Goal: Task Accomplishment & Management: Use online tool/utility

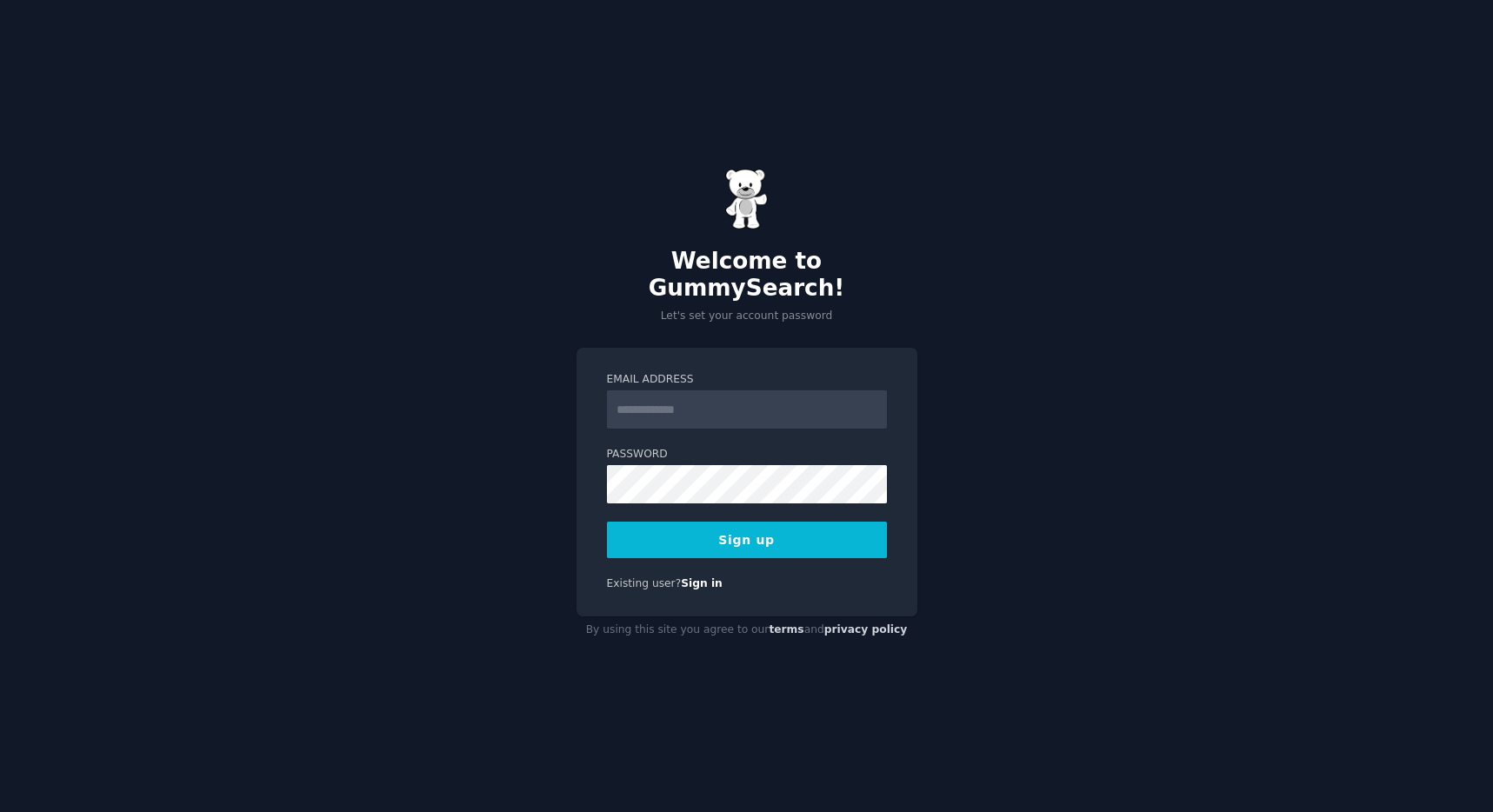
click at [736, 403] on input "Email Address" at bounding box center [746, 410] width 280 height 39
type input "**********"
click at [607, 522] on button "Sign up" at bounding box center [746, 540] width 280 height 37
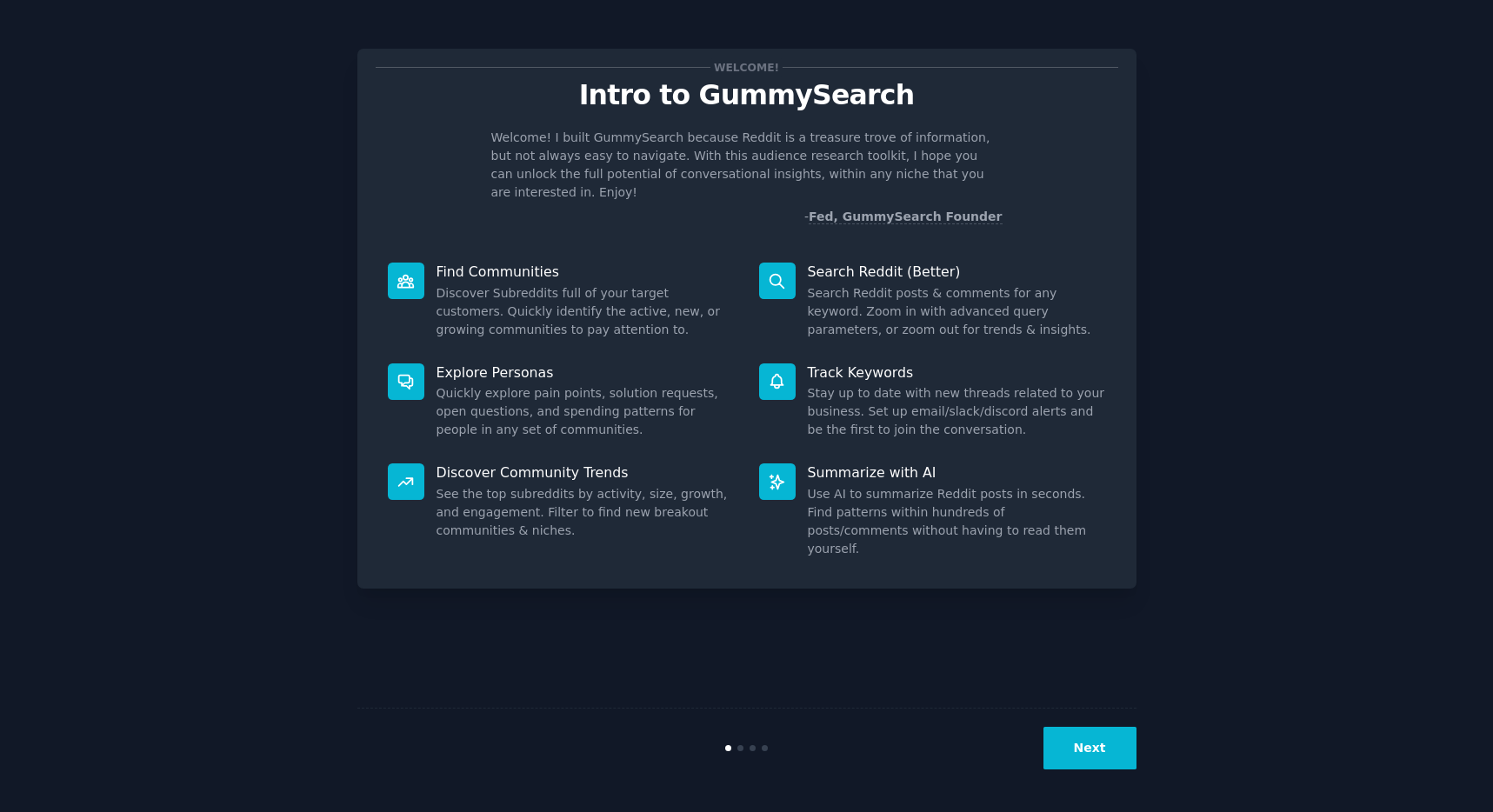
click at [1080, 744] on button "Next" at bounding box center [1090, 748] width 93 height 42
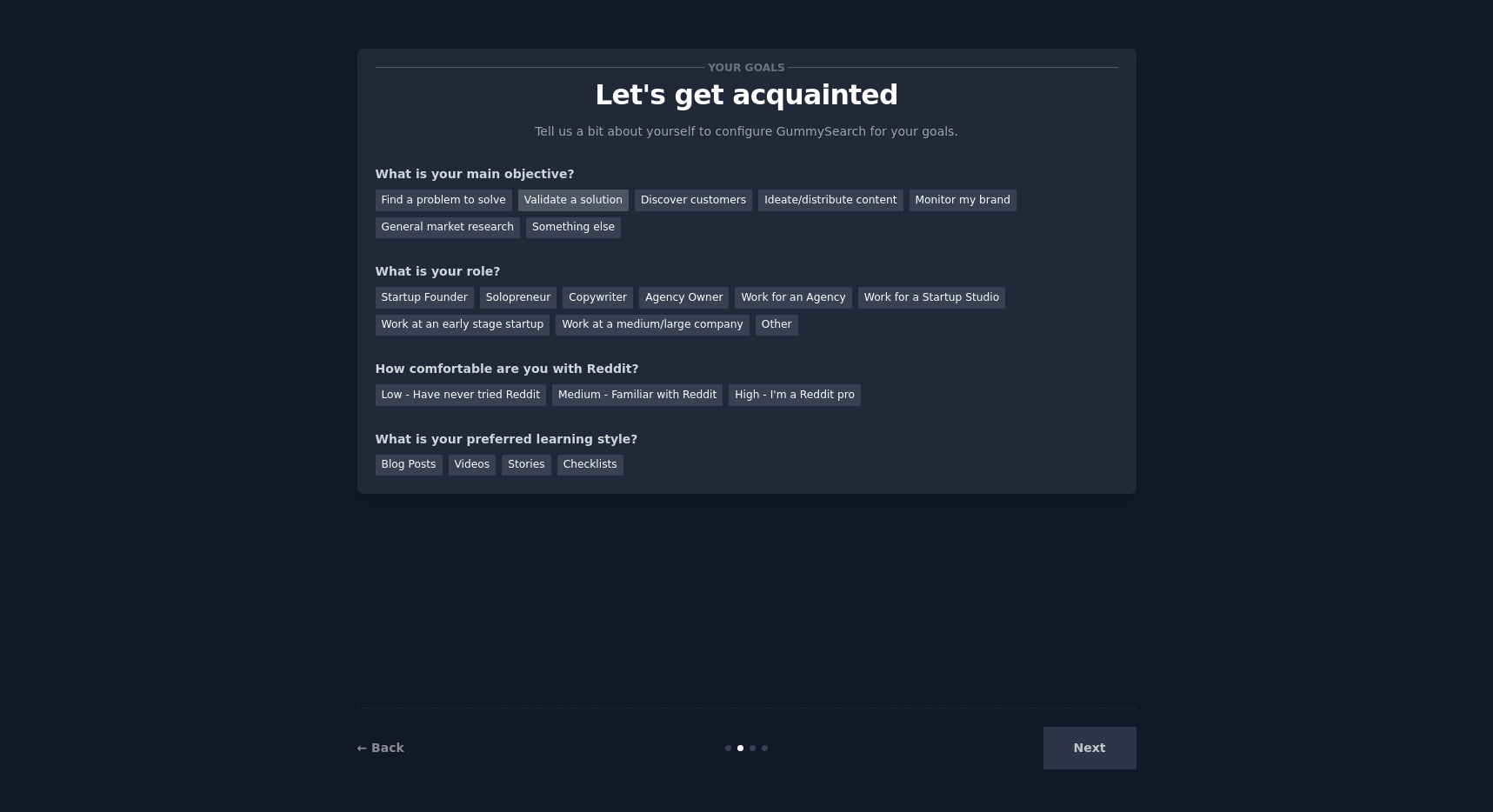
drag, startPoint x: 500, startPoint y: 198, endPoint x: 512, endPoint y: 194, distance: 12.6
click at [510, 194] on div "Find a problem to solve Validate a solution Discover customers Ideate/distribut…" at bounding box center [747, 210] width 743 height 55
click at [465, 198] on div "Find a problem to solve" at bounding box center [445, 201] width 137 height 22
click at [709, 190] on div "Discover customers" at bounding box center [693, 201] width 118 height 22
click at [458, 199] on div "Find a problem to solve" at bounding box center [445, 201] width 137 height 22
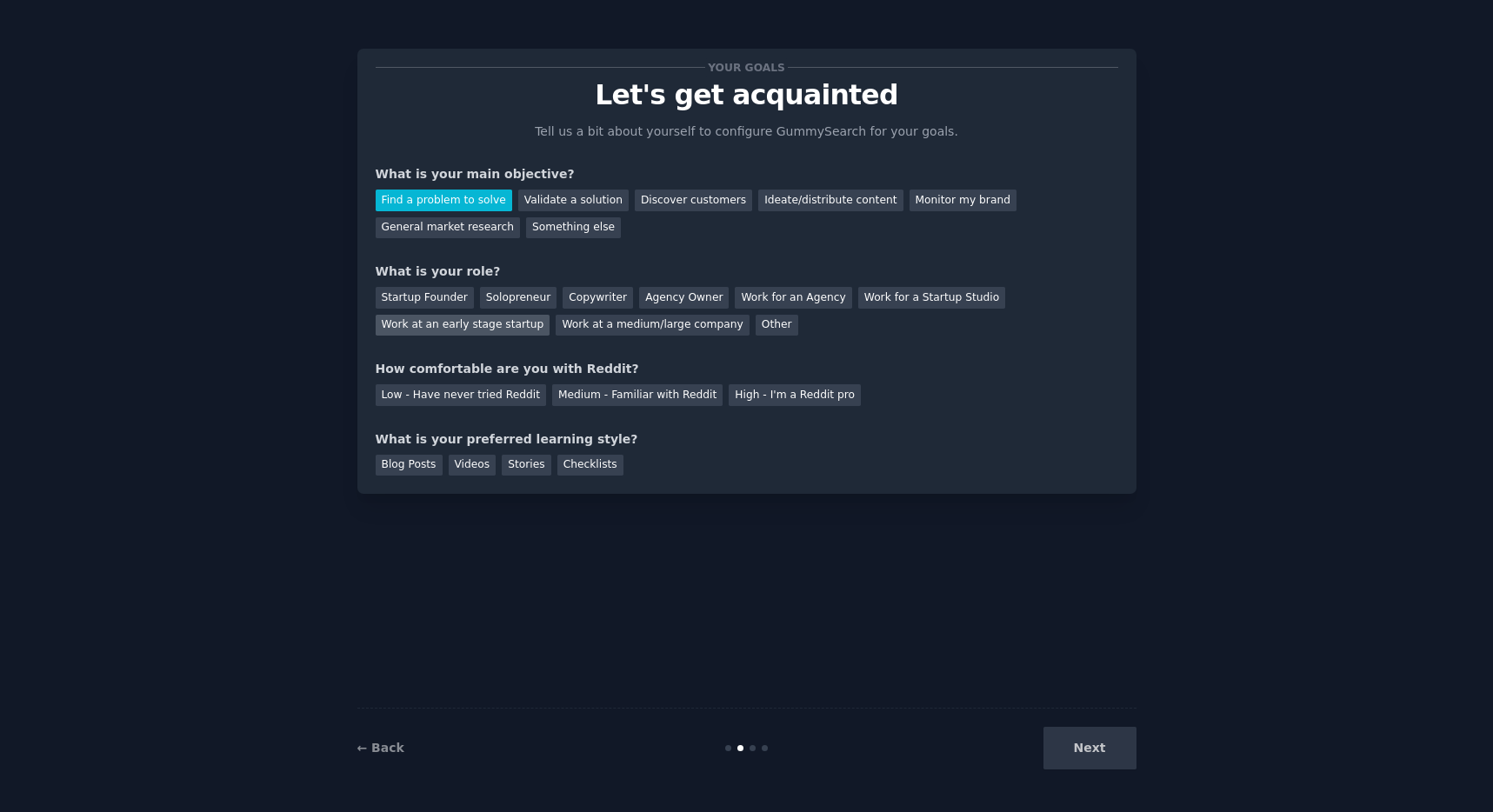
click at [486, 331] on div "Work at an early stage startup" at bounding box center [463, 325] width 175 height 22
click at [600, 395] on div "Medium - Familiar with Reddit" at bounding box center [638, 395] width 171 height 22
click at [591, 464] on div "Checklists" at bounding box center [590, 466] width 67 height 22
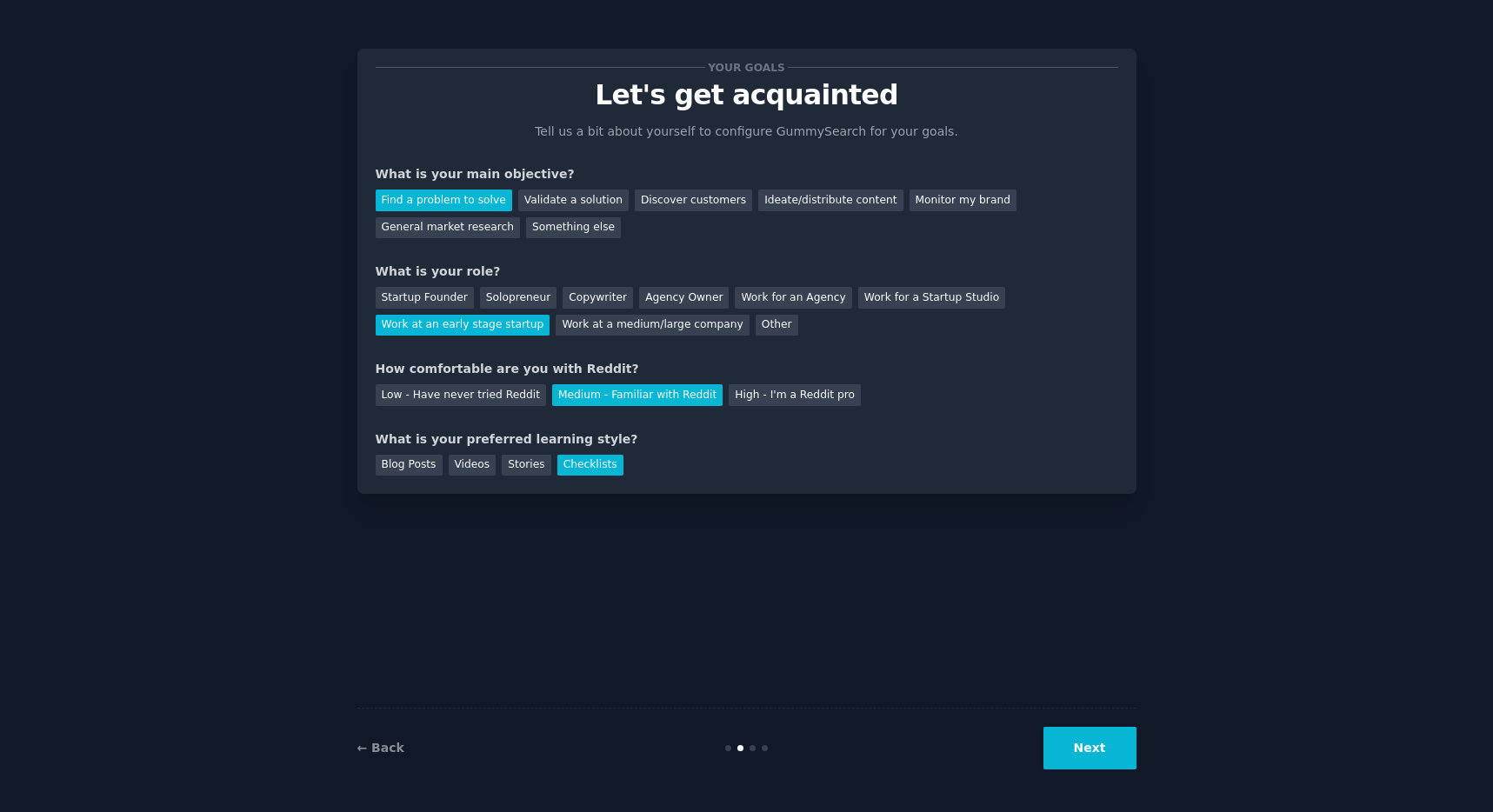
click at [1135, 768] on button "Next" at bounding box center [1090, 748] width 93 height 42
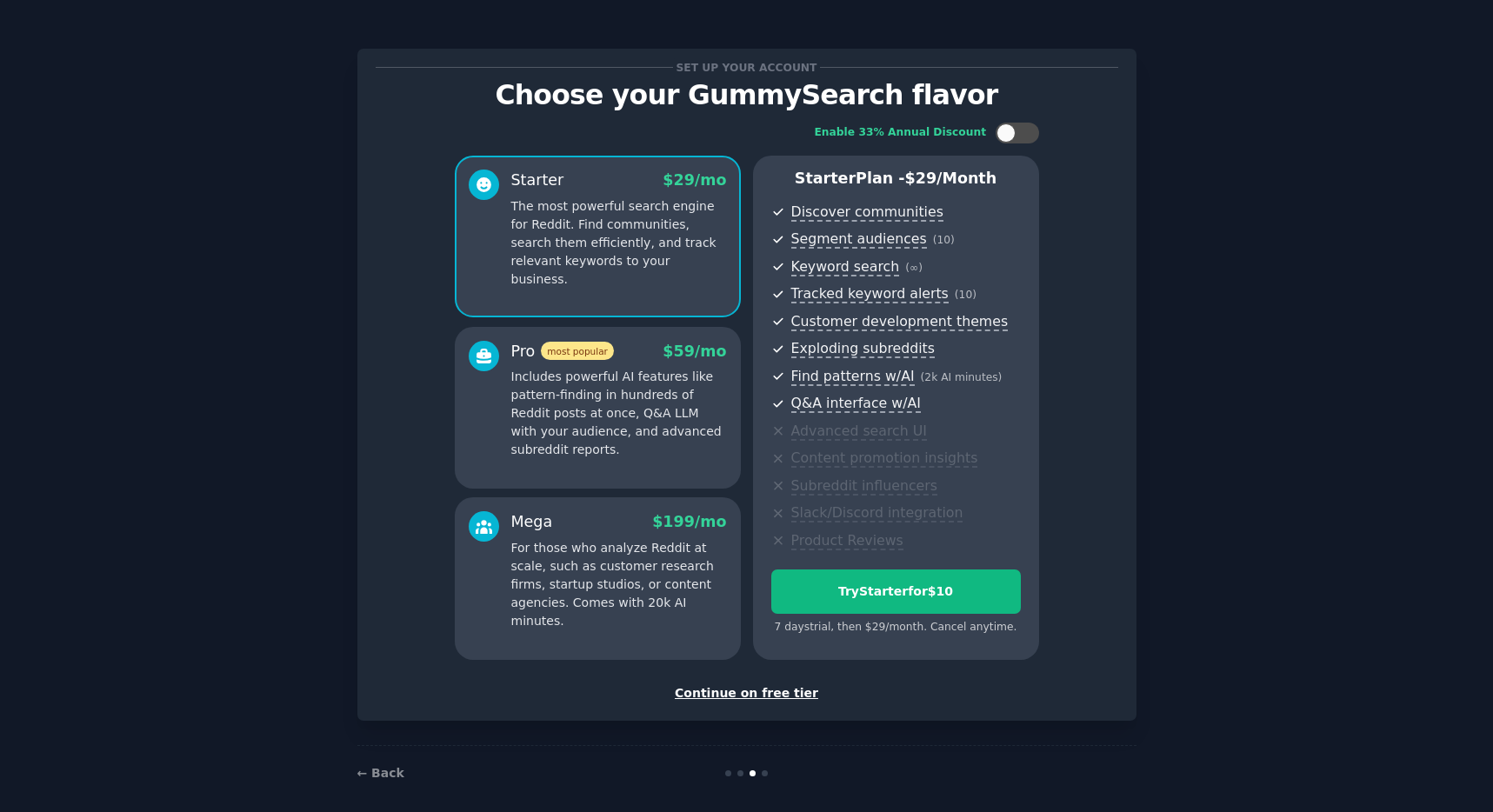
click at [778, 687] on div "Continue on free tier" at bounding box center [747, 693] width 743 height 18
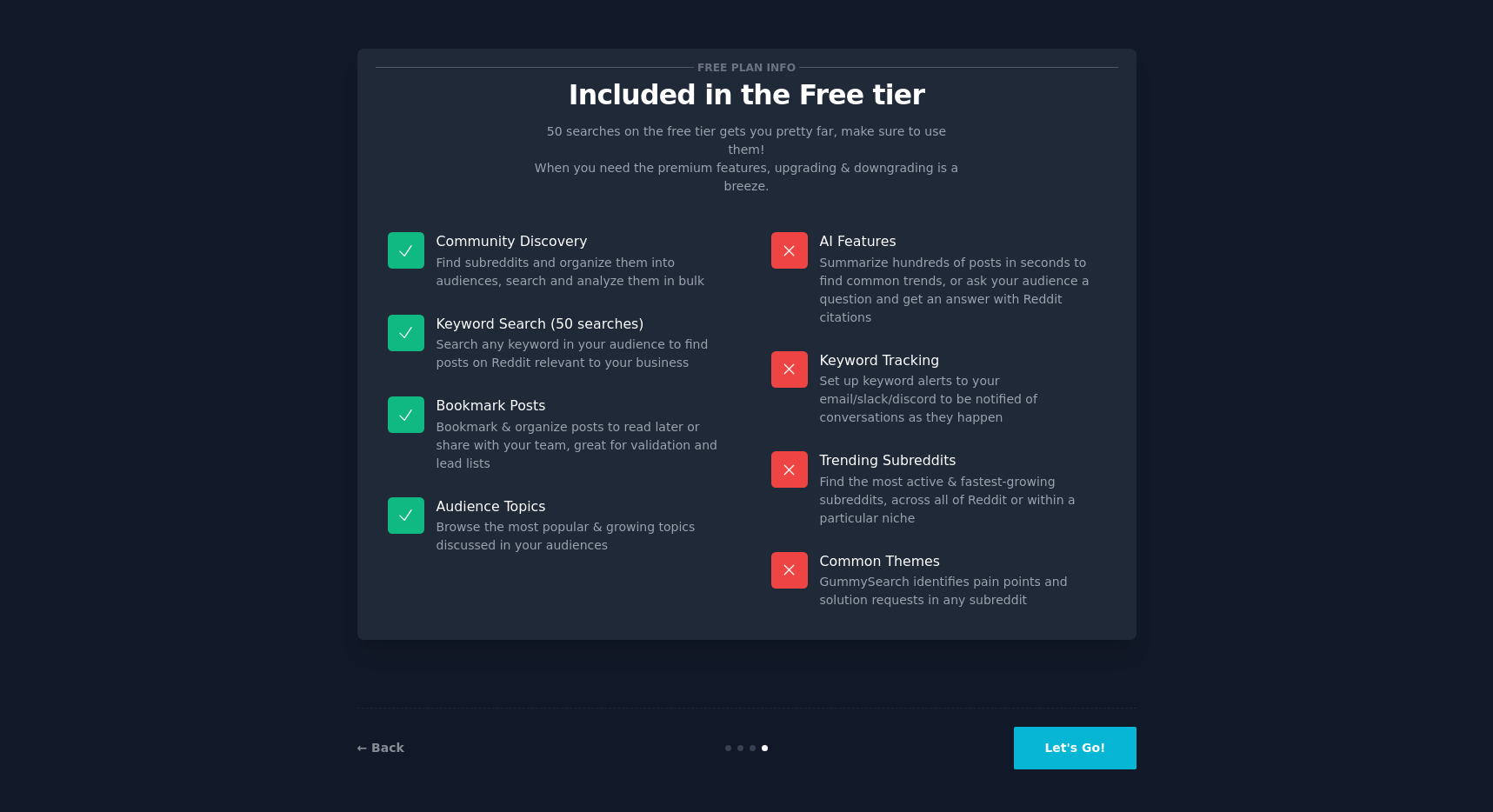
click at [1072, 758] on button "Let's Go!" at bounding box center [1075, 748] width 122 height 42
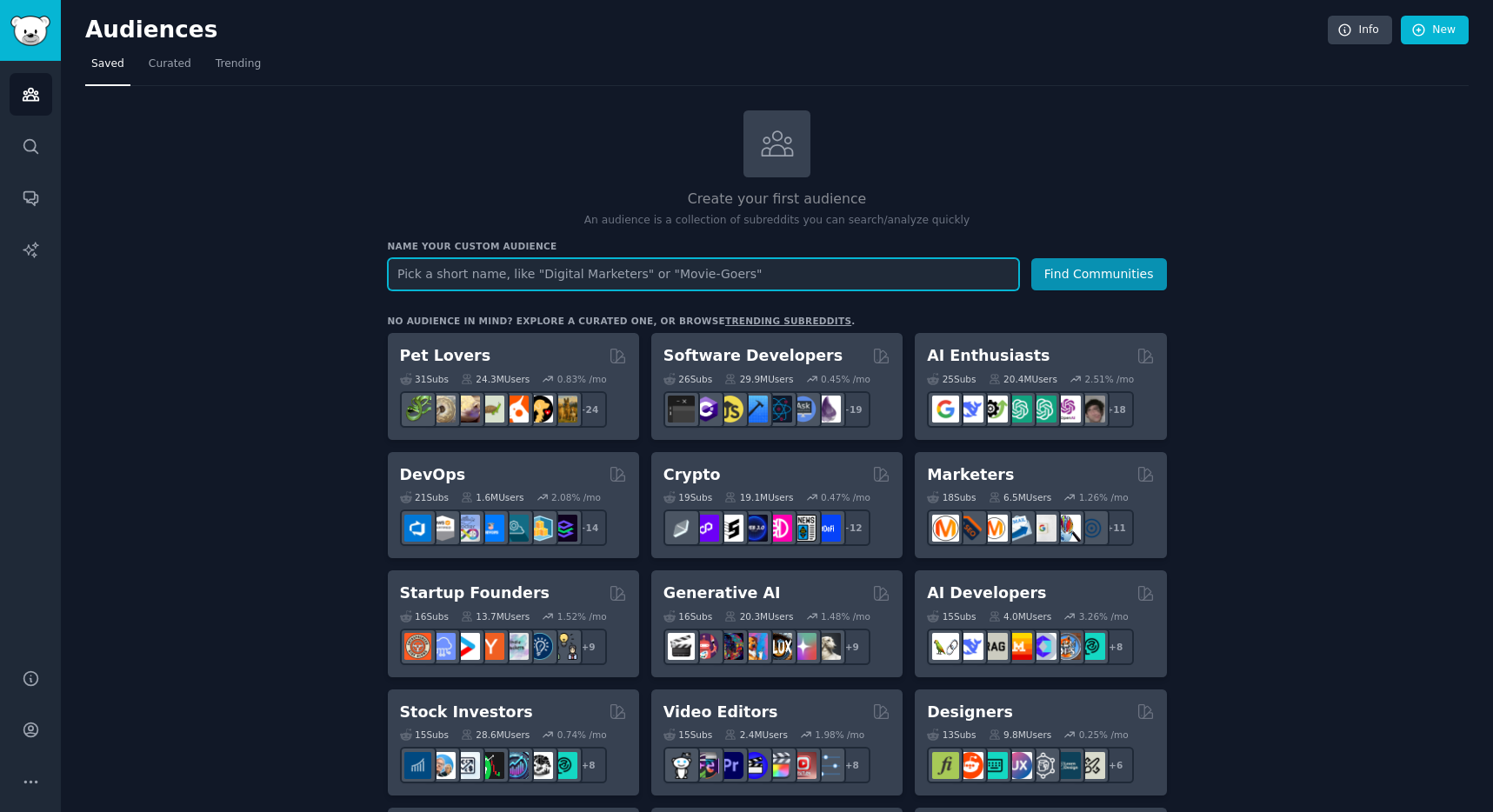
click at [594, 273] on input "text" at bounding box center [703, 274] width 632 height 32
paste input "Forecasting Pipeline health CRM data issues Sales productivity Sales tool fatig…"
click at [461, 275] on input "Forecasting Pipeline health CRM data issues Sales productivity Sales tool fatig…" at bounding box center [703, 274] width 632 height 32
click at [556, 273] on input "Forecasting, Pipeline health CRM data issues Sales productivity Sales tool fati…" at bounding box center [703, 274] width 632 height 32
click at [393, 270] on input "Forecasting, Pipeline health, CRM data issues Sales productivity Sales tool fat…" at bounding box center [703, 274] width 632 height 32
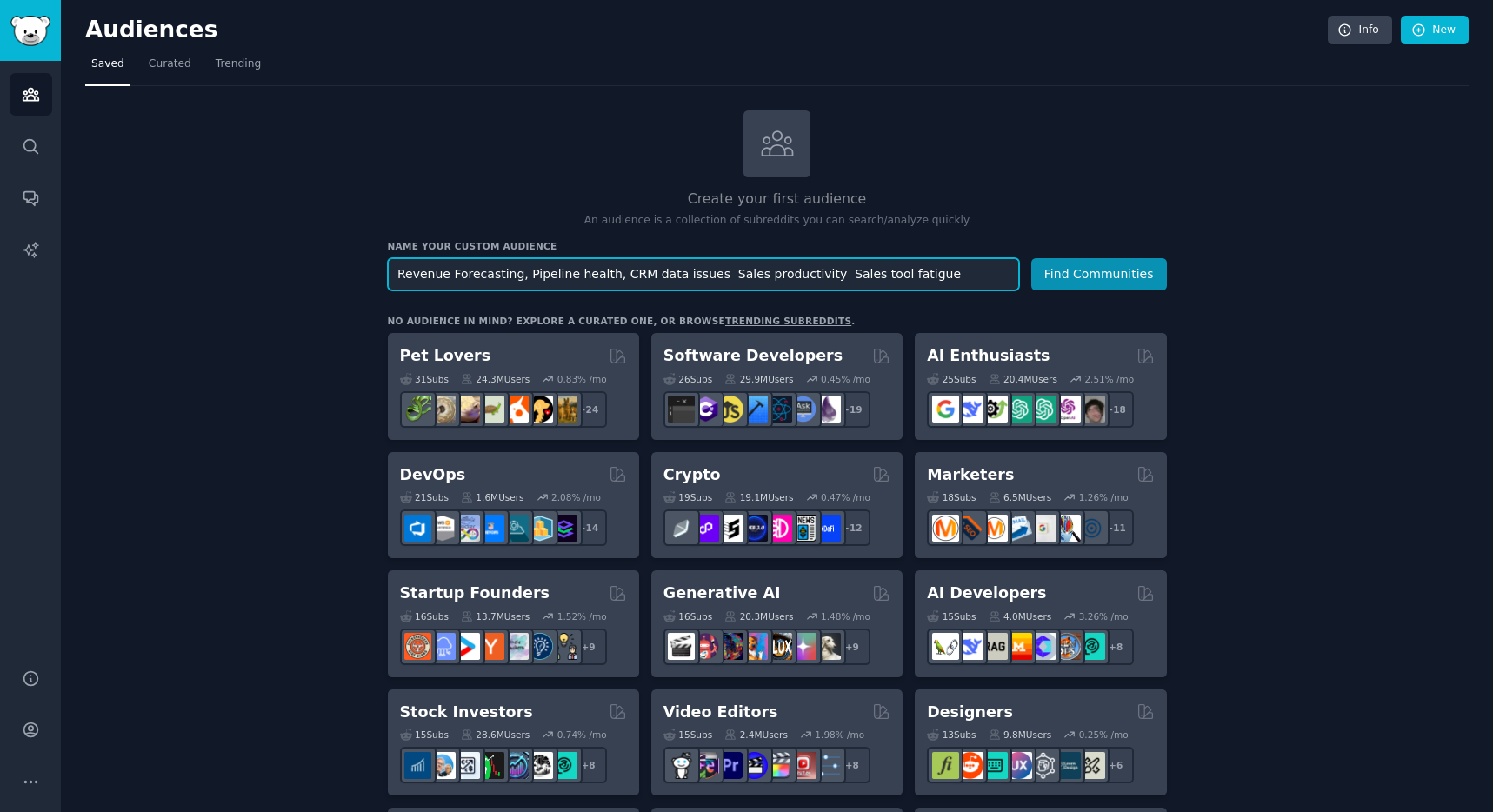
scroll to position [6, 0]
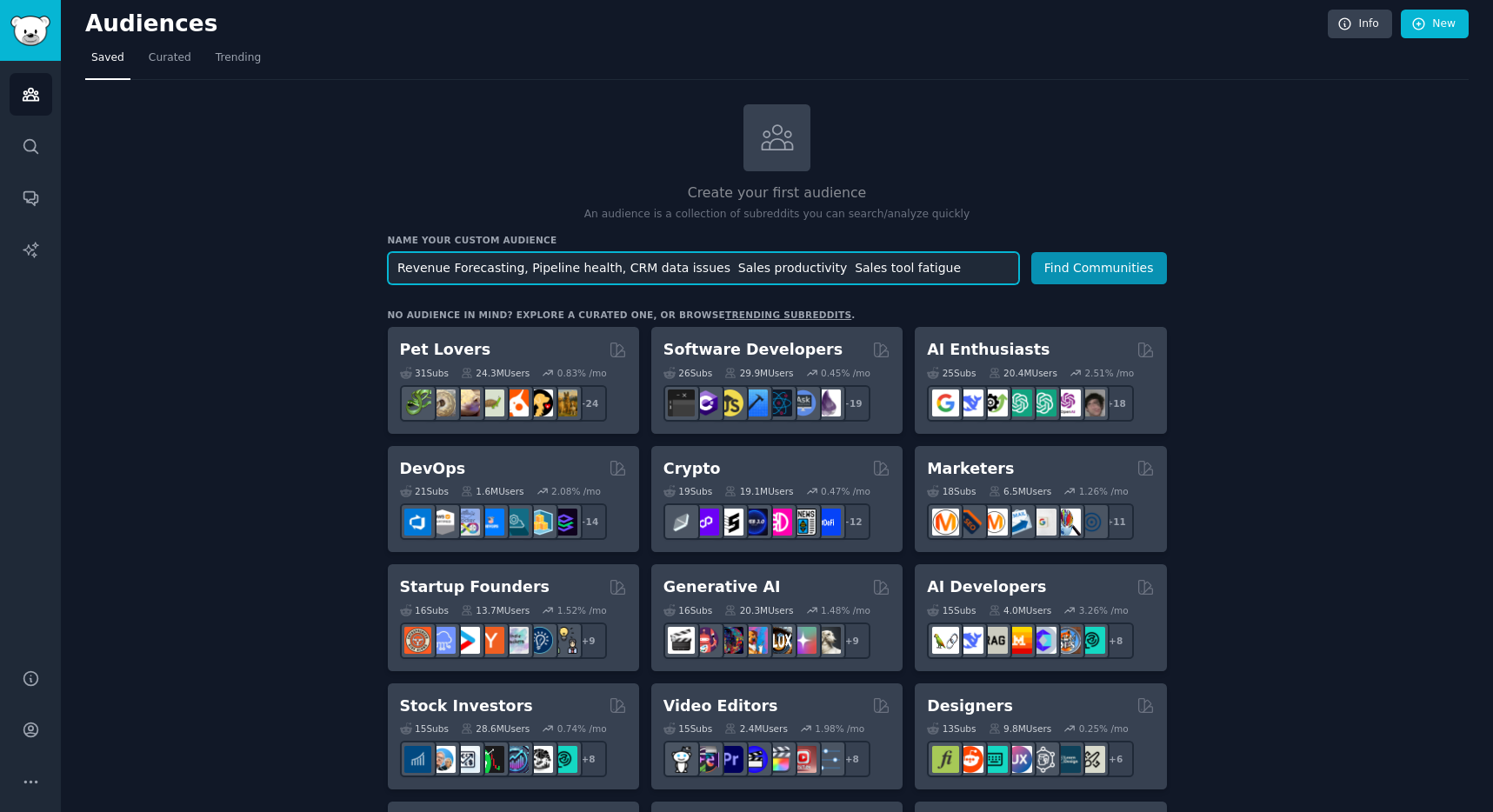
click at [710, 268] on input "Revenue Forecasting, Pipeline health, CRM data issues Sales productivity Sales …" at bounding box center [703, 268] width 632 height 32
drag, startPoint x: 808, startPoint y: 269, endPoint x: 819, endPoint y: 268, distance: 11.0
click at [819, 268] on input "Revenue Forecasting, Pipeline health, CRM data issues, Sales productivity Sales…" at bounding box center [703, 268] width 632 height 32
type input "Revenue Forecasting, Pipeline health, CRM data issues, Sales productivity, Sale…"
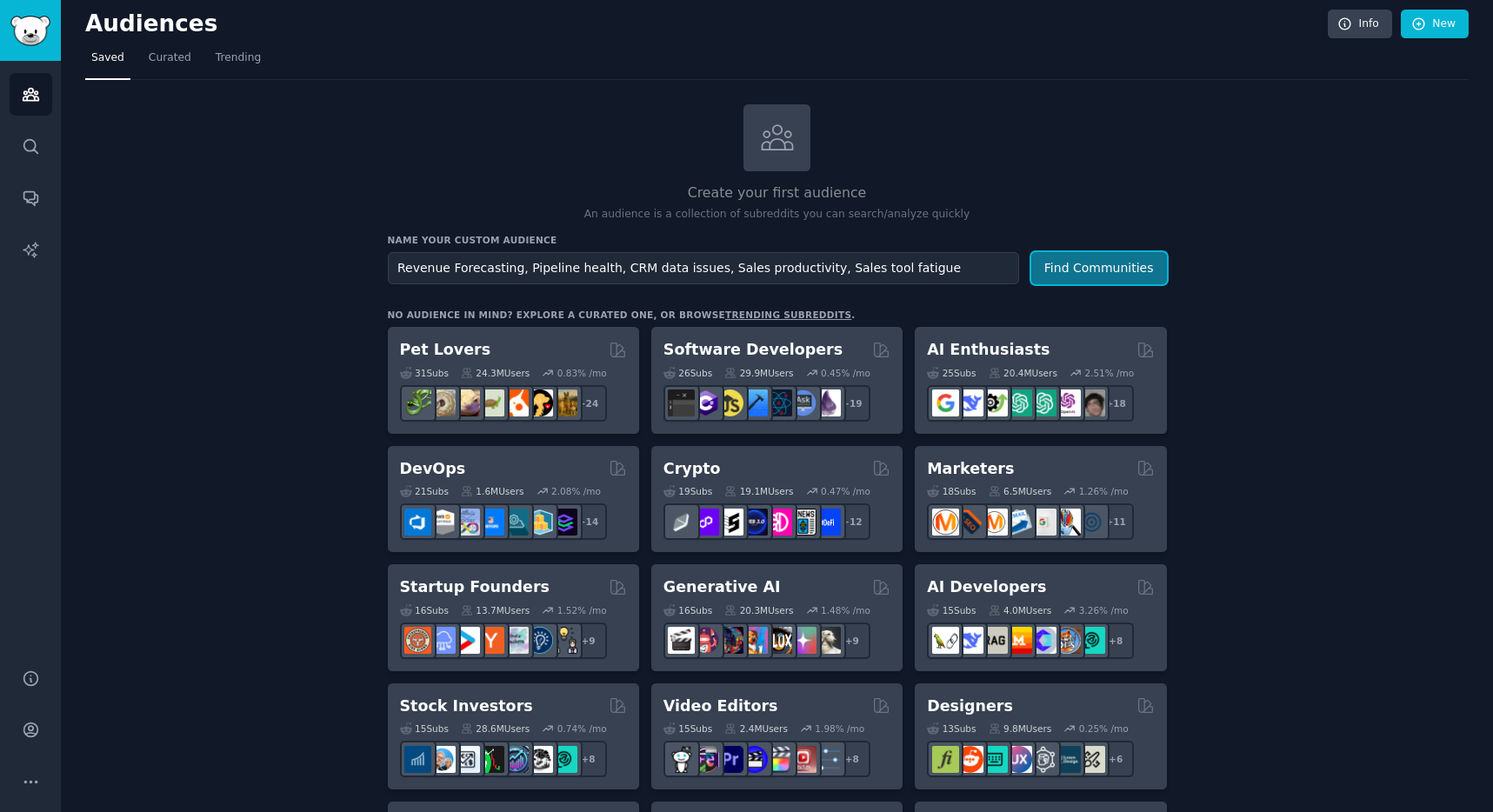
click at [1064, 270] on button "Find Communities" at bounding box center [1099, 268] width 136 height 32
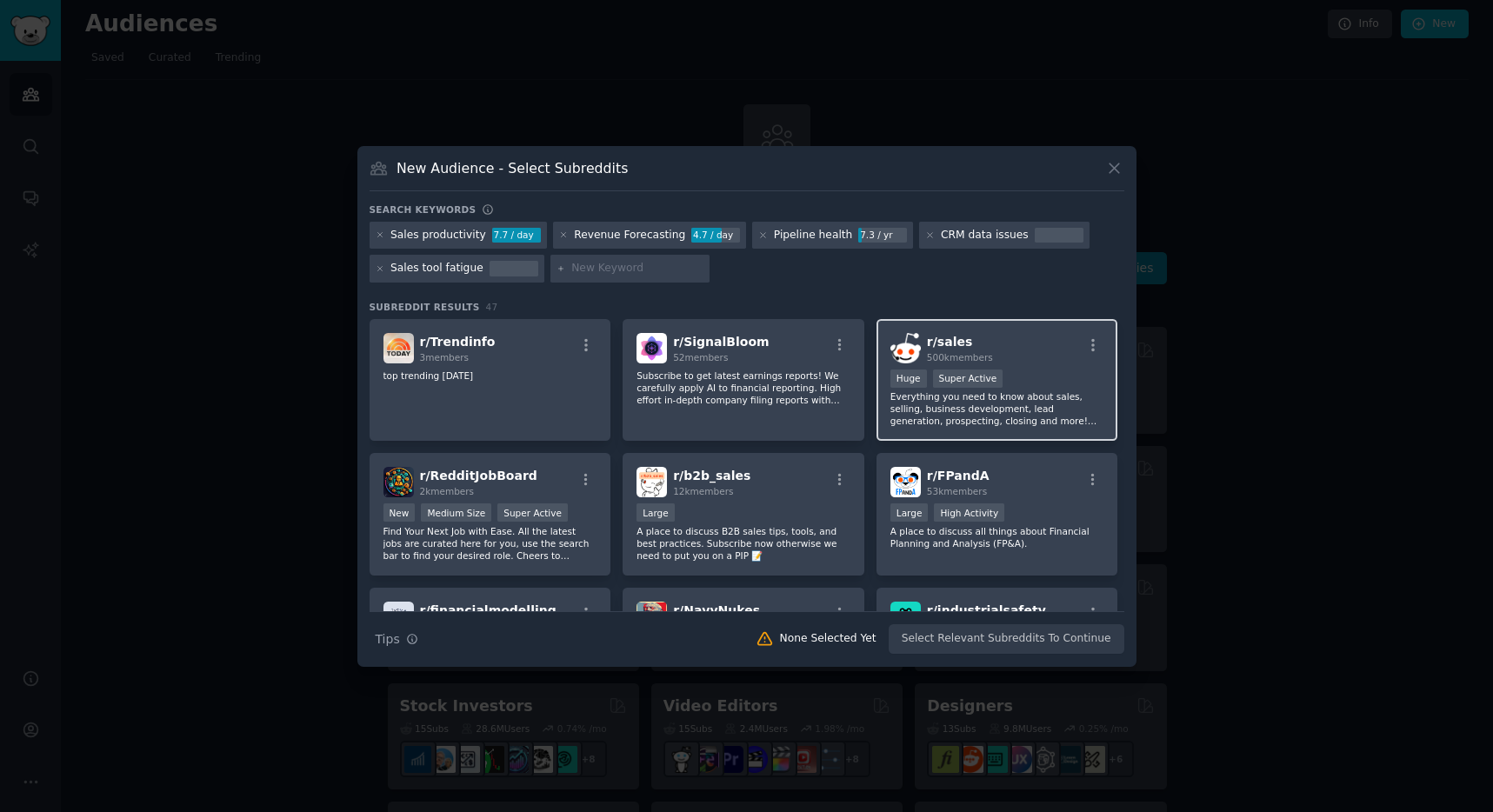
click at [990, 347] on div "r/ sales 500k members" at bounding box center [997, 348] width 214 height 31
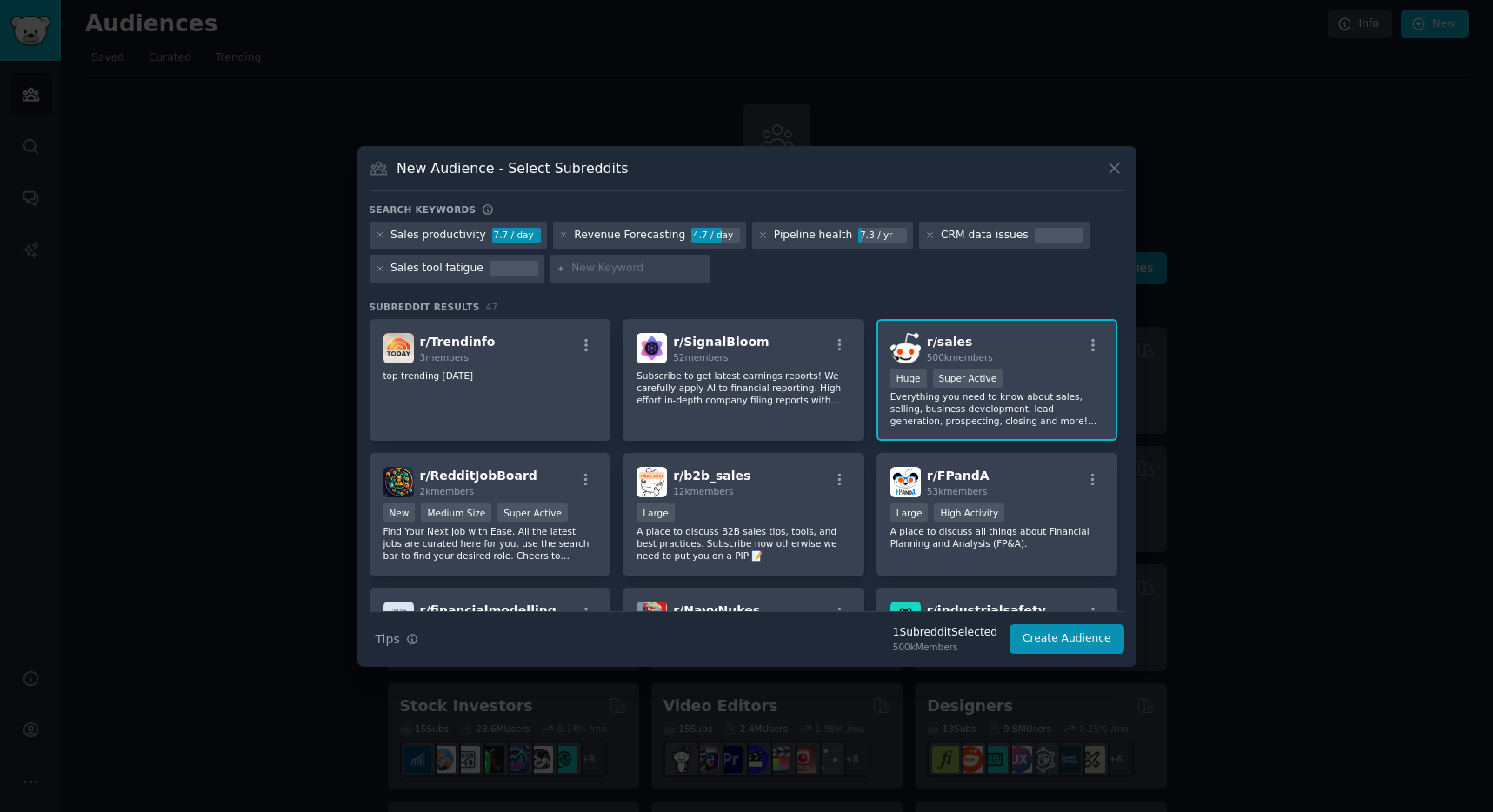
click at [932, 341] on span "r/ sales" at bounding box center [949, 341] width 45 height 14
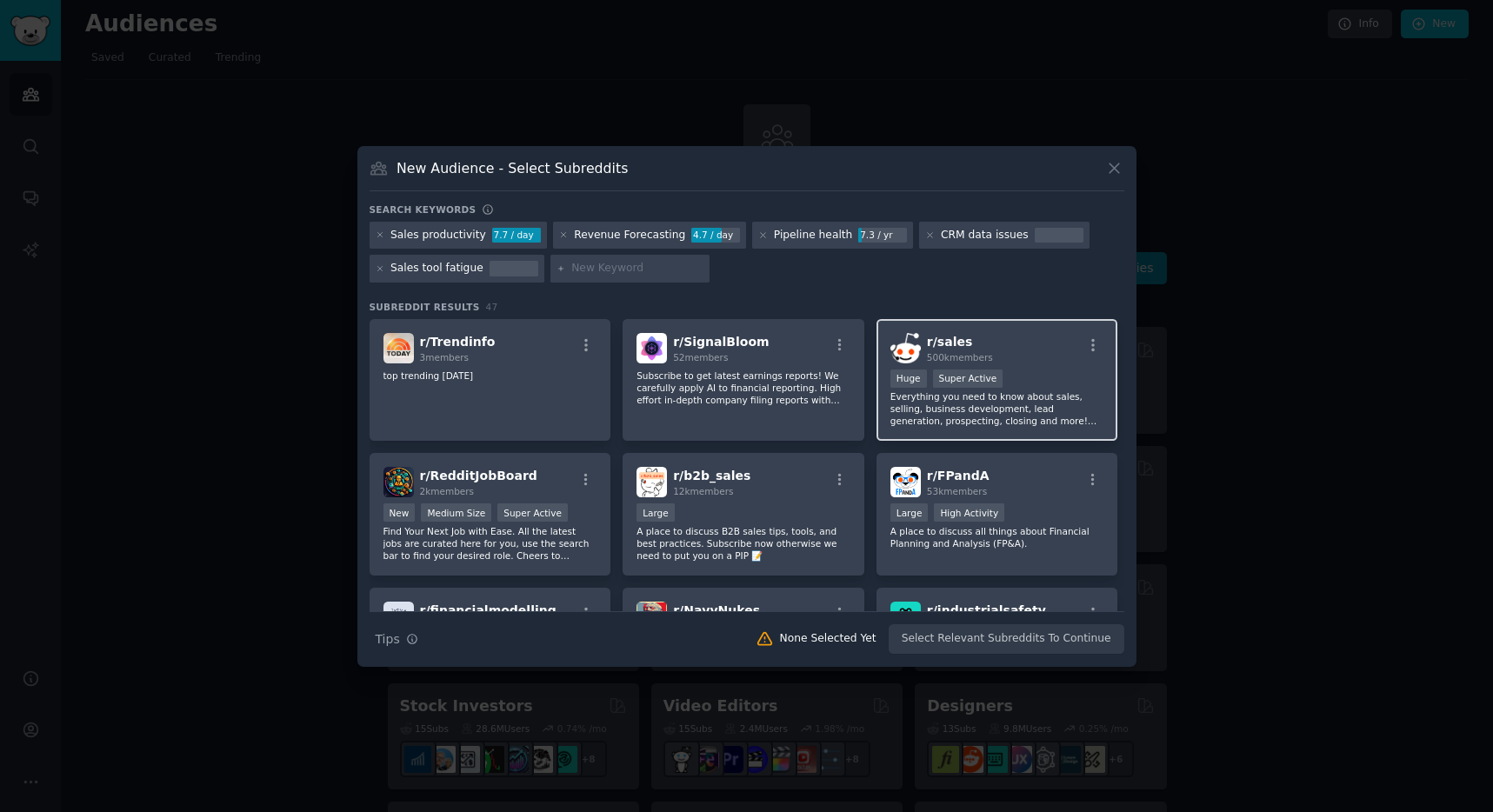
click at [986, 386] on div "Super Active" at bounding box center [968, 378] width 70 height 18
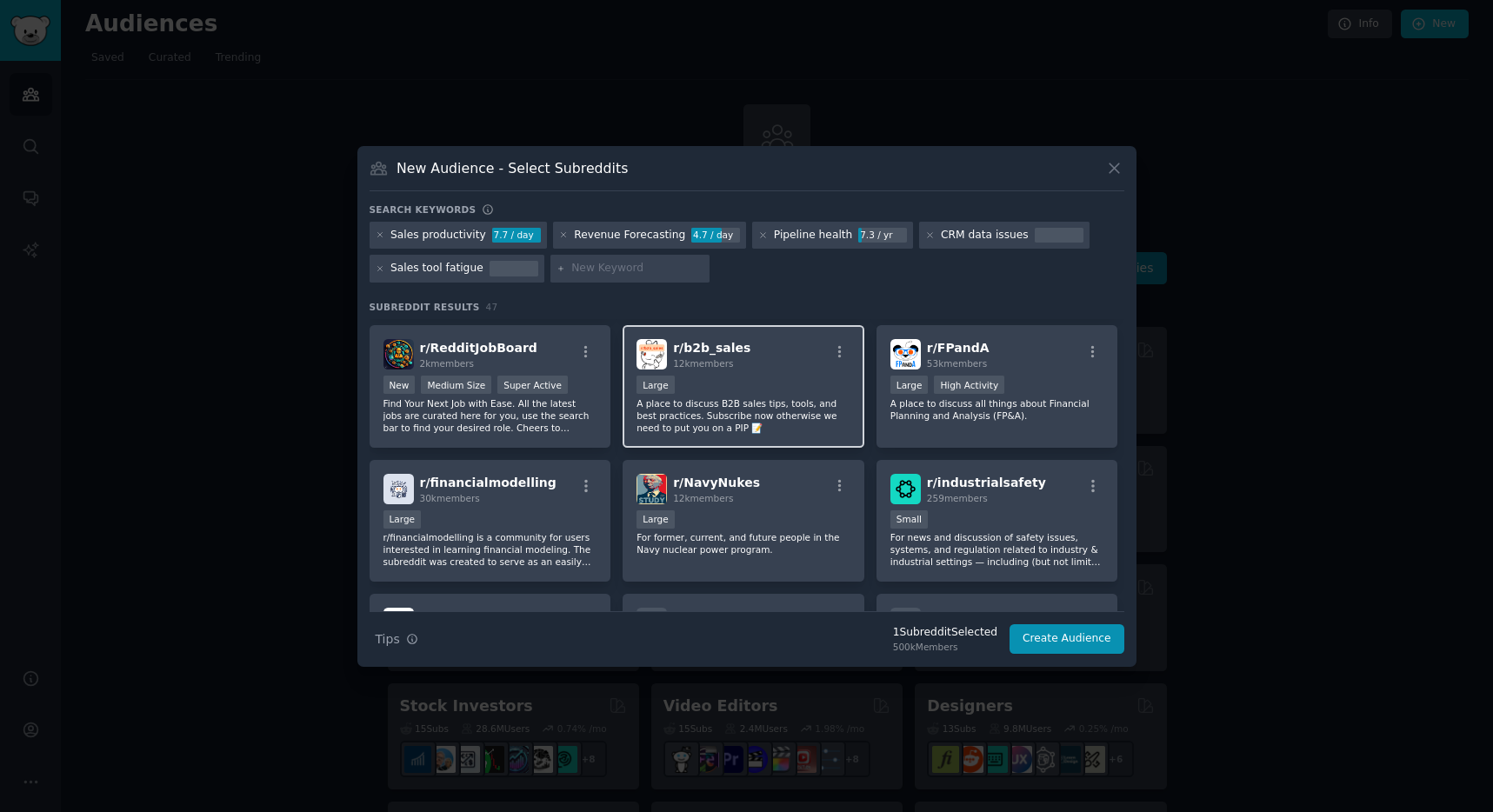
scroll to position [129, 0]
click at [765, 380] on div "10,000 - 100,000 members Large" at bounding box center [744, 385] width 214 height 22
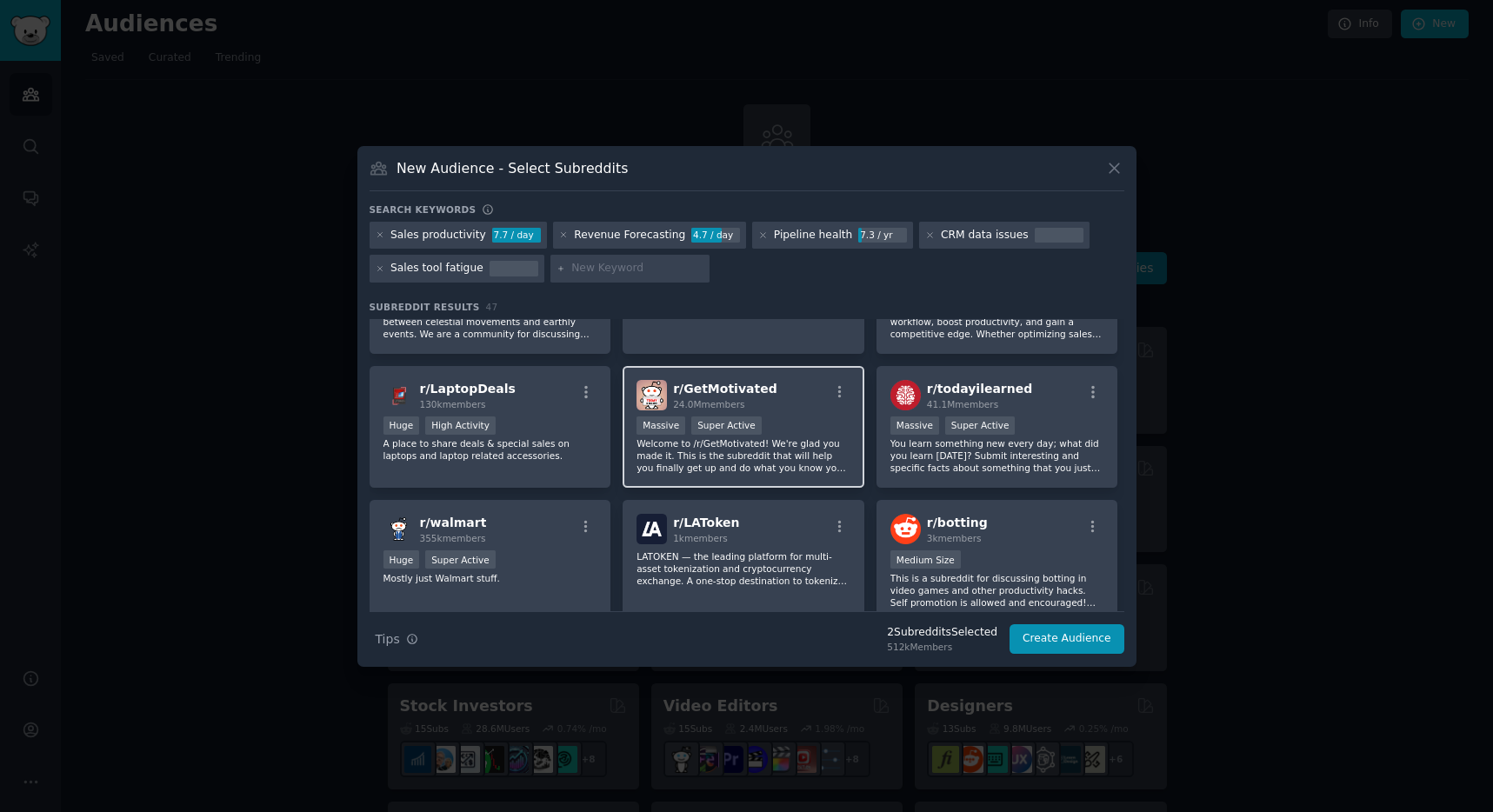
scroll to position [988, 0]
click at [378, 270] on icon at bounding box center [381, 269] width 10 height 10
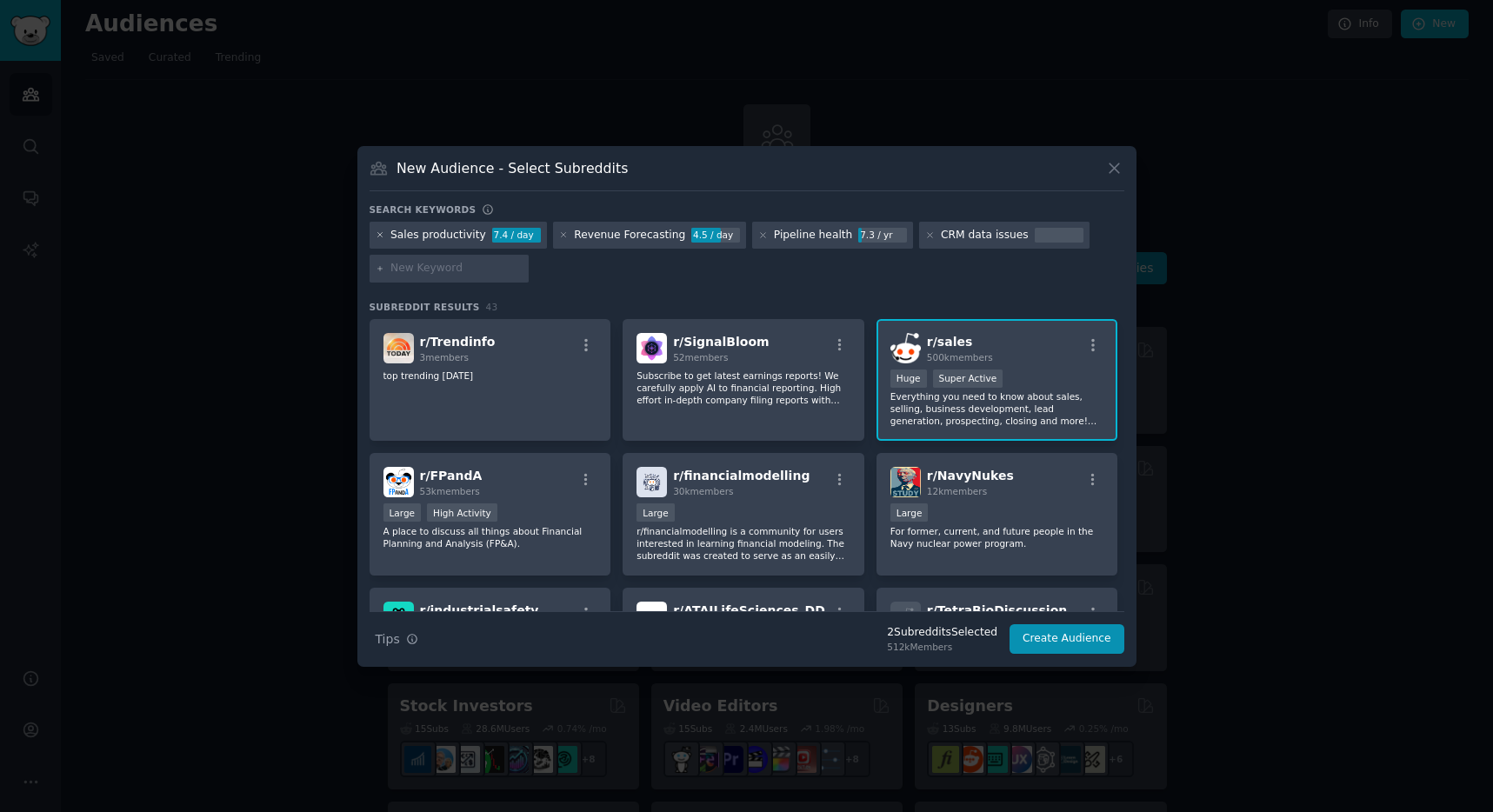
click at [376, 238] on icon at bounding box center [381, 235] width 10 height 10
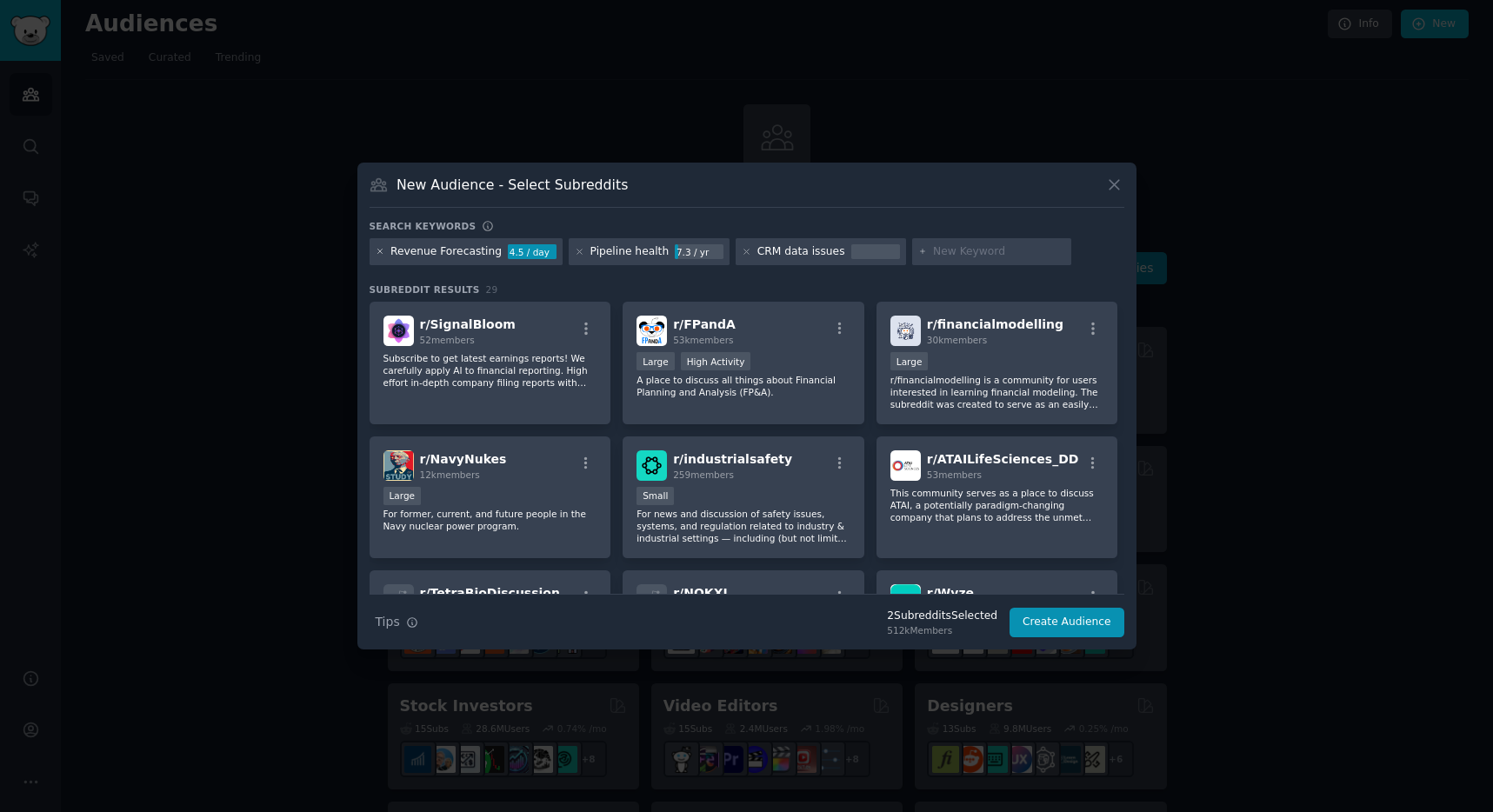
click at [384, 250] on icon at bounding box center [381, 252] width 10 height 10
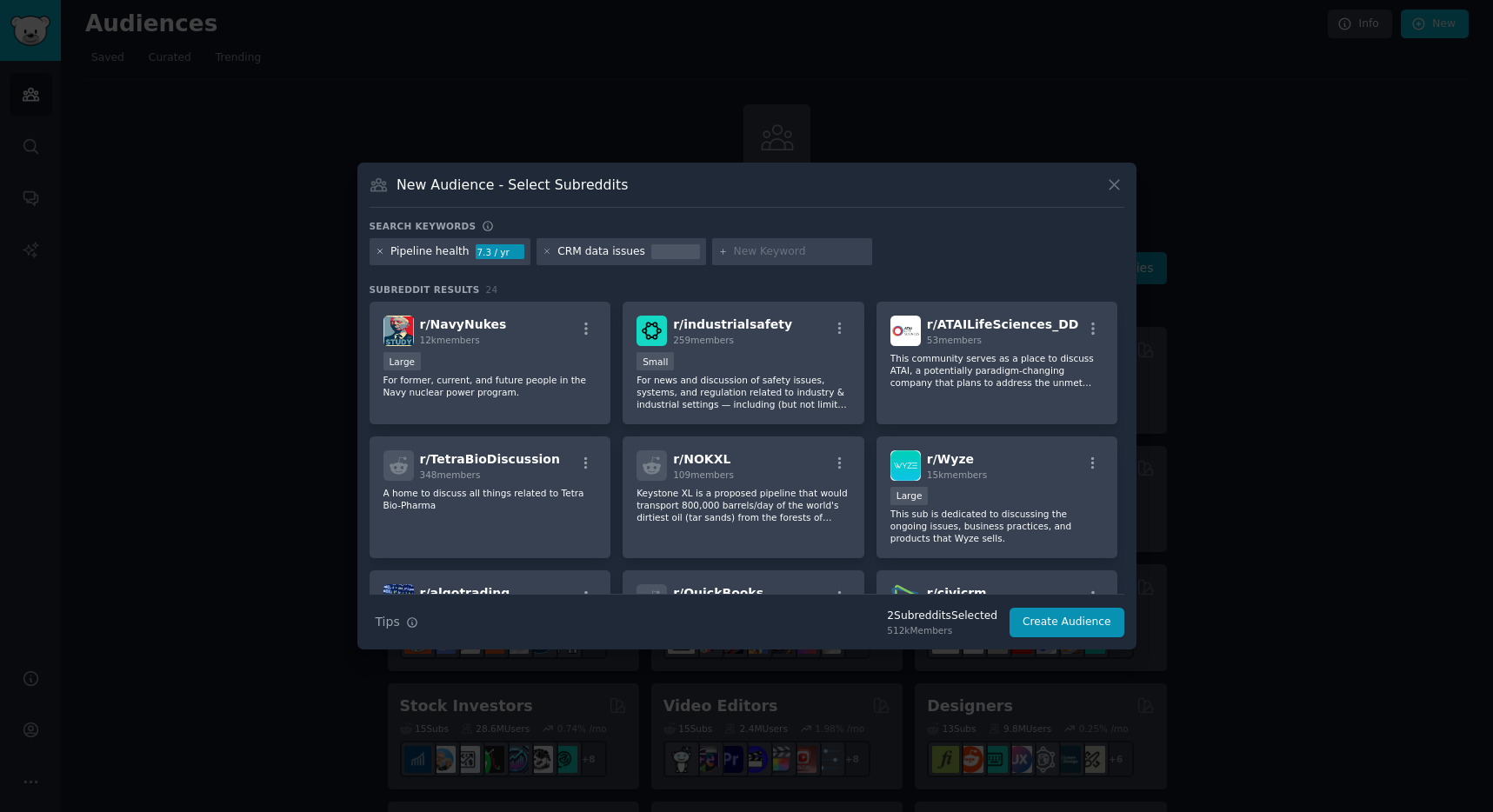
click at [383, 254] on icon at bounding box center [381, 252] width 10 height 10
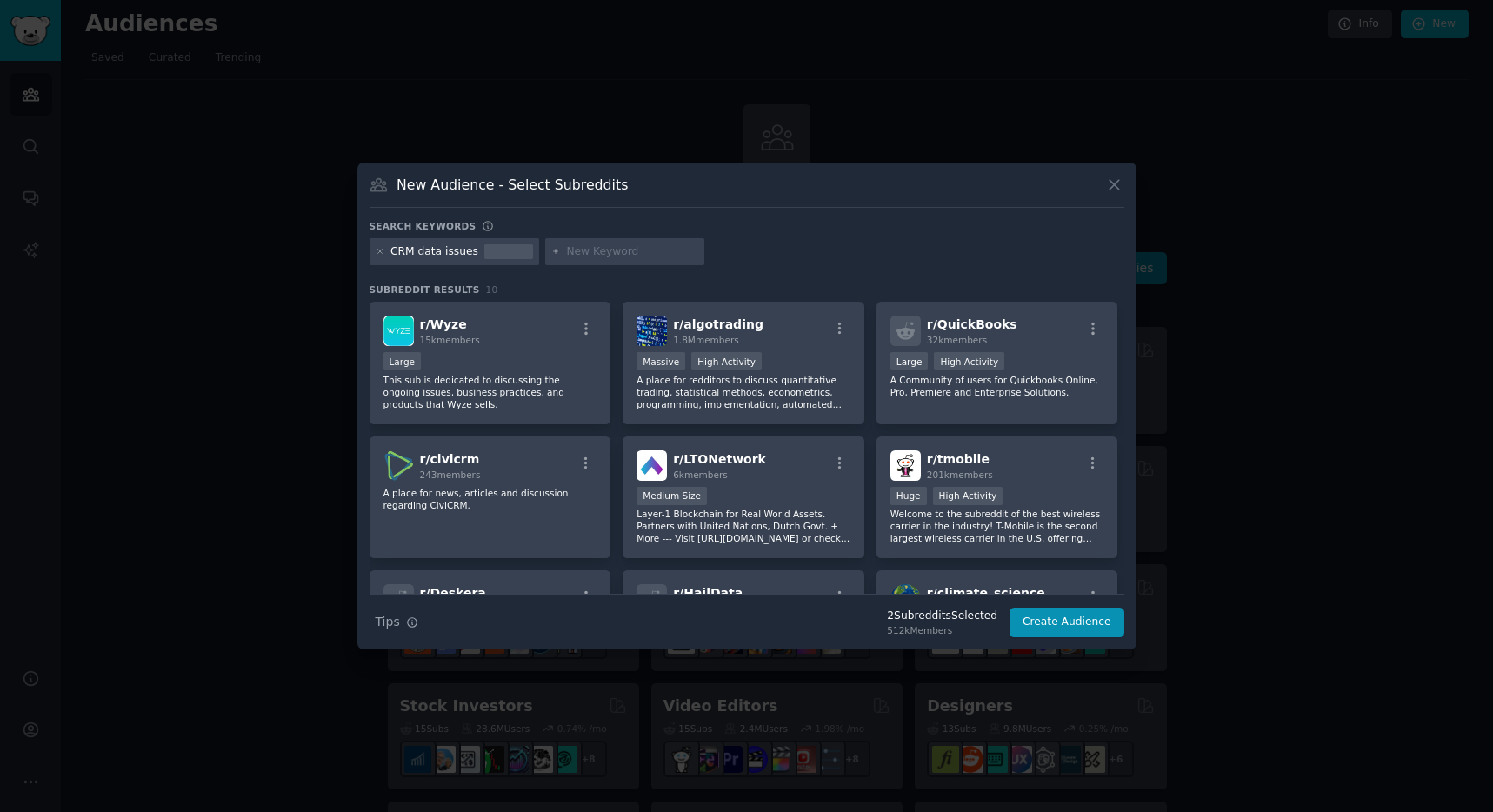
click at [383, 254] on icon at bounding box center [381, 252] width 10 height 10
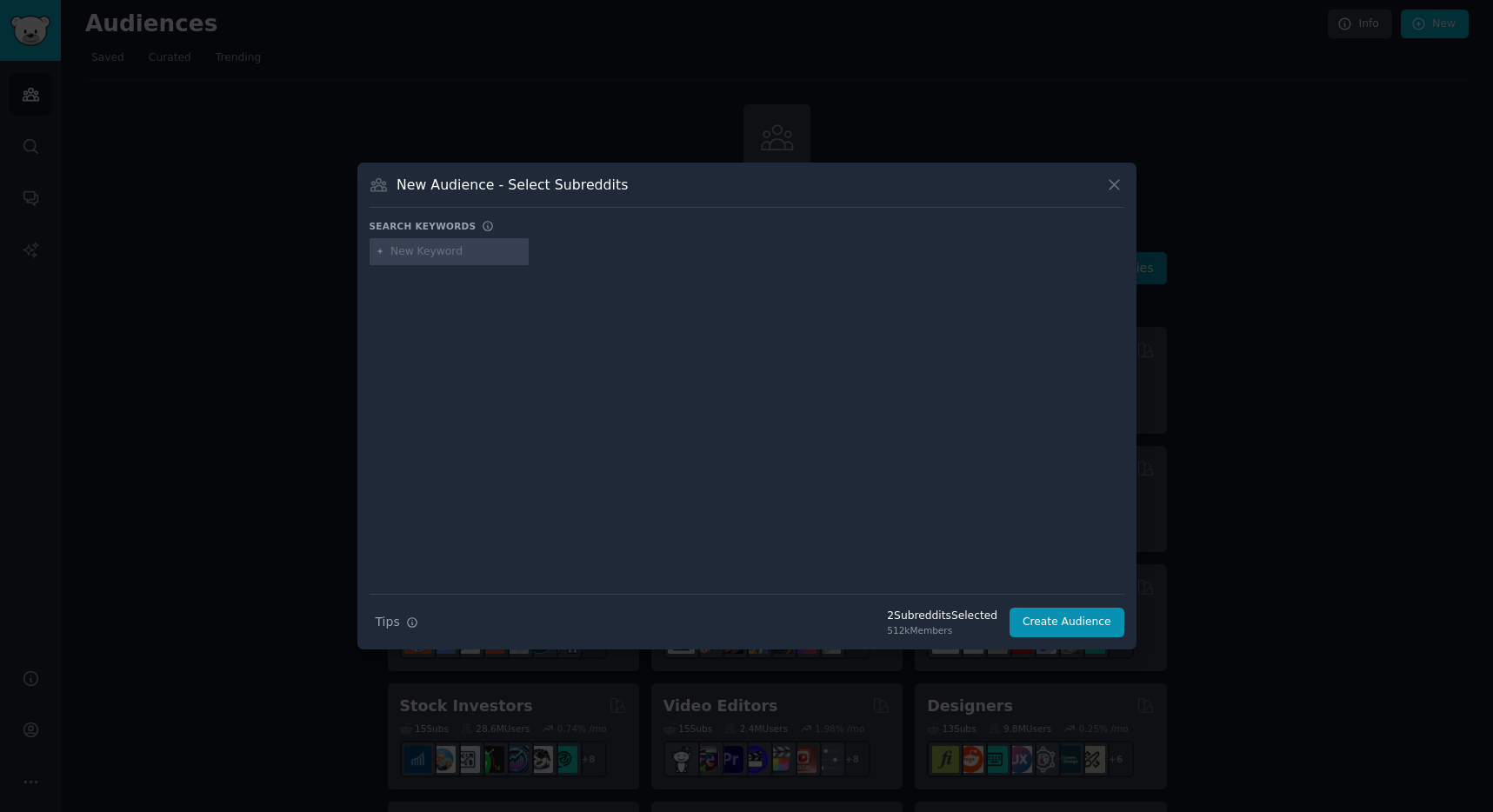
click at [426, 259] on div at bounding box center [449, 252] width 160 height 28
click at [453, 243] on div at bounding box center [449, 252] width 160 height 28
click at [428, 249] on input "text" at bounding box center [456, 252] width 132 height 15
type input "salesforce"
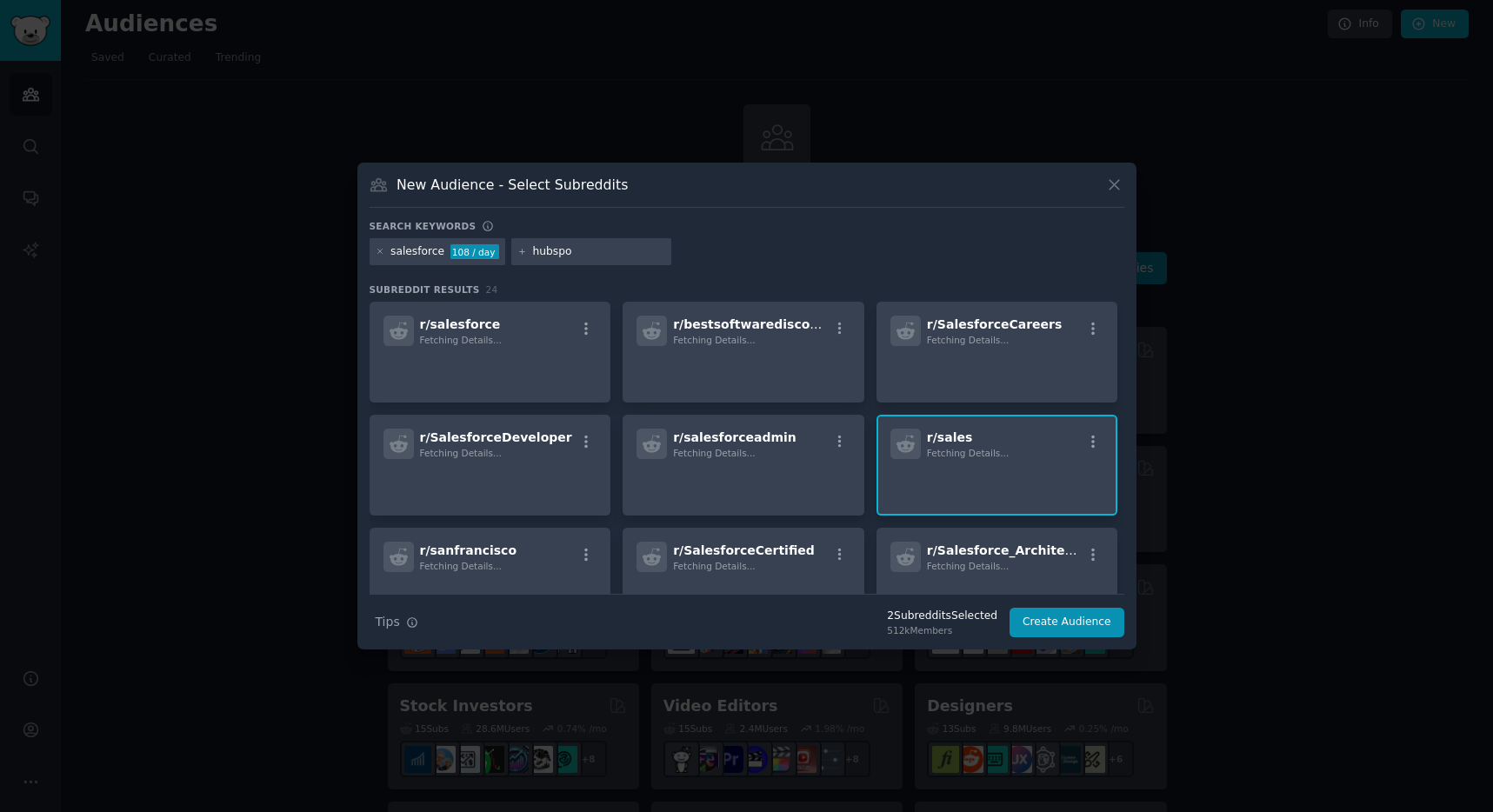
type input "hubspot"
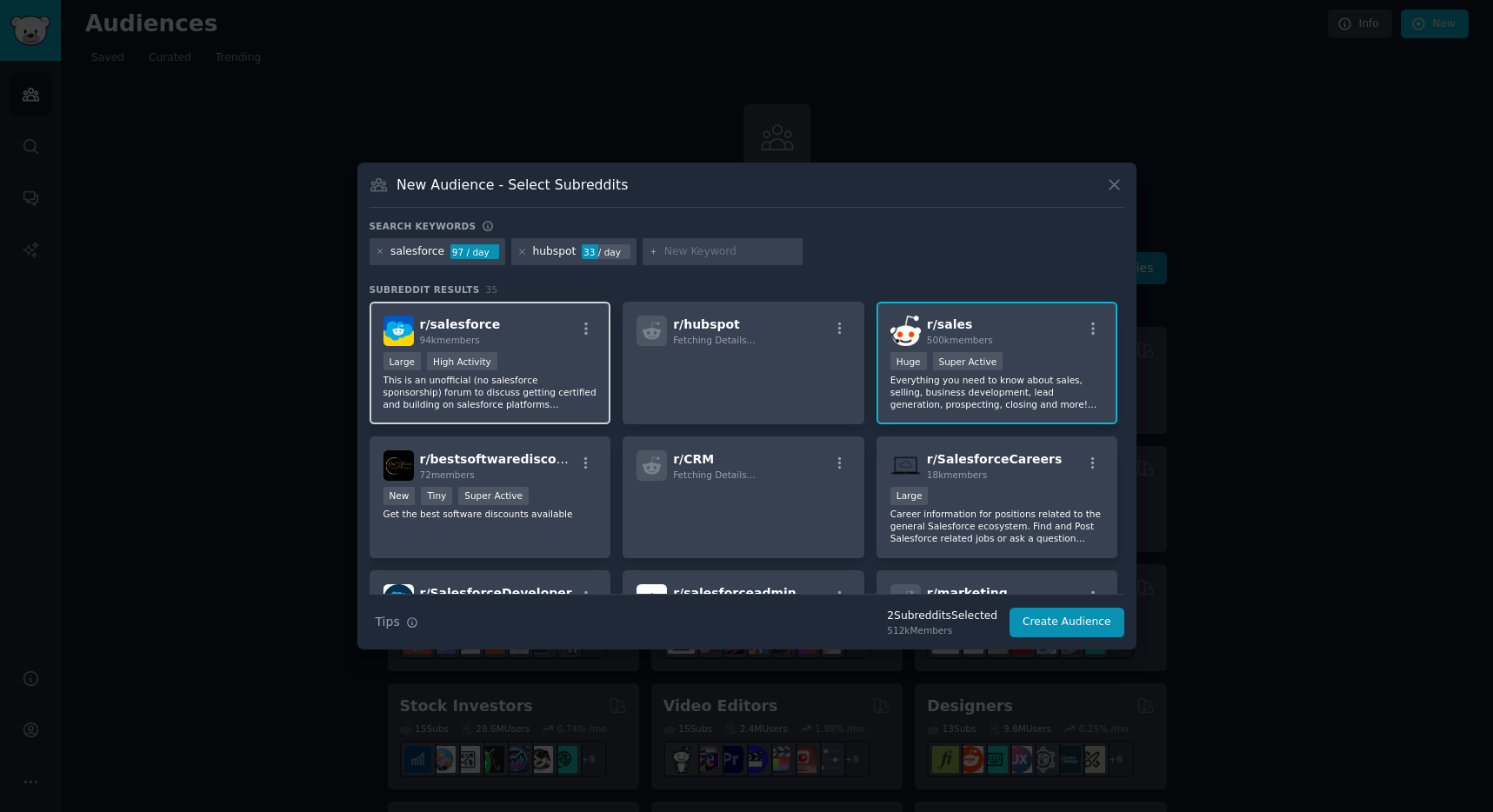
click at [564, 352] on div "Large High Activity" at bounding box center [491, 363] width 214 height 22
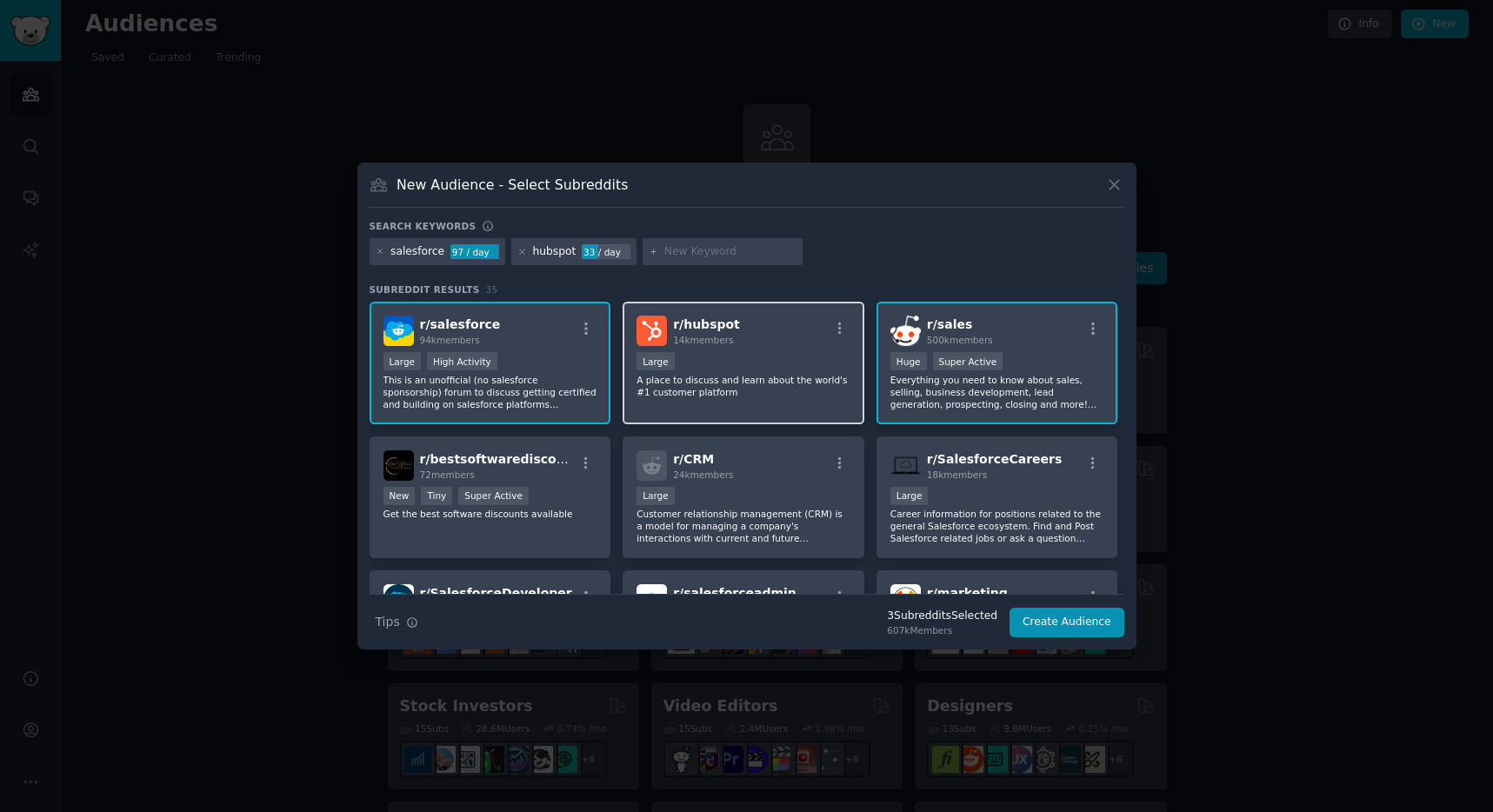
click at [768, 366] on div "10,000 - 100,000 members Large" at bounding box center [744, 363] width 214 height 22
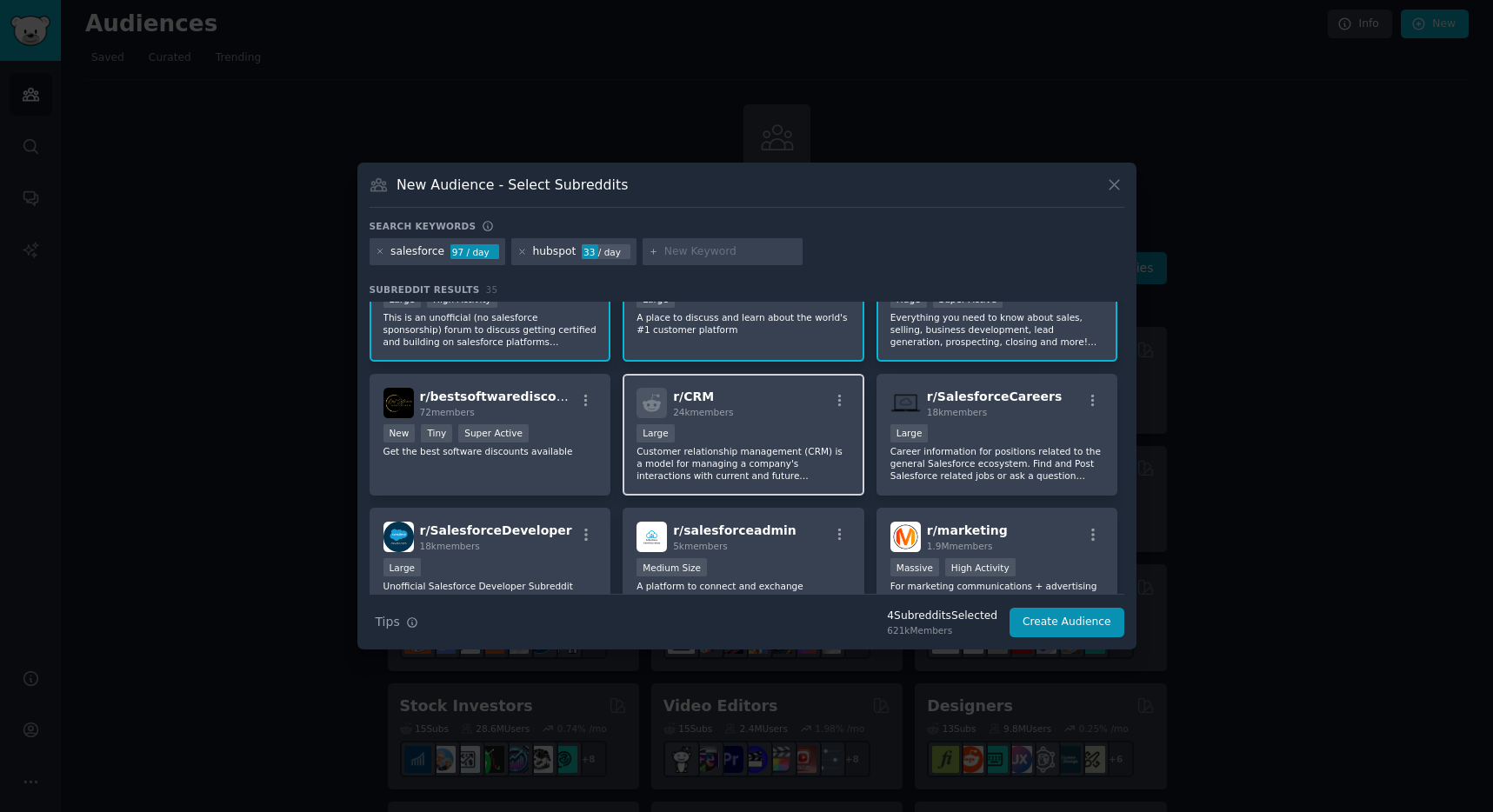
scroll to position [65, 0]
click at [695, 453] on p "Customer relationship management (CRM) is a model for managing a company's inte…" at bounding box center [744, 462] width 214 height 37
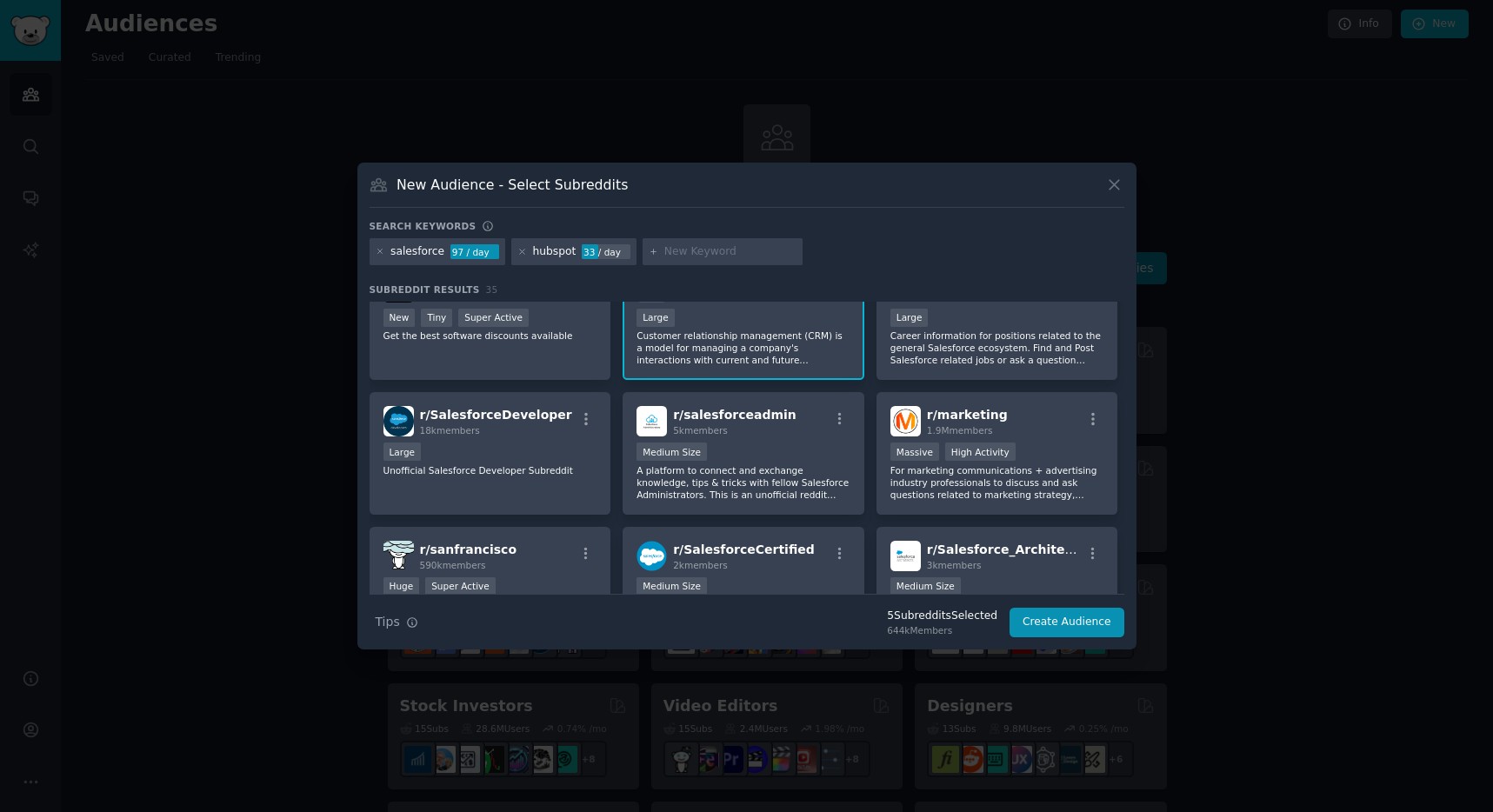
scroll to position [179, 0]
click at [1045, 487] on p "For marketing communications + advertising industry professionals to discuss an…" at bounding box center [997, 482] width 214 height 37
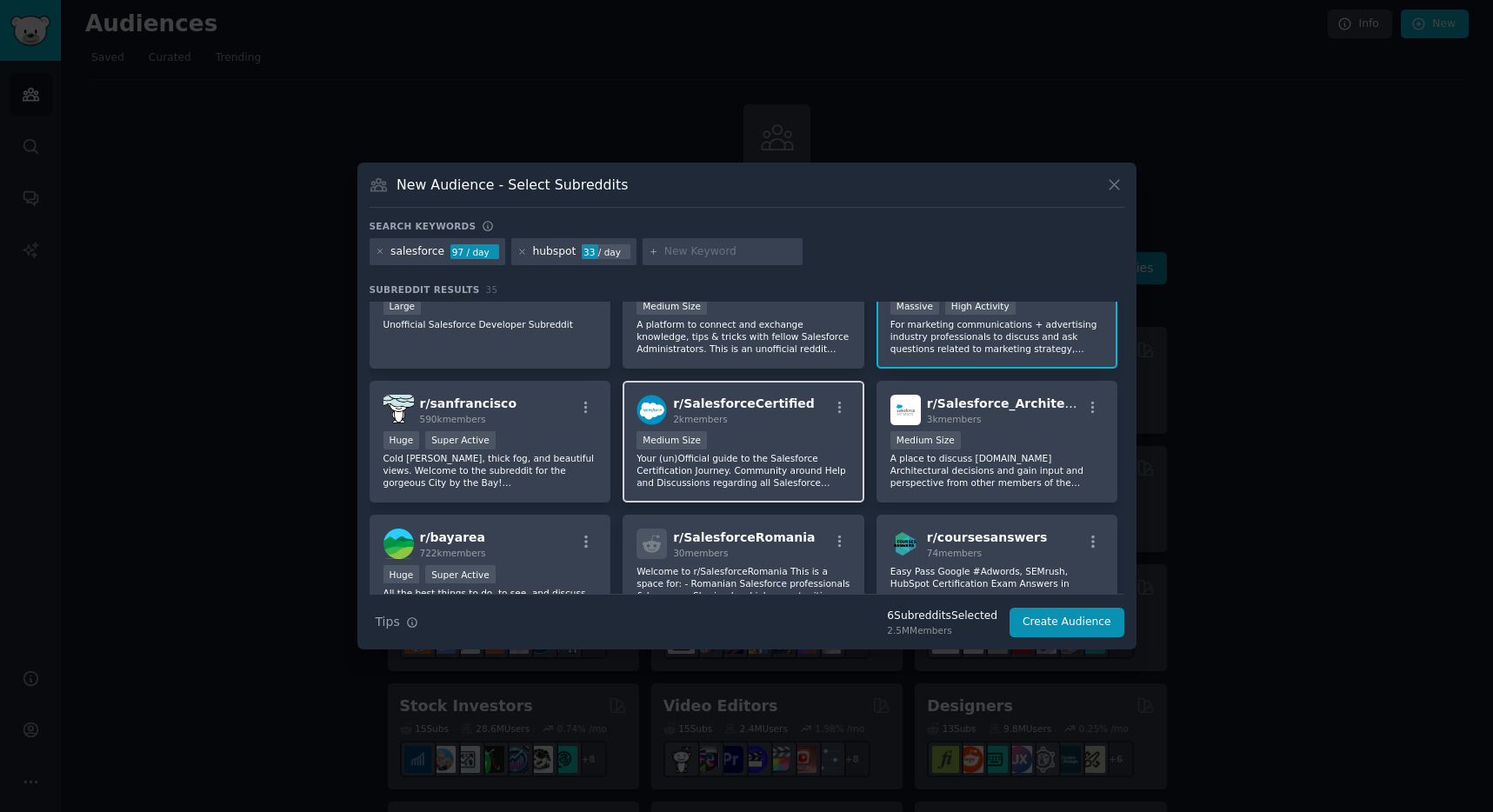
scroll to position [353, 0]
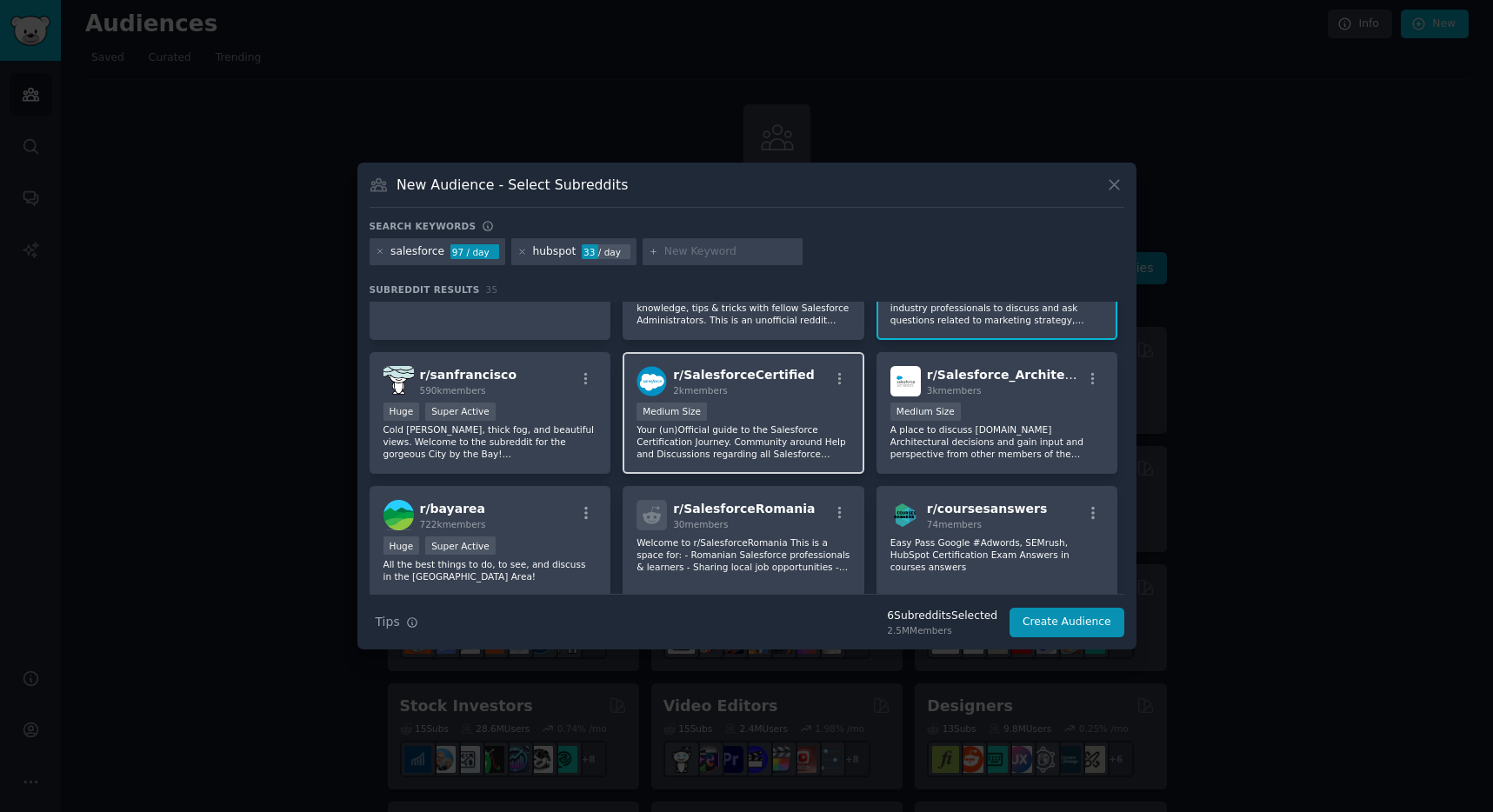
click at [748, 436] on p "Your (un)Official guide to the Salesforce Certification Journey. Community arou…" at bounding box center [744, 442] width 214 height 37
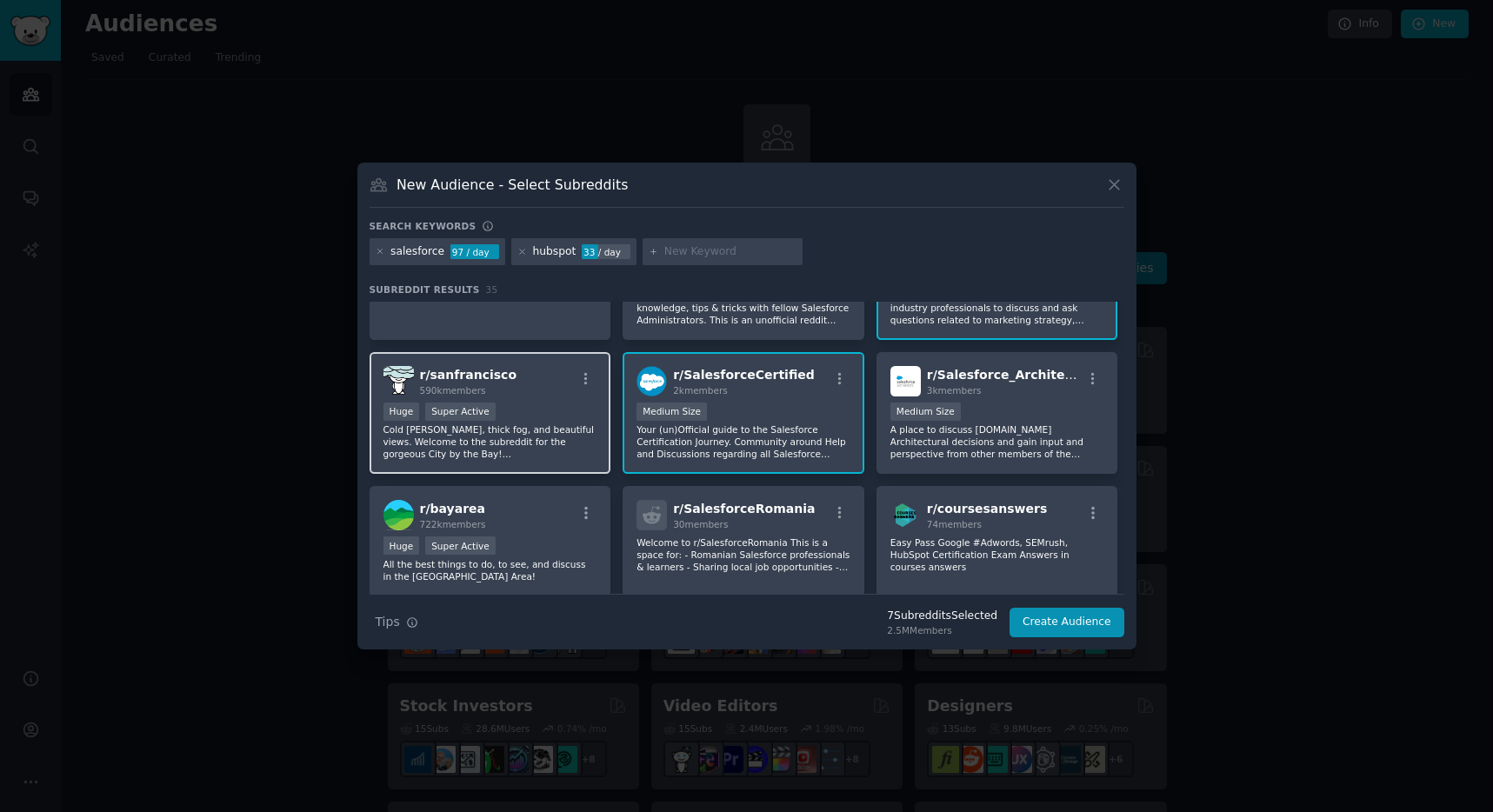
click at [509, 418] on div "Huge Super Active" at bounding box center [491, 414] width 214 height 22
click at [1062, 629] on button "Create Audience" at bounding box center [1067, 622] width 115 height 30
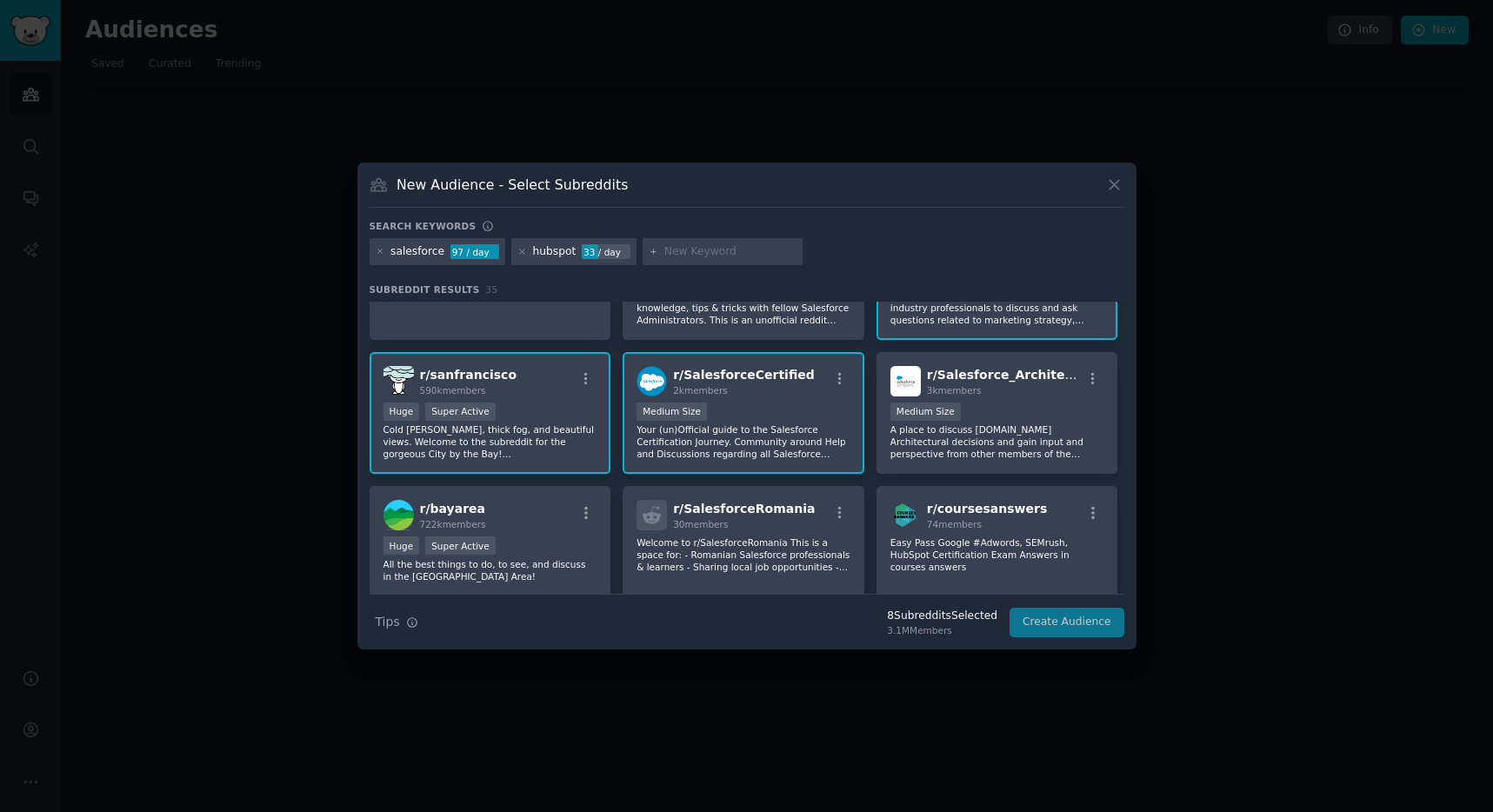
scroll to position [0, 0]
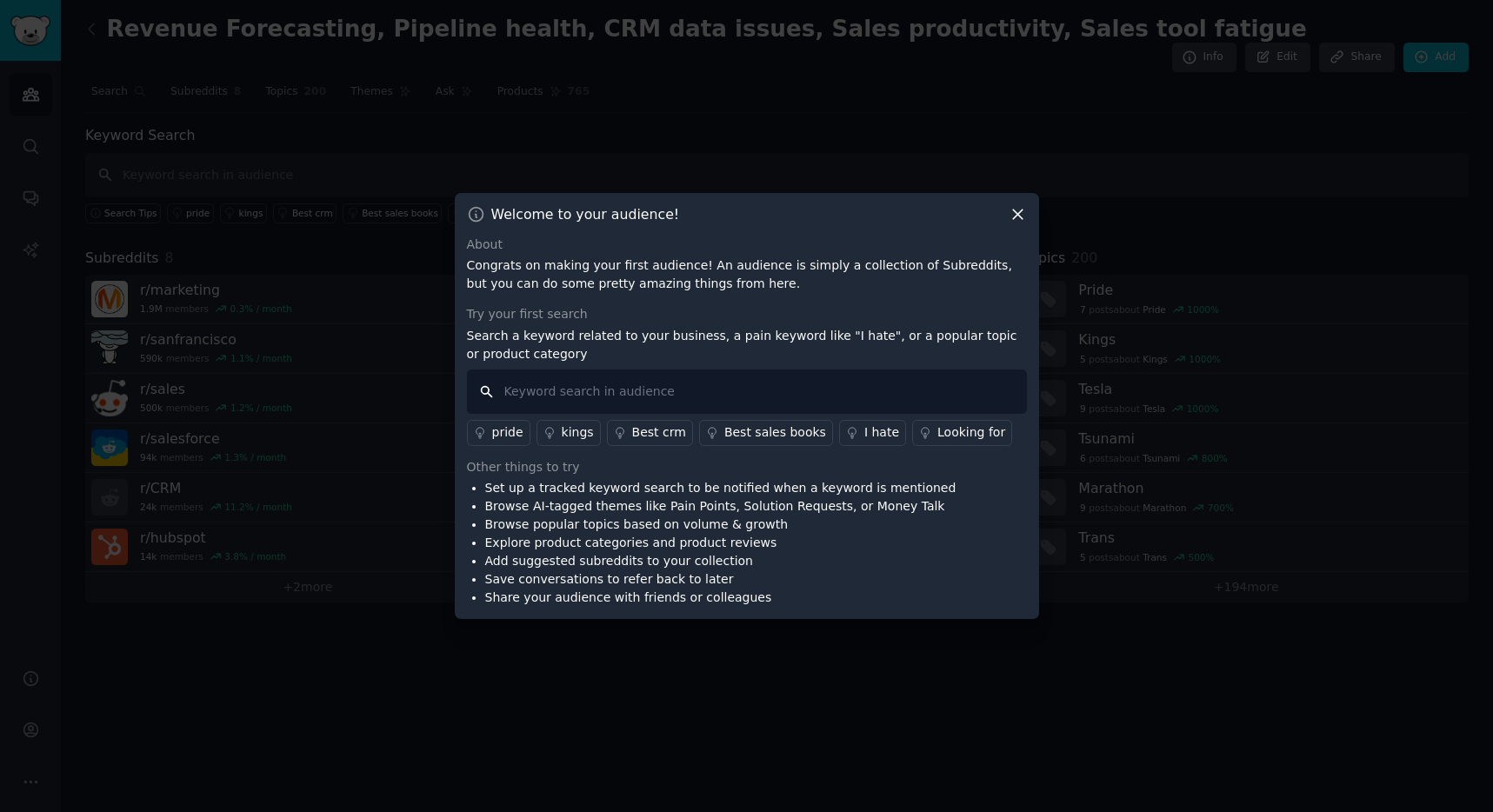
click at [802, 396] on input "text" at bounding box center [746, 392] width 560 height 44
paste input "Forecasting Pipeline health CRM data issues Sales productivity Sales tool fatig…"
drag, startPoint x: 574, startPoint y: 392, endPoint x: 583, endPoint y: 389, distance: 9.5
click at [583, 389] on input "Forecasting Pipeline health CRM data issues Sales productivity Sales tool fatig…" at bounding box center [746, 392] width 560 height 44
click at [574, 392] on input "Forecasting Pipeline health CRM data issues Sales productivity Sales tool fatig…" at bounding box center [746, 392] width 560 height 44
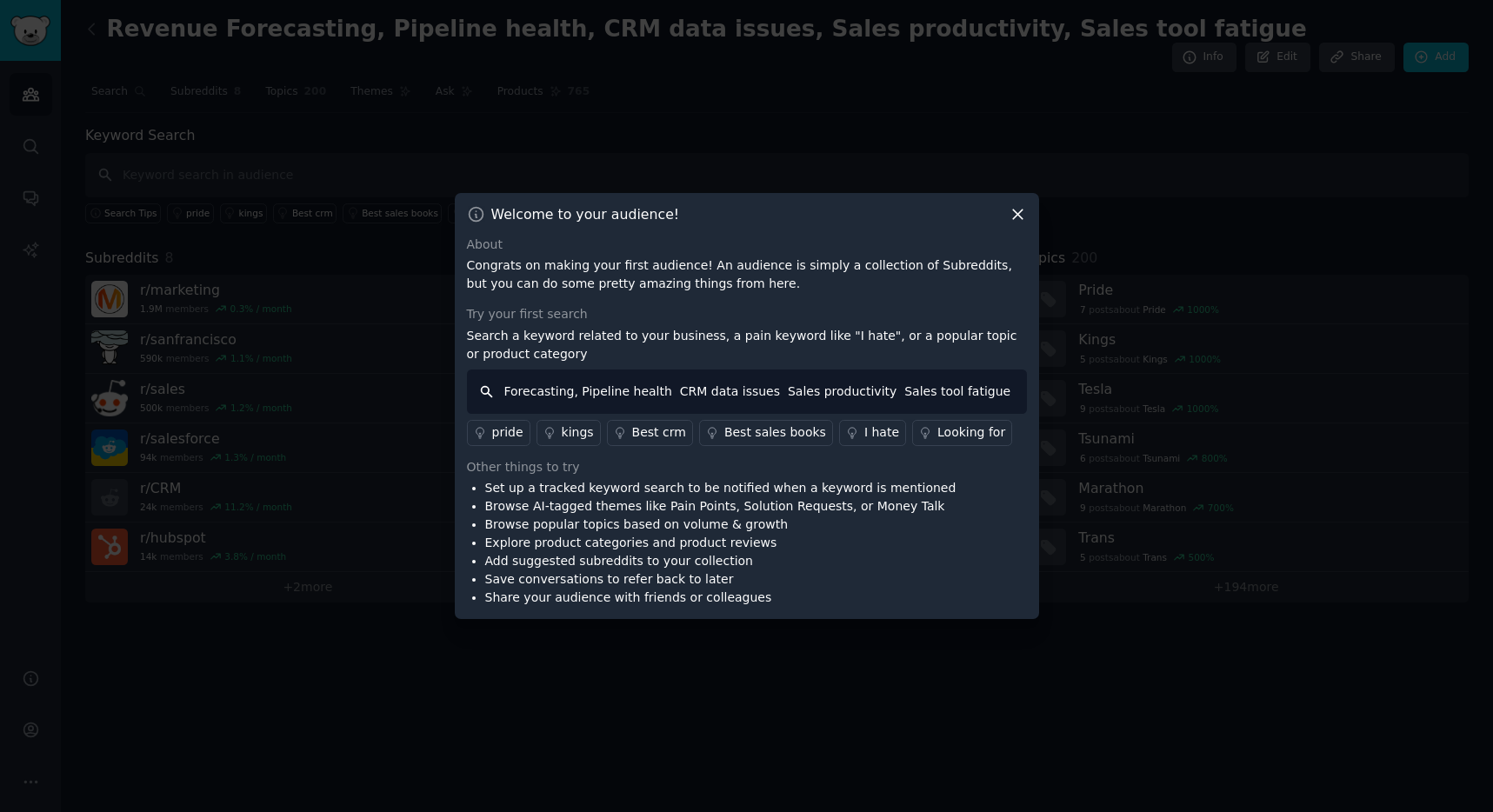
click at [659, 390] on input "Forecasting, Pipeline health CRM data issues Sales productivity Sales tool fati…" at bounding box center [746, 392] width 560 height 44
paste input ","
click at [760, 390] on input "Forecasting, Pipeline health, CRM data issues Sales productivity Sales tool fat…" at bounding box center [746, 392] width 560 height 44
paste input ","
click at [868, 392] on input "Forecasting, Pipeline health, CRM data issues, Sales productivity Sales tool fa…" at bounding box center [746, 392] width 560 height 44
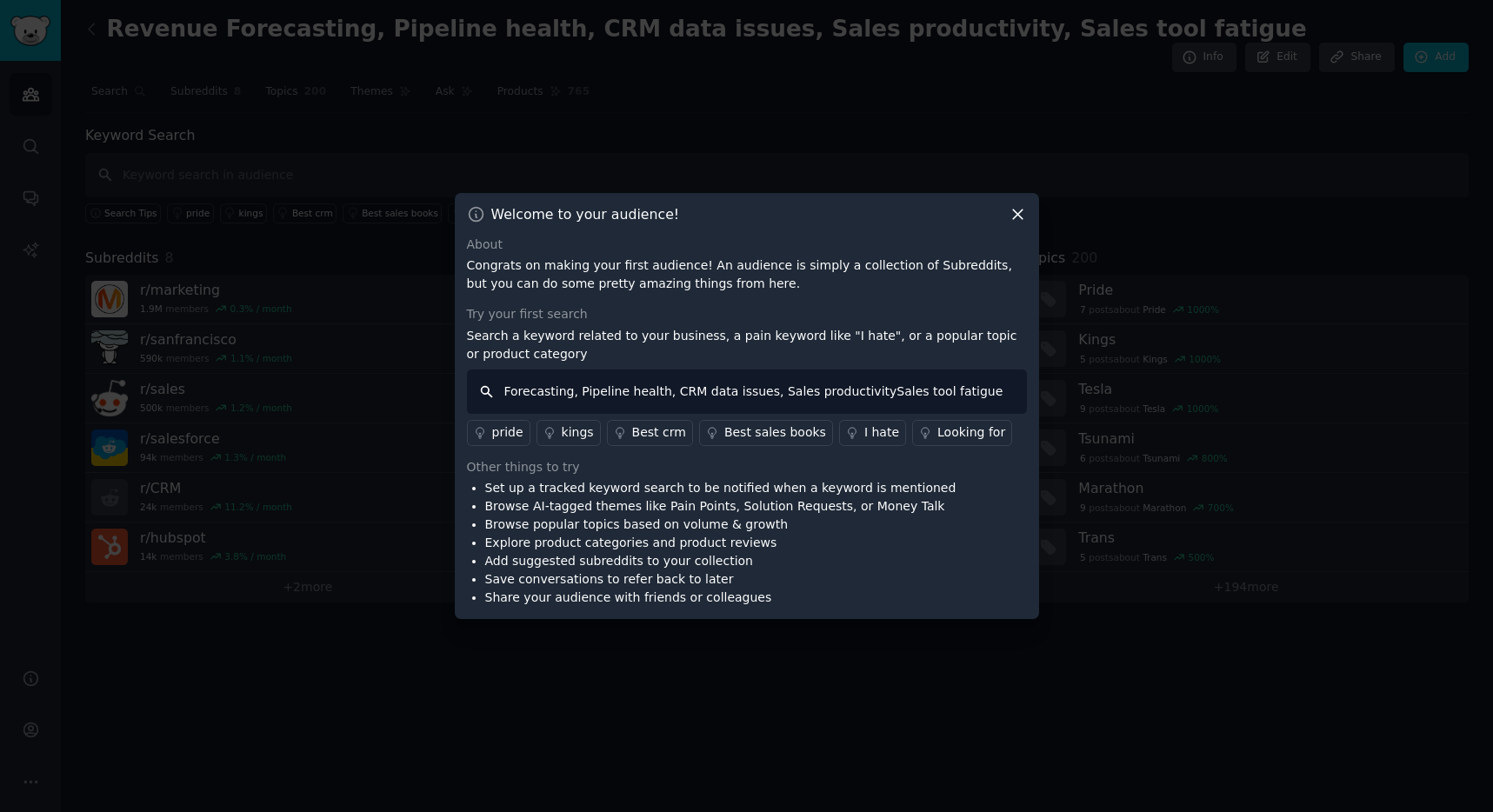
paste input ","
click at [991, 392] on input "Forecasting, Pipeline health, CRM data issues, Sales productivity, Sales tool f…" at bounding box center [746, 392] width 560 height 44
drag, startPoint x: 767, startPoint y: 391, endPoint x: 420, endPoint y: 354, distance: 349.0
click at [420, 354] on div "​ Welcome to your audience! About Congrats on making your first audience! An au…" at bounding box center [746, 406] width 1481 height 812
drag, startPoint x: 603, startPoint y: 390, endPoint x: 755, endPoint y: 394, distance: 152.1
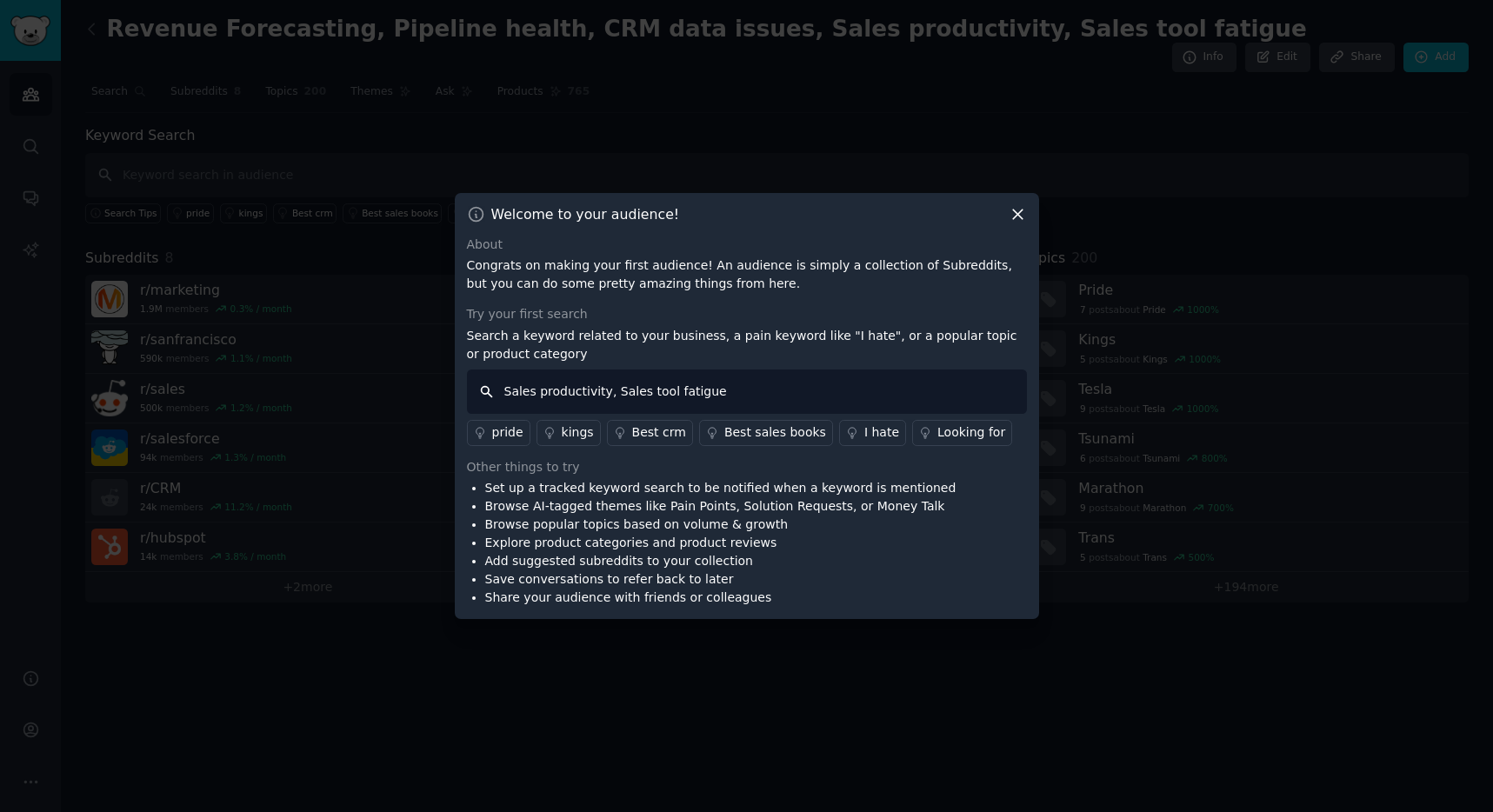
click at [755, 394] on input "Sales productivity, Sales tool fatigue" at bounding box center [746, 392] width 560 height 44
type input "Sales productivity"
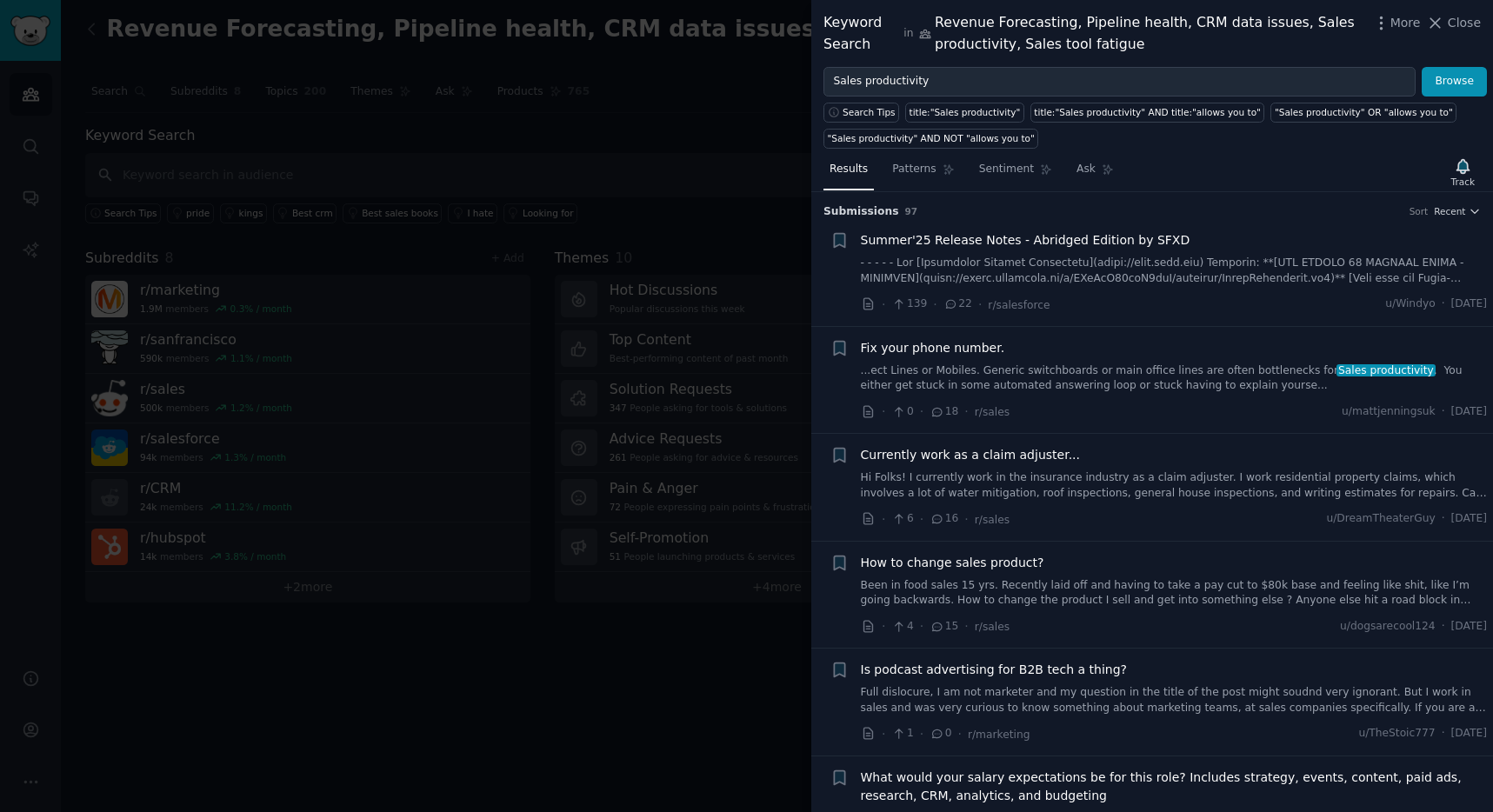
click at [1473, 37] on div "Keyword Search in Revenue Forecasting, Pipeline health, CRM data issues, Sales …" at bounding box center [1153, 34] width 658 height 42
click at [1457, 25] on span "Close" at bounding box center [1465, 22] width 33 height 18
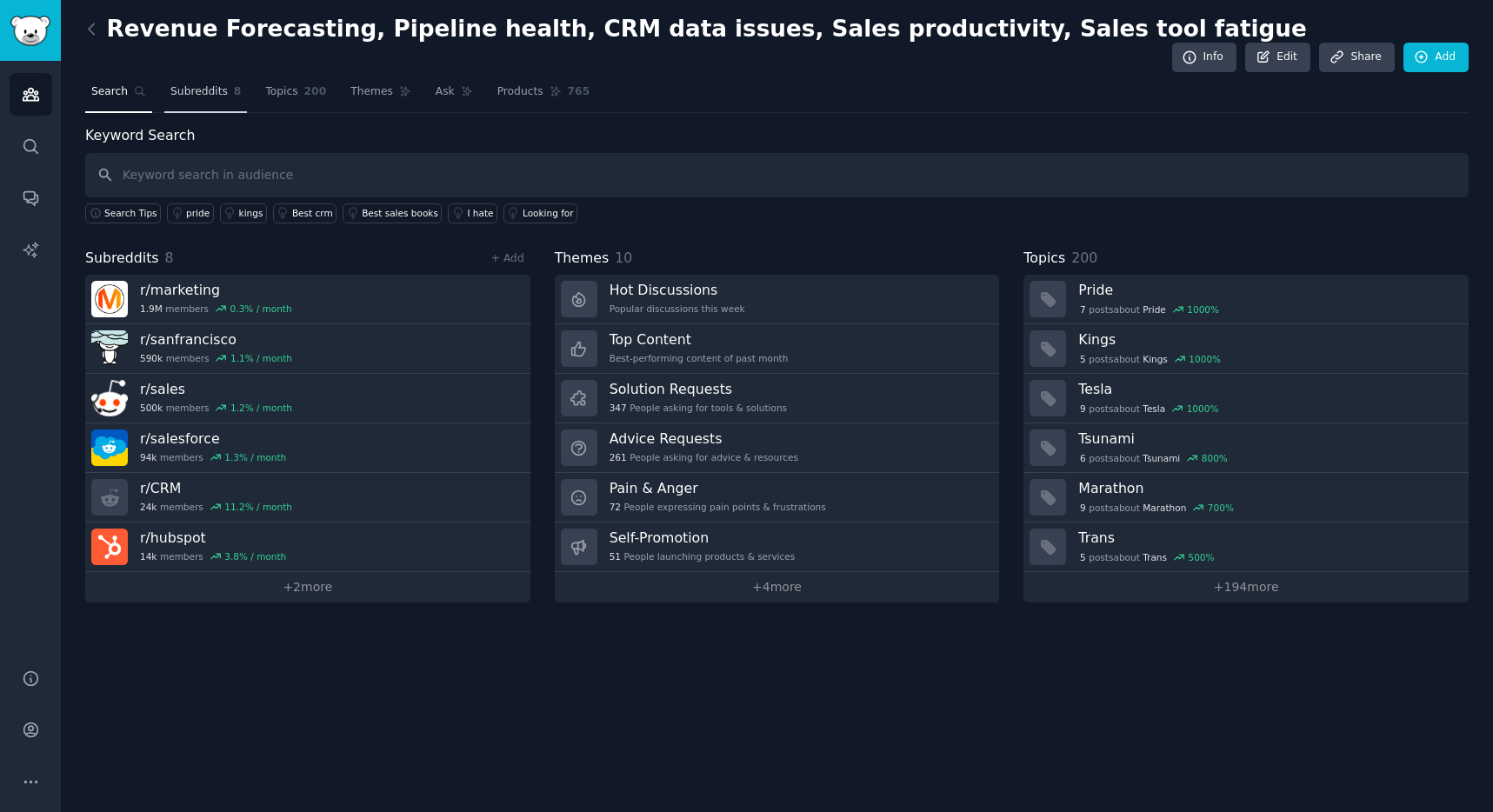
click at [227, 78] on link "Subreddits 8" at bounding box center [205, 95] width 83 height 36
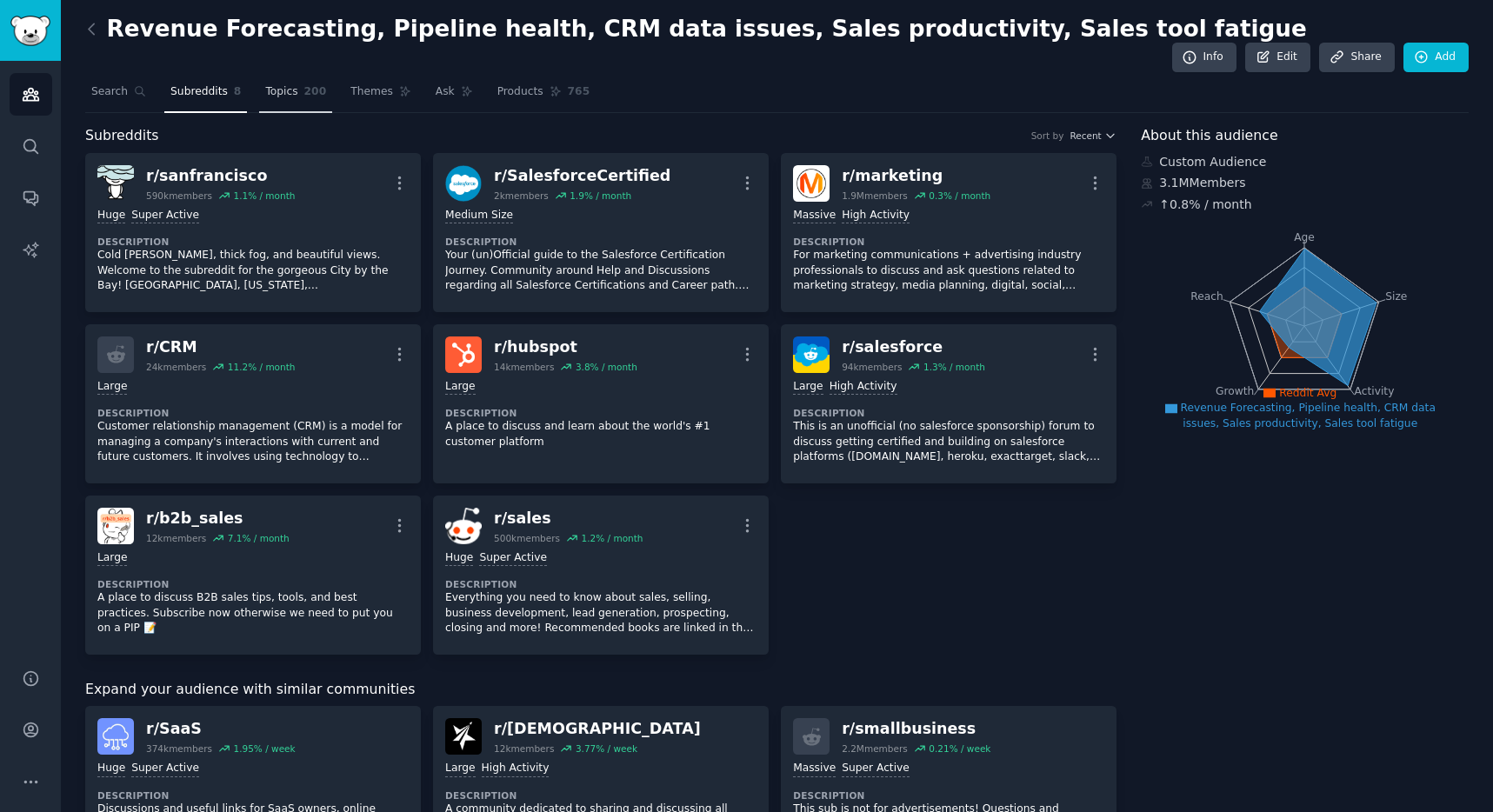
click at [275, 84] on span "Topics" at bounding box center [281, 92] width 32 height 15
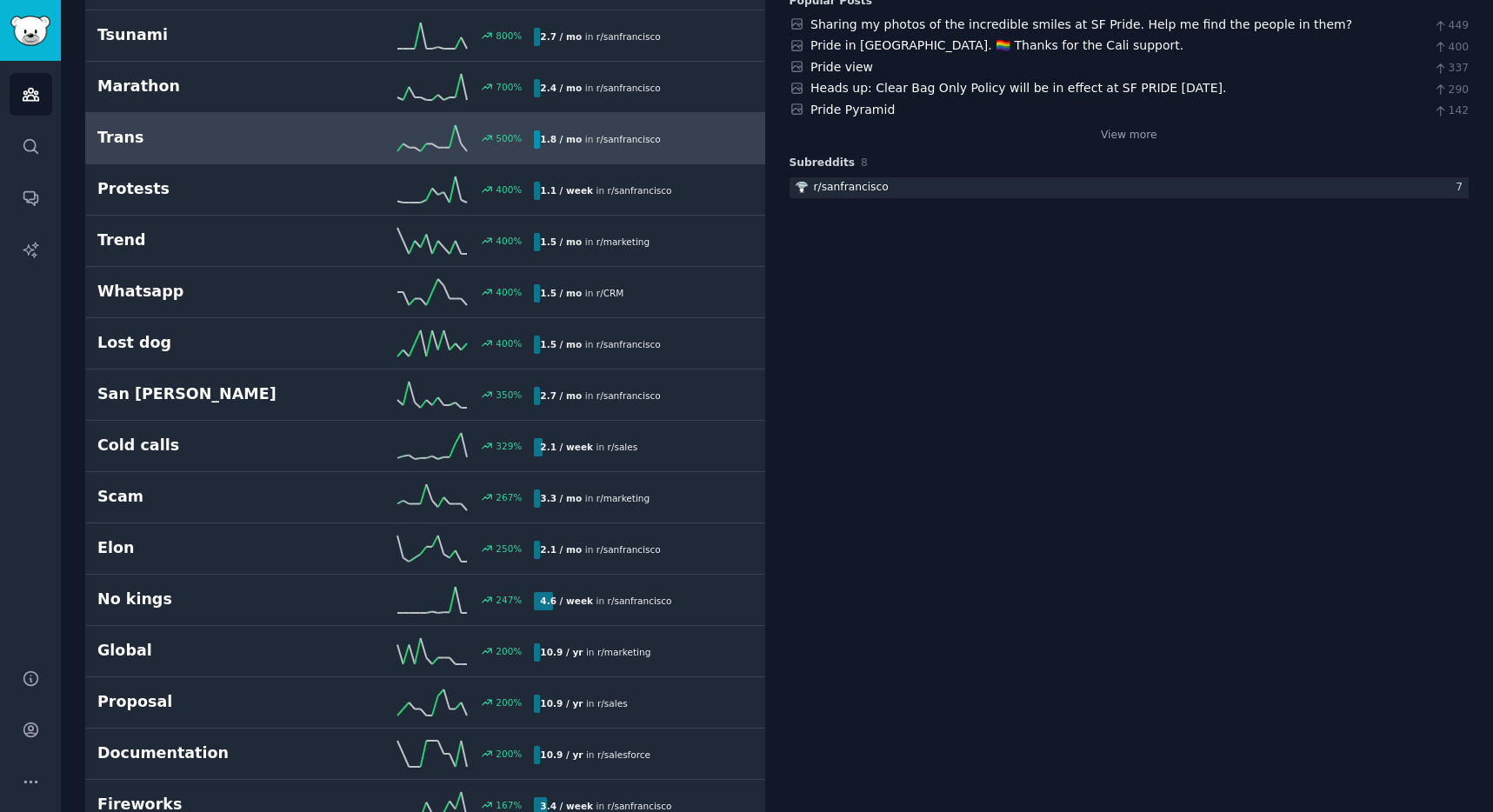
scroll to position [366, 0]
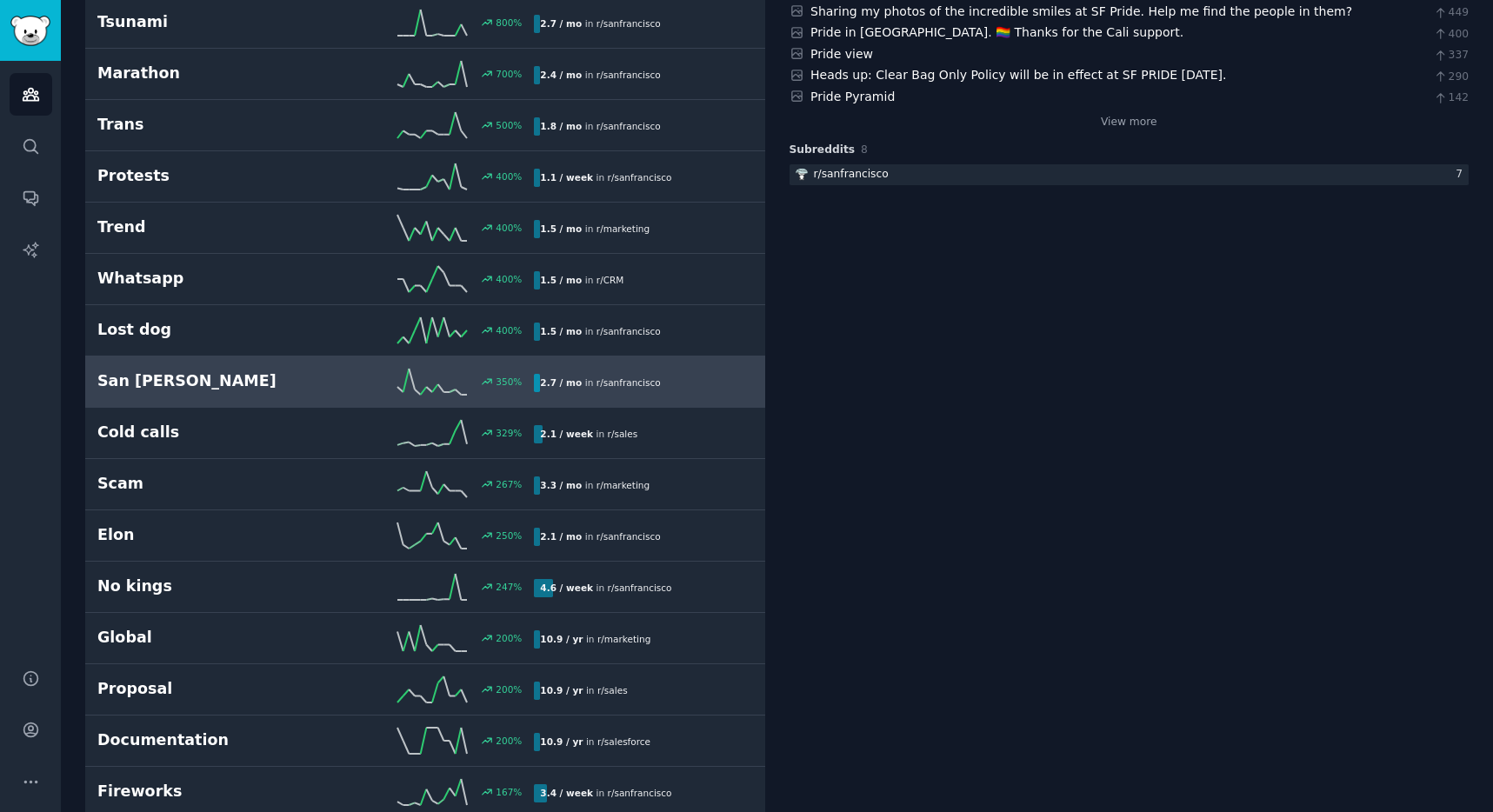
click at [226, 370] on h2 "San [PERSON_NAME]" at bounding box center [206, 381] width 218 height 22
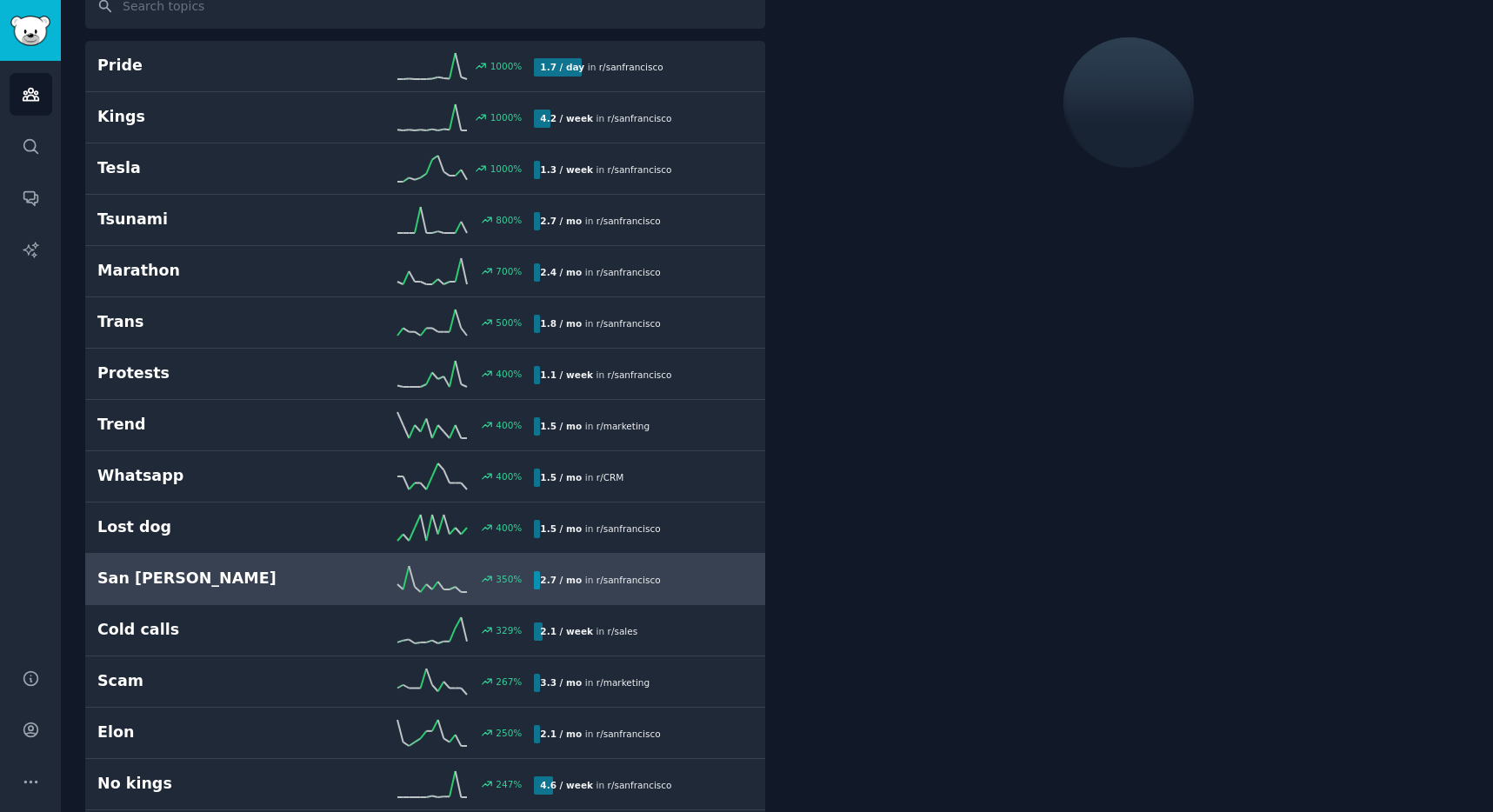
scroll to position [97, 0]
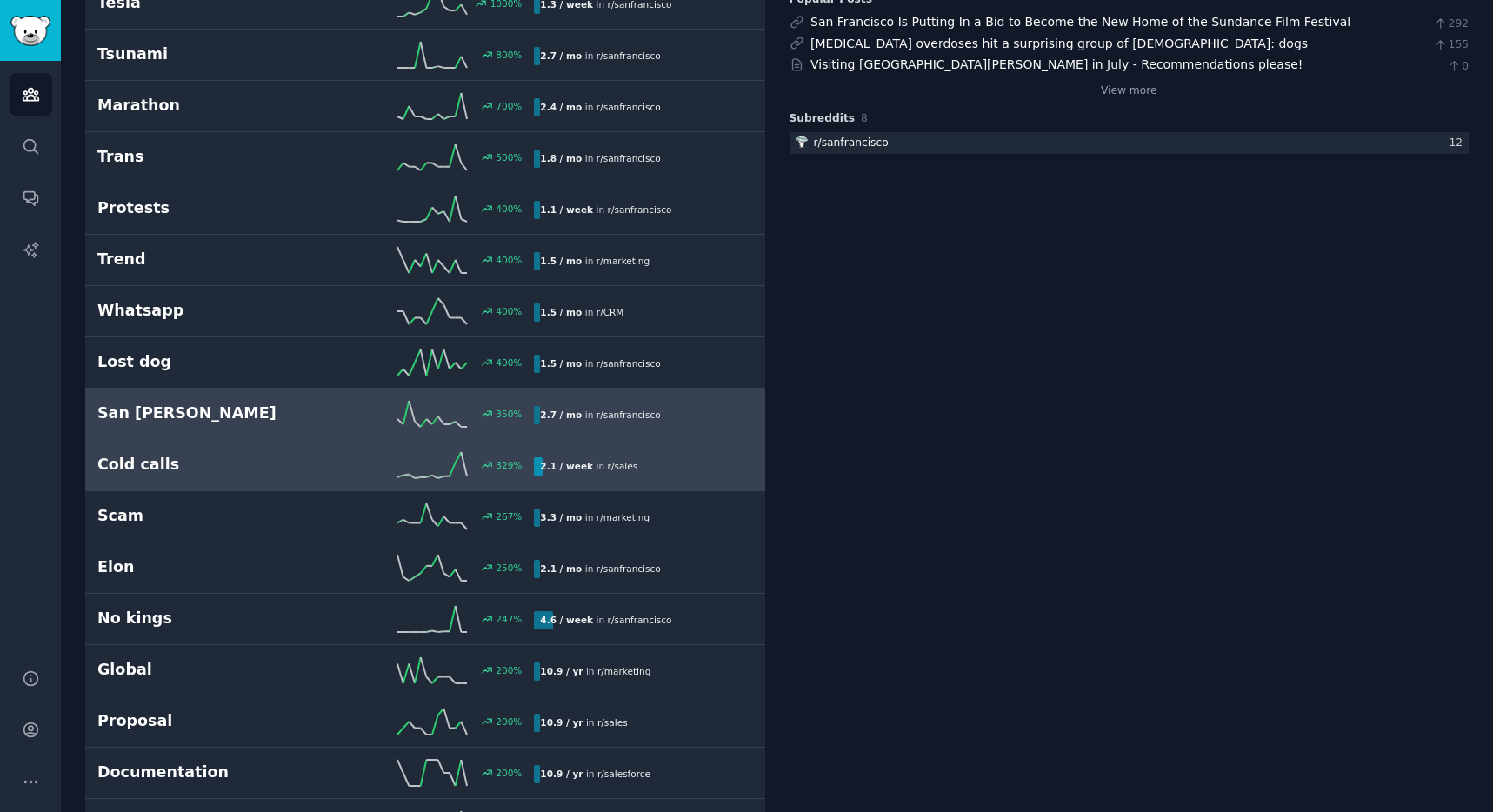
click at [379, 449] on link "Cold calls 329 % 2.1 / week in r/ sales" at bounding box center [424, 465] width 680 height 51
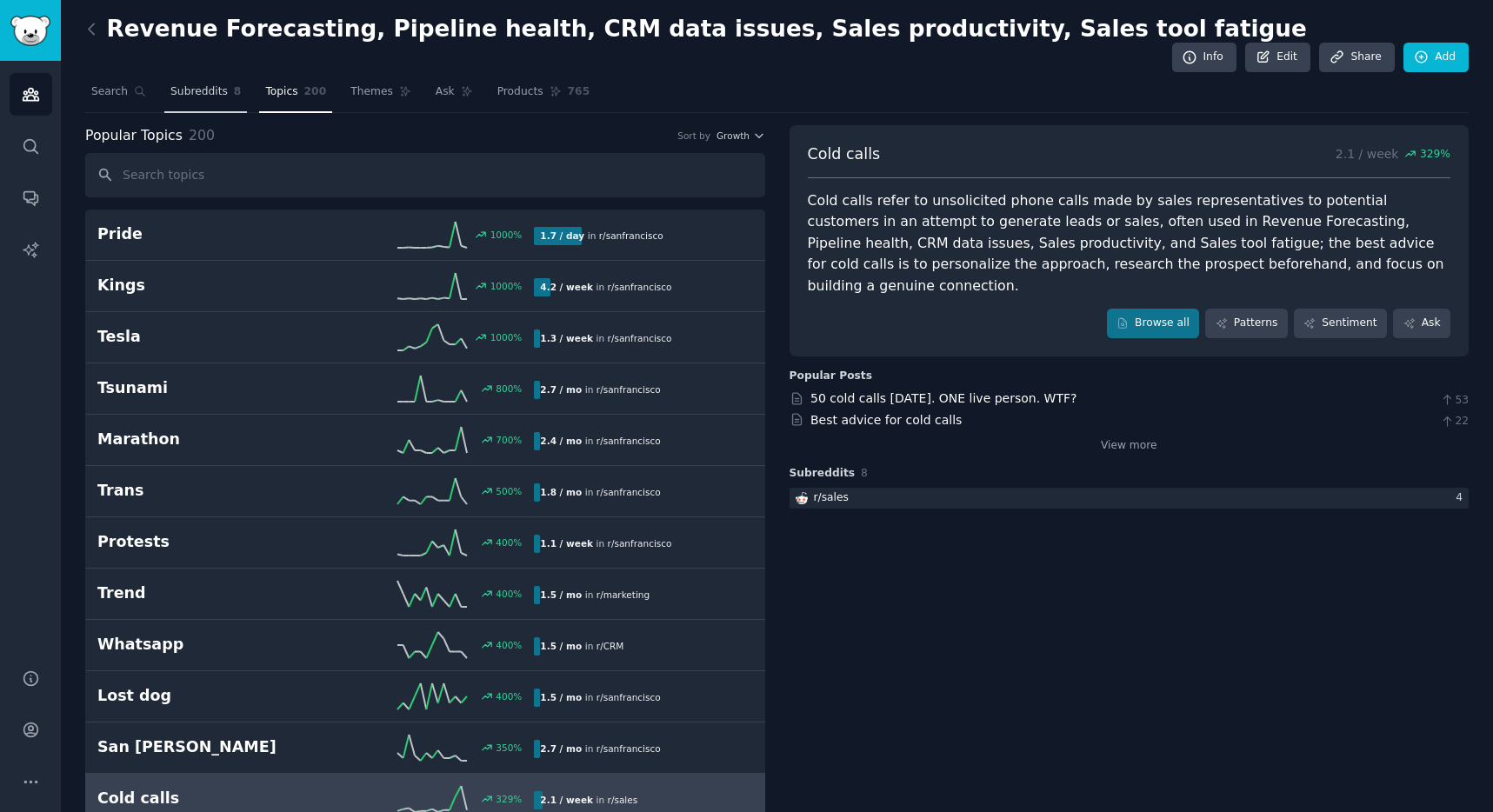
click at [226, 78] on link "Subreddits 8" at bounding box center [205, 95] width 83 height 36
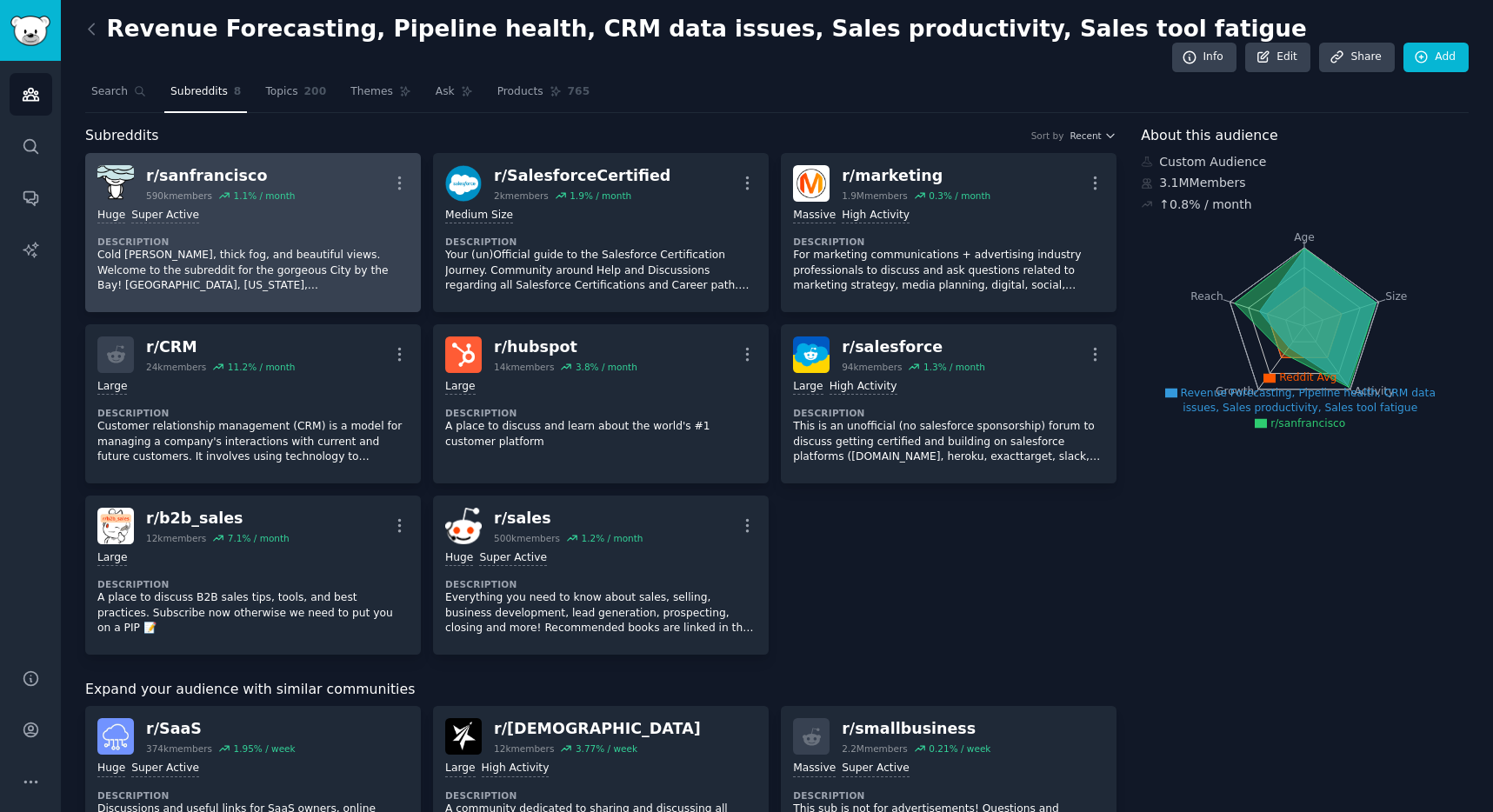
click at [230, 165] on div "r/ sanfrancisco" at bounding box center [221, 176] width 149 height 22
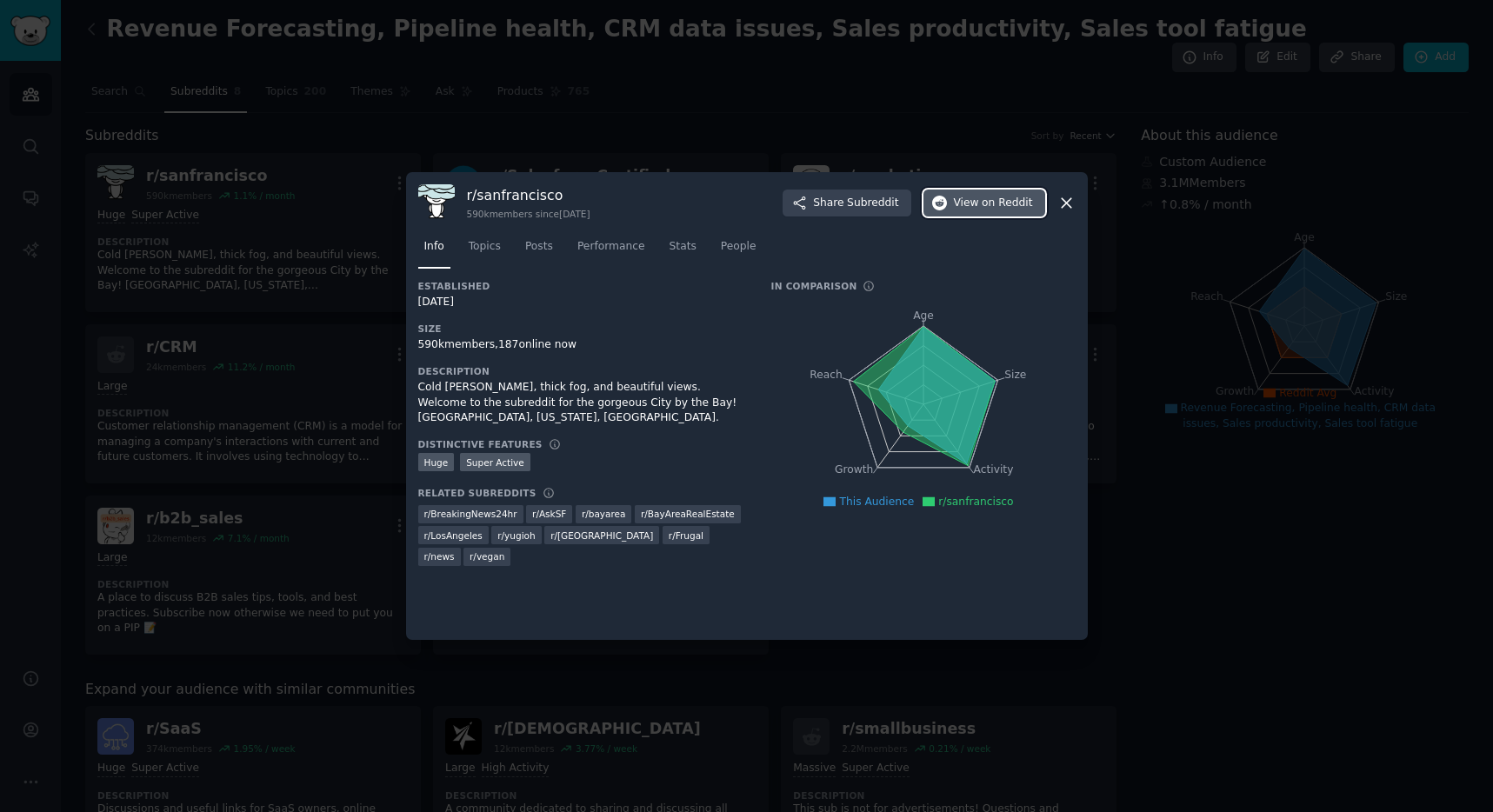
click at [982, 199] on span "View on Reddit" at bounding box center [993, 203] width 79 height 15
click at [654, 137] on div at bounding box center [746, 406] width 1493 height 812
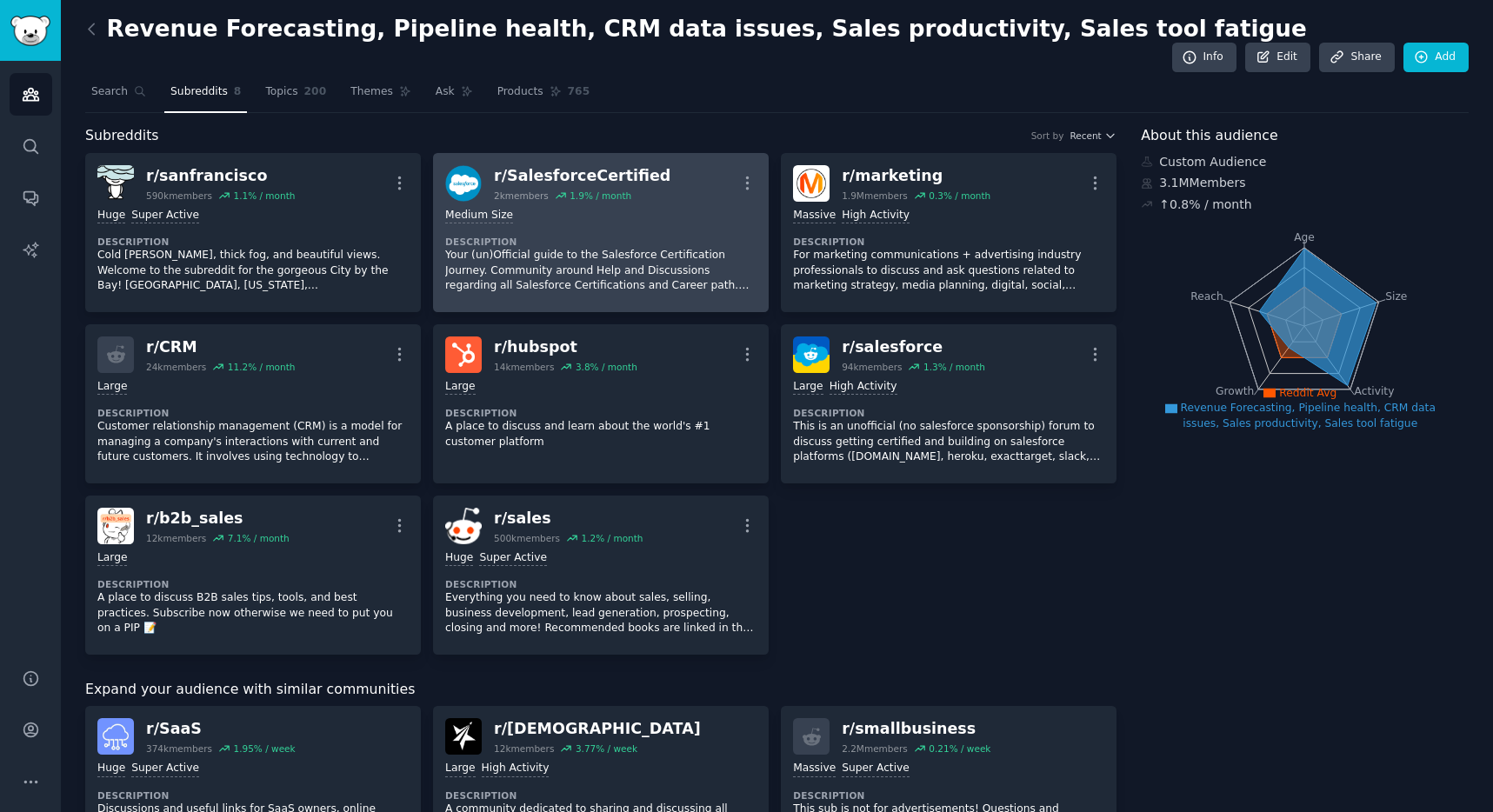
click at [638, 165] on div "r/ SalesforceCertified" at bounding box center [582, 176] width 176 height 22
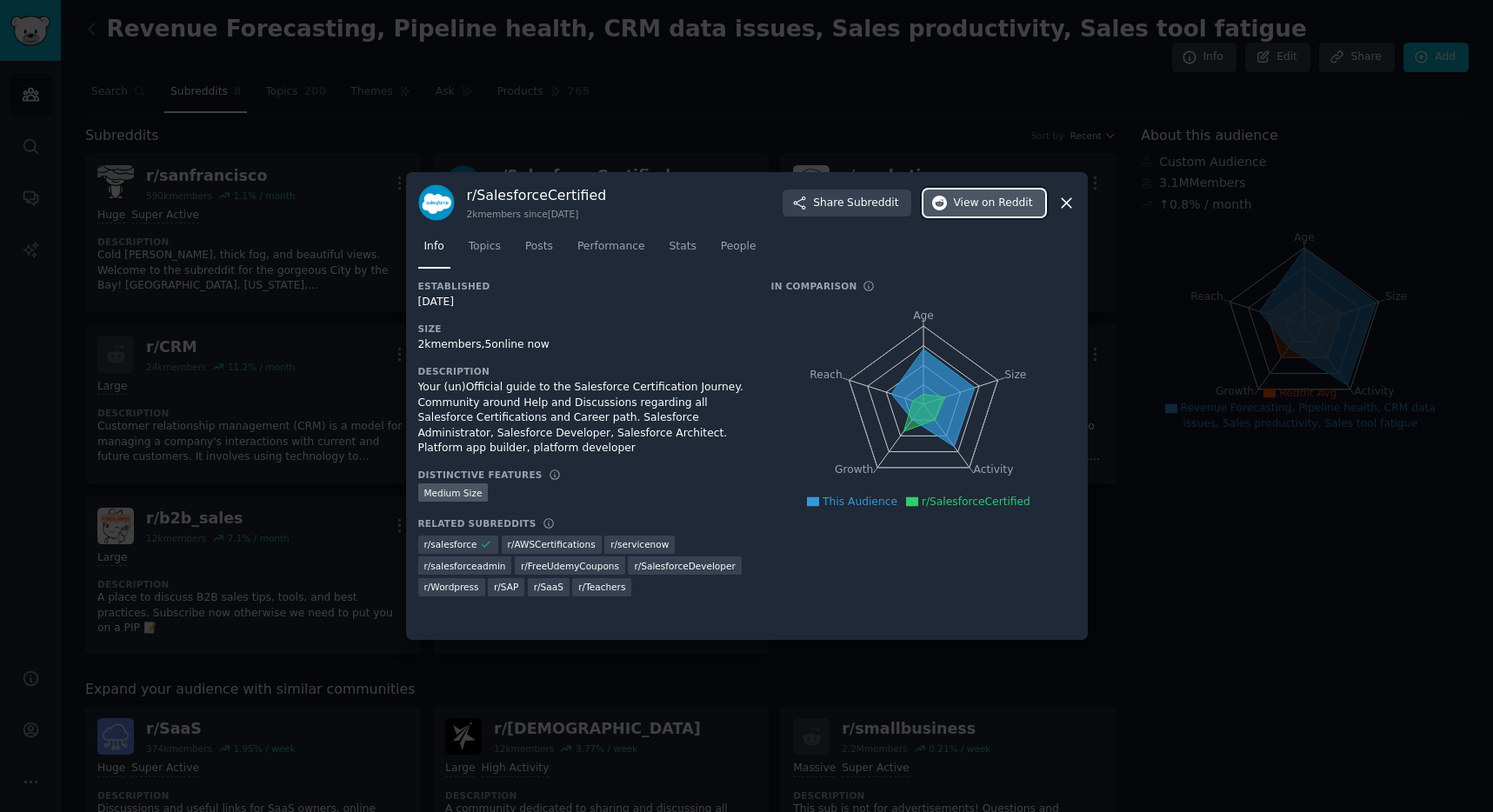
click at [1014, 207] on span "on Reddit" at bounding box center [1007, 203] width 50 height 15
click at [930, 152] on div at bounding box center [746, 406] width 1493 height 812
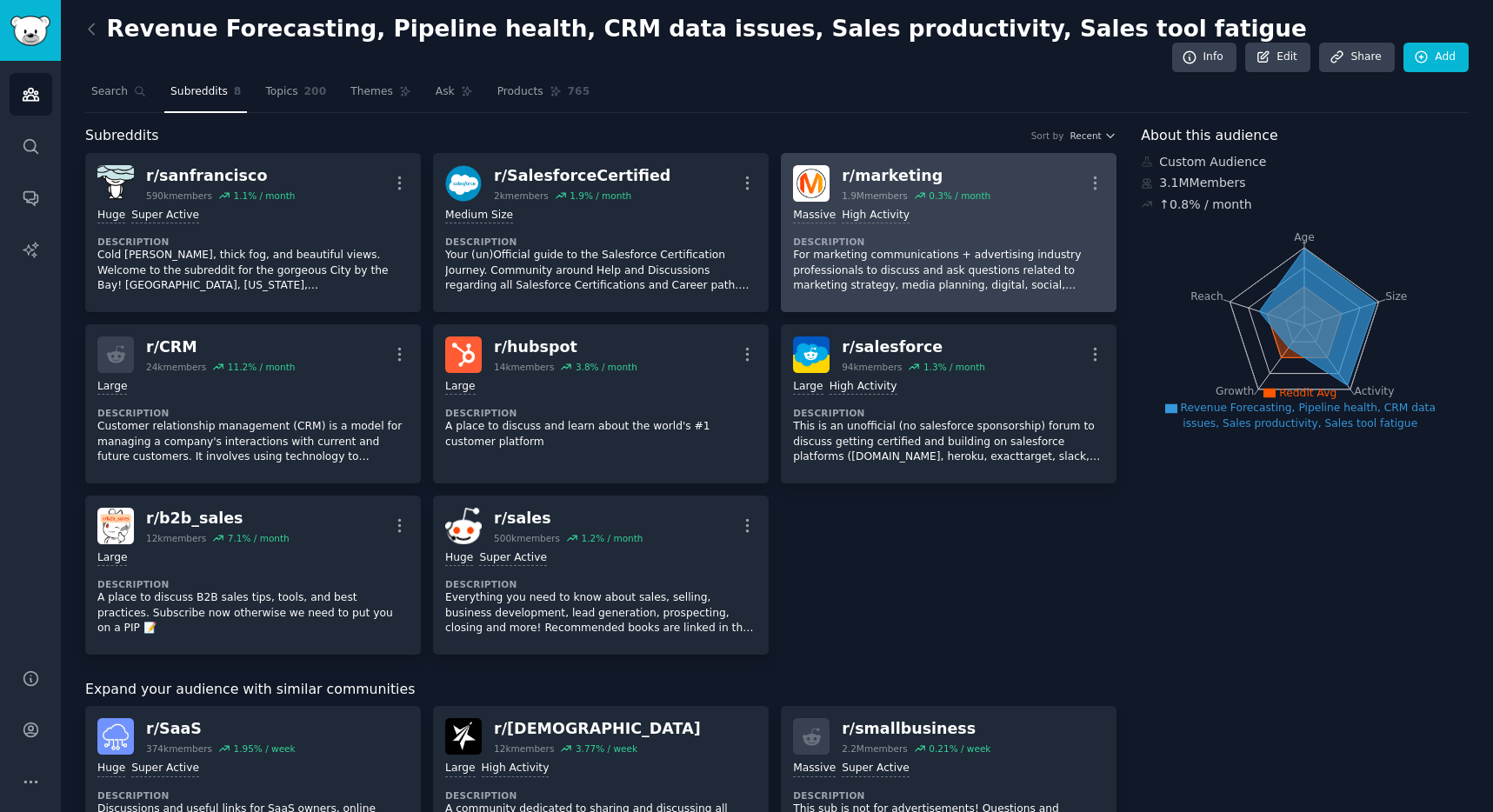
click at [883, 165] on div "r/ marketing" at bounding box center [916, 176] width 149 height 22
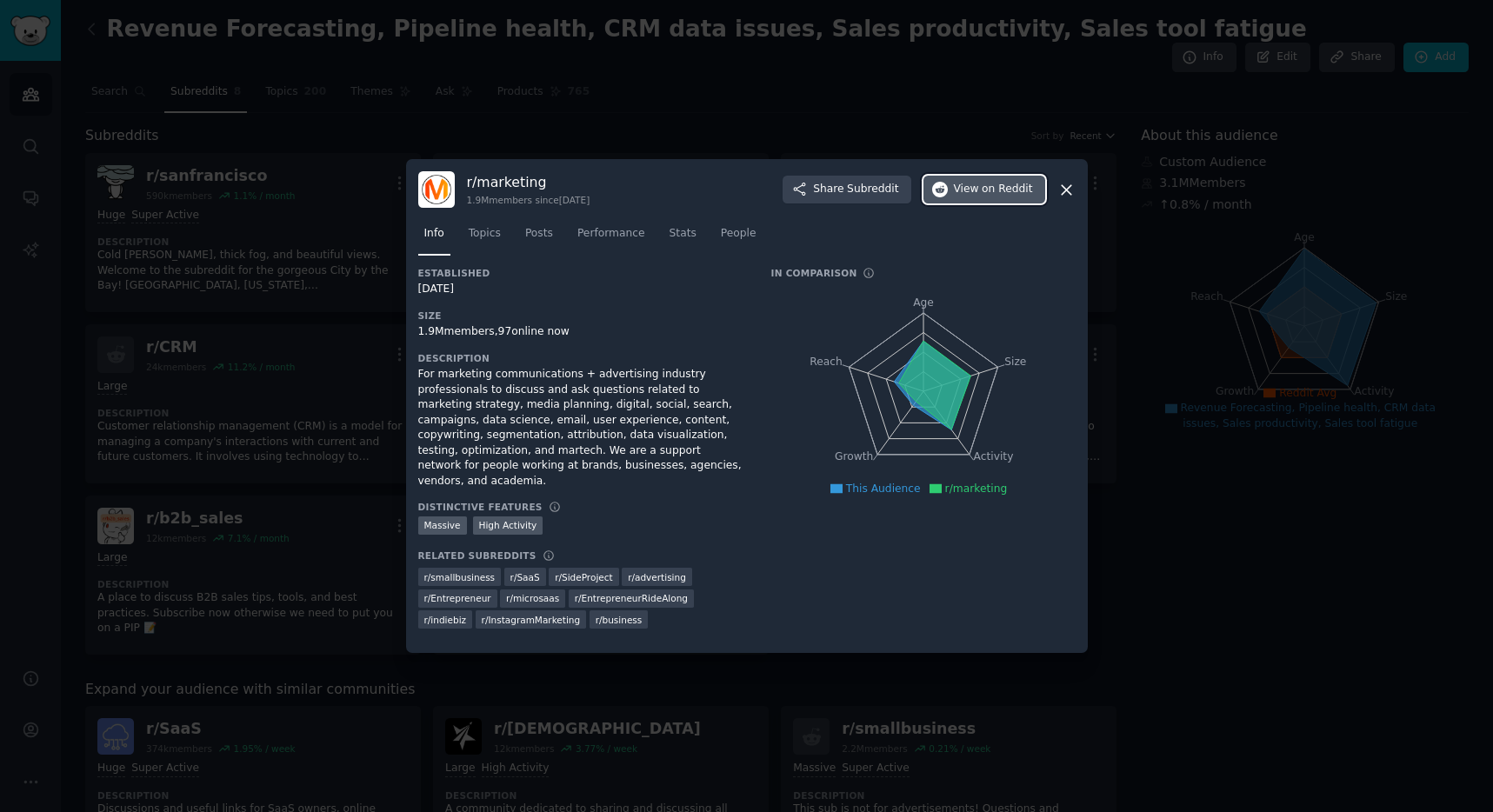
click at [1002, 195] on span "on Reddit" at bounding box center [1007, 189] width 50 height 15
click at [217, 289] on div at bounding box center [746, 406] width 1493 height 812
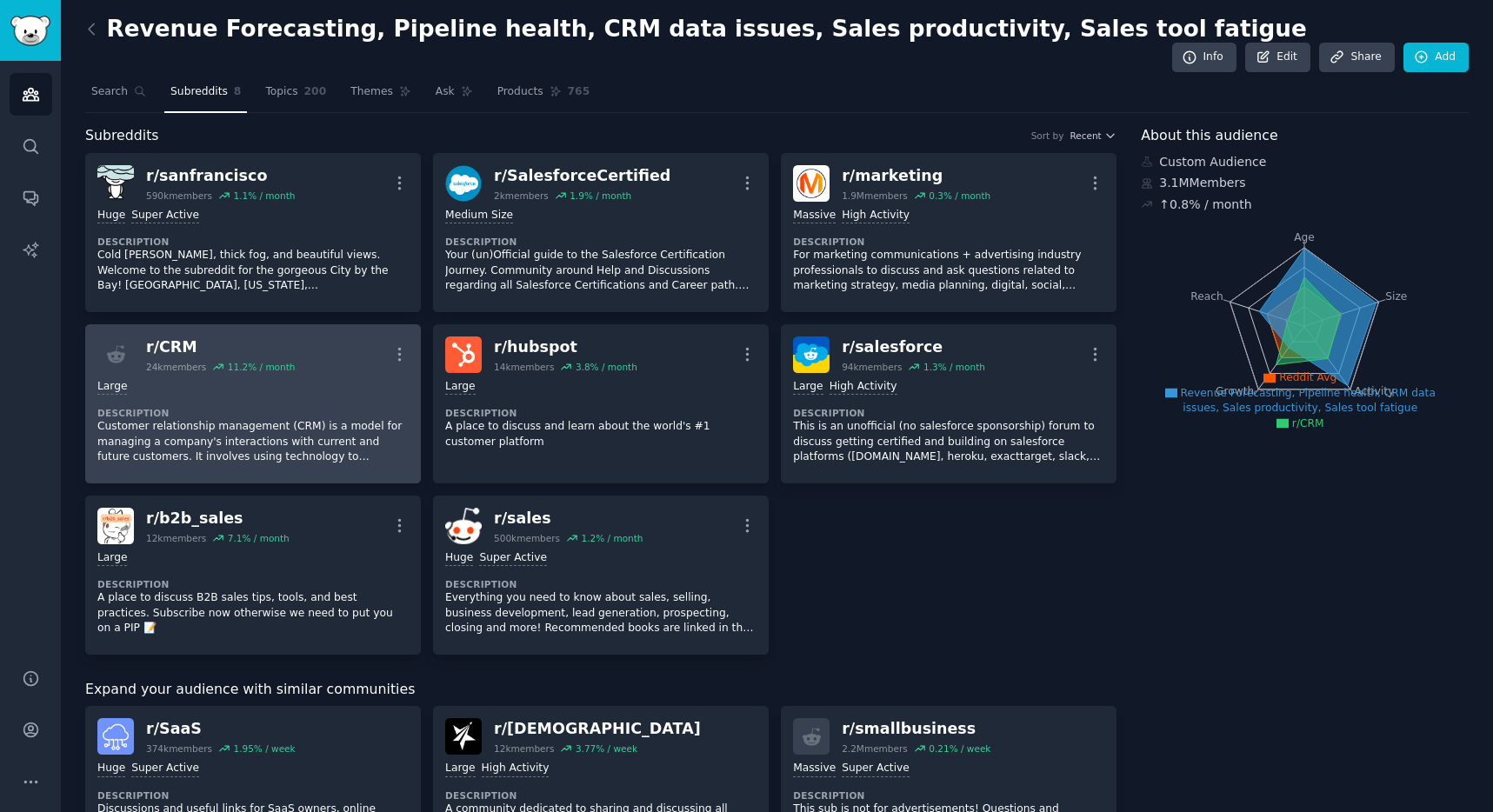
click at [232, 337] on div "r/ CRM" at bounding box center [221, 347] width 149 height 22
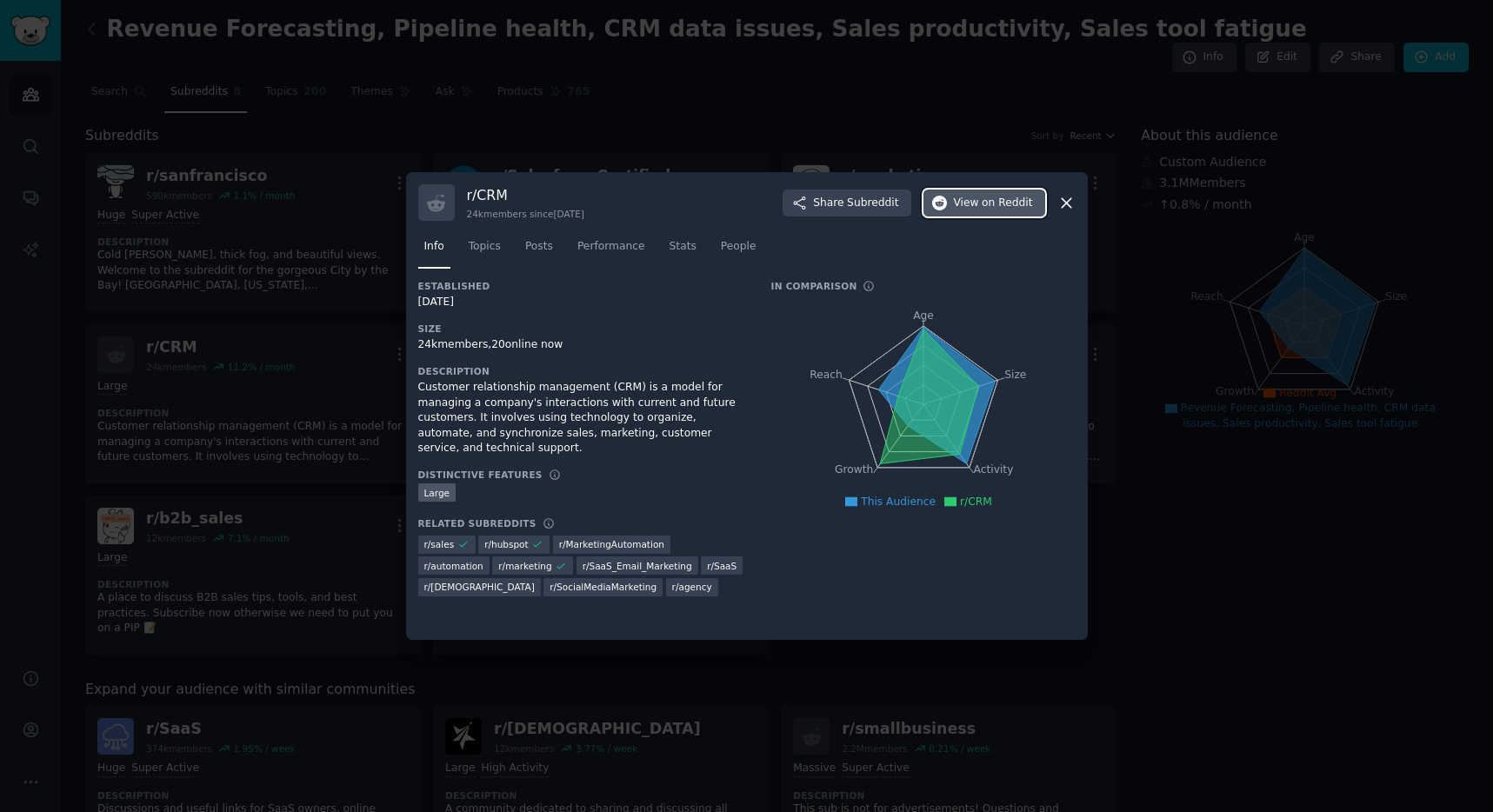
click at [989, 198] on span "on Reddit" at bounding box center [1007, 203] width 50 height 15
drag, startPoint x: 289, startPoint y: 297, endPoint x: 367, endPoint y: 296, distance: 78.0
click at [289, 297] on div at bounding box center [746, 406] width 1493 height 812
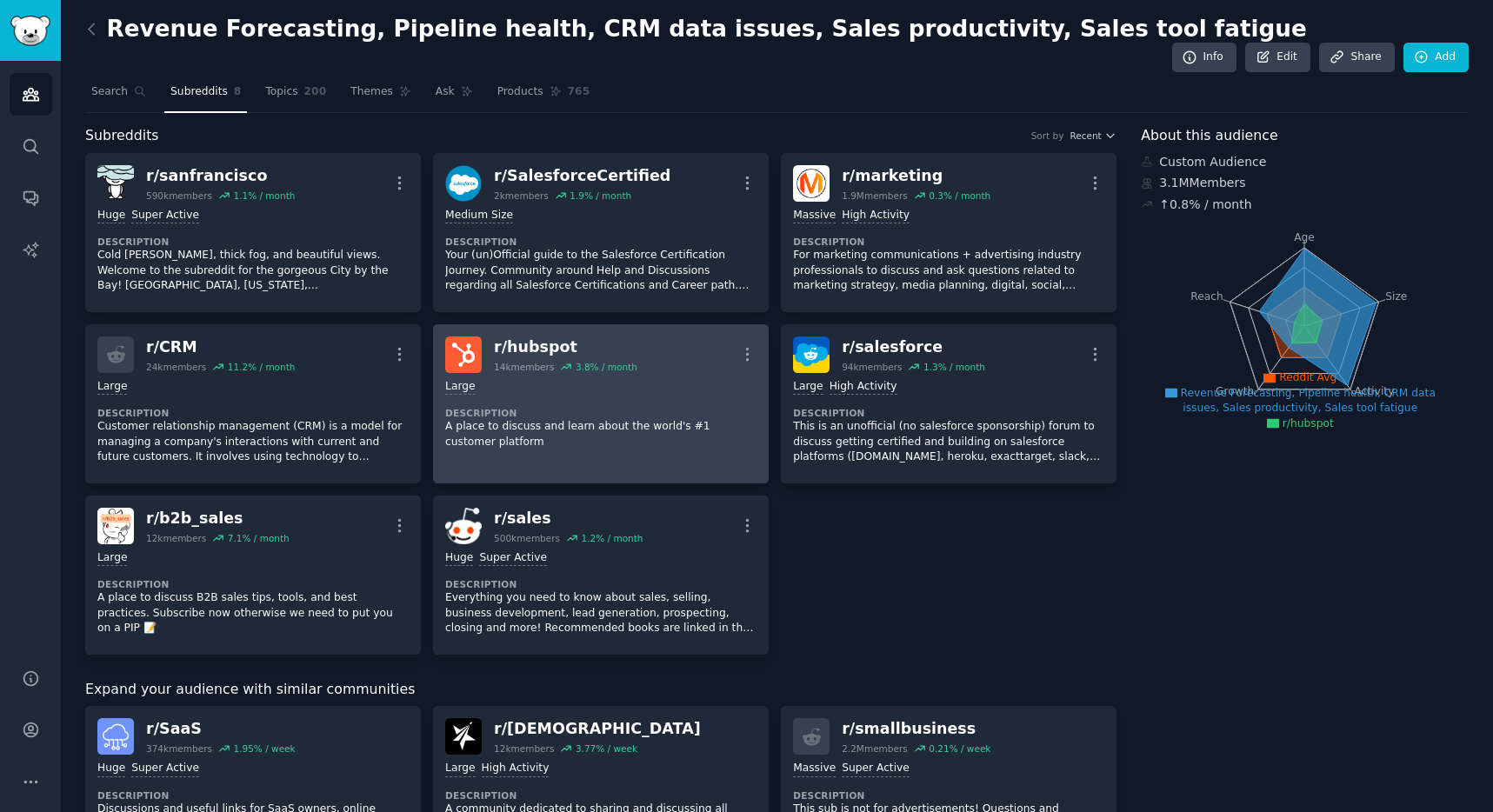
click at [595, 337] on div "r/ hubspot" at bounding box center [565, 347] width 144 height 22
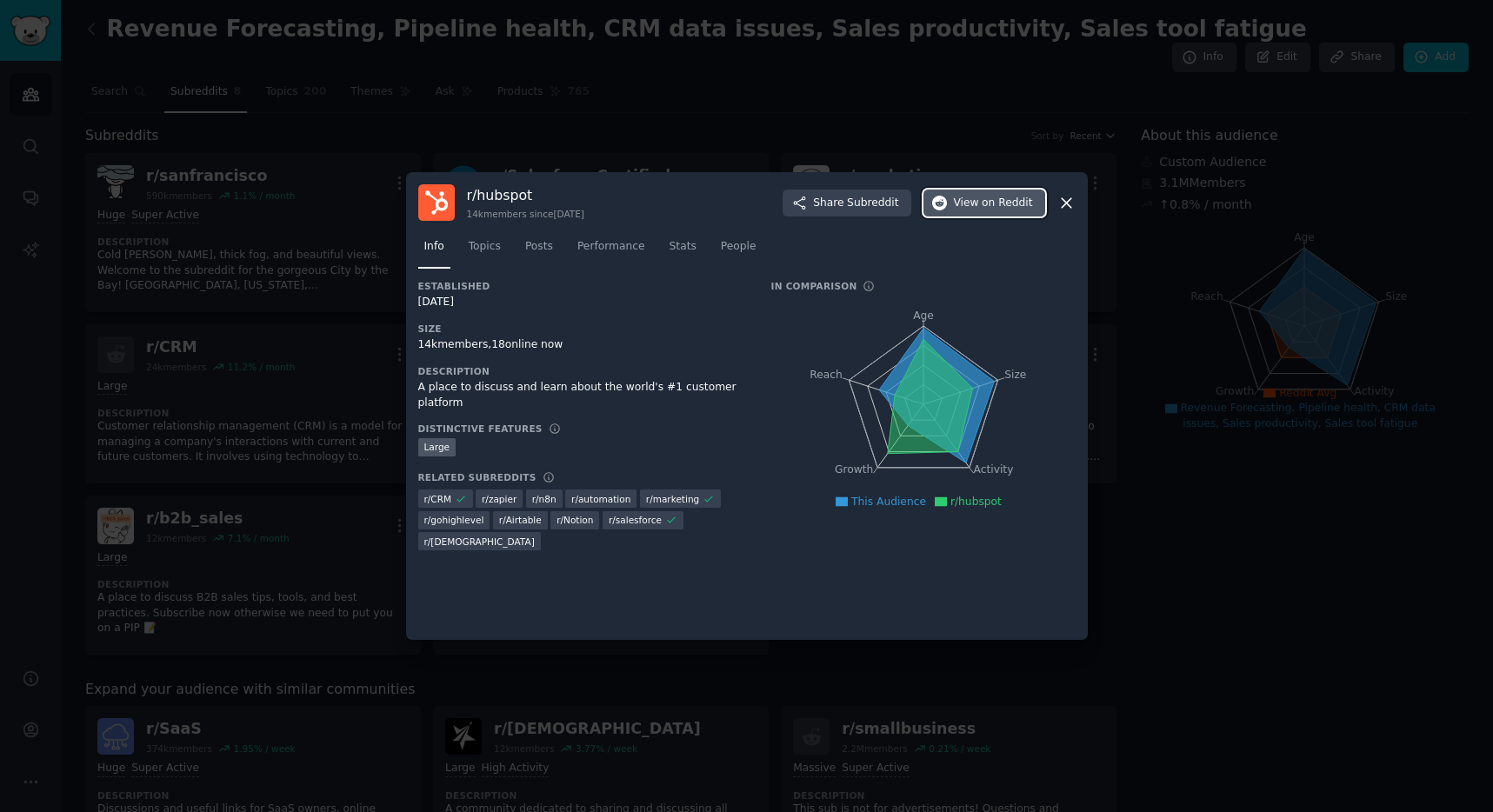
click at [993, 205] on span "on Reddit" at bounding box center [1007, 203] width 50 height 15
click at [303, 257] on div at bounding box center [746, 406] width 1493 height 812
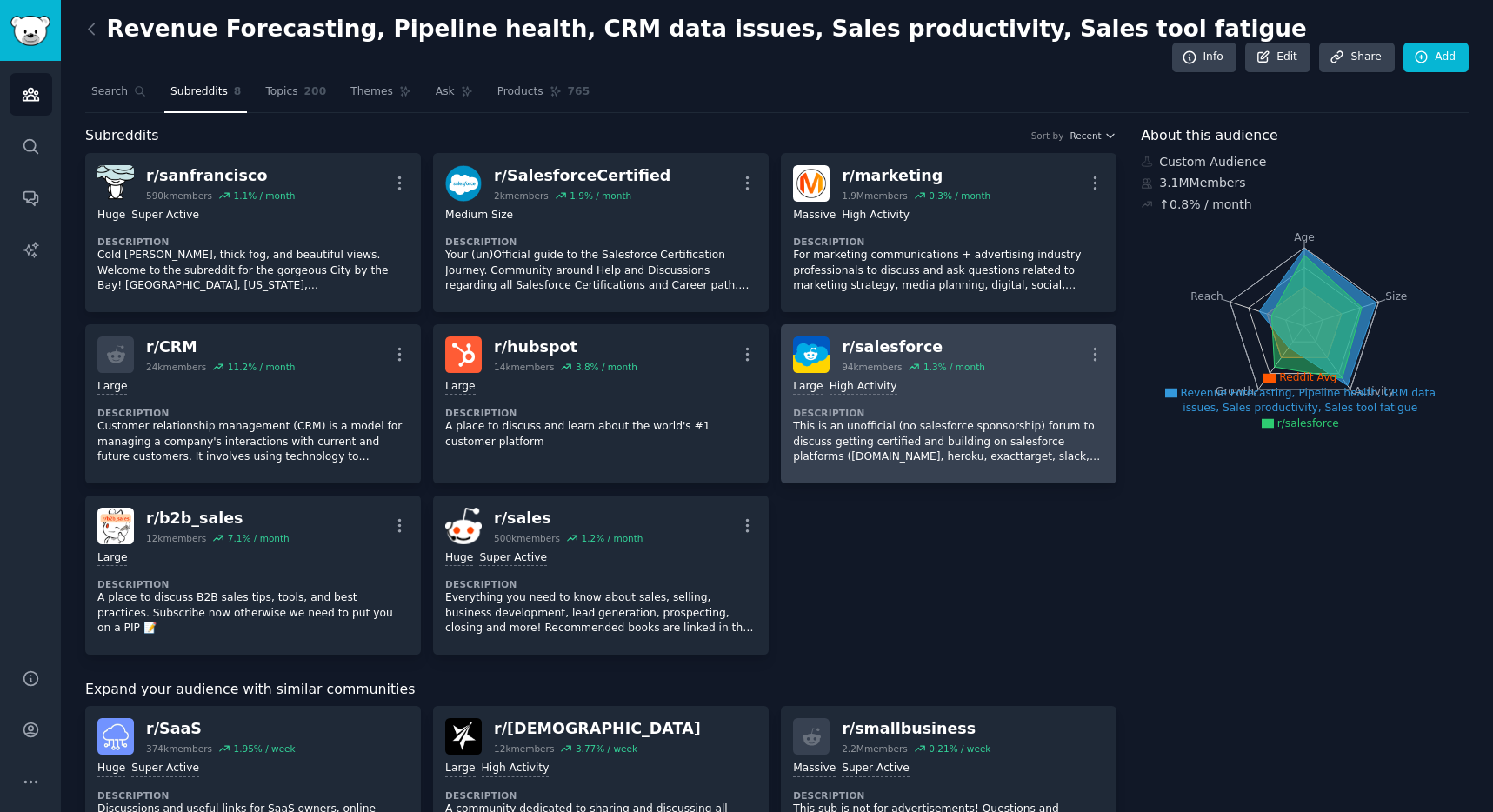
click at [926, 373] on div "Large High Activity Description This is an unofficial (no salesforce sponsorshi…" at bounding box center [948, 422] width 312 height 98
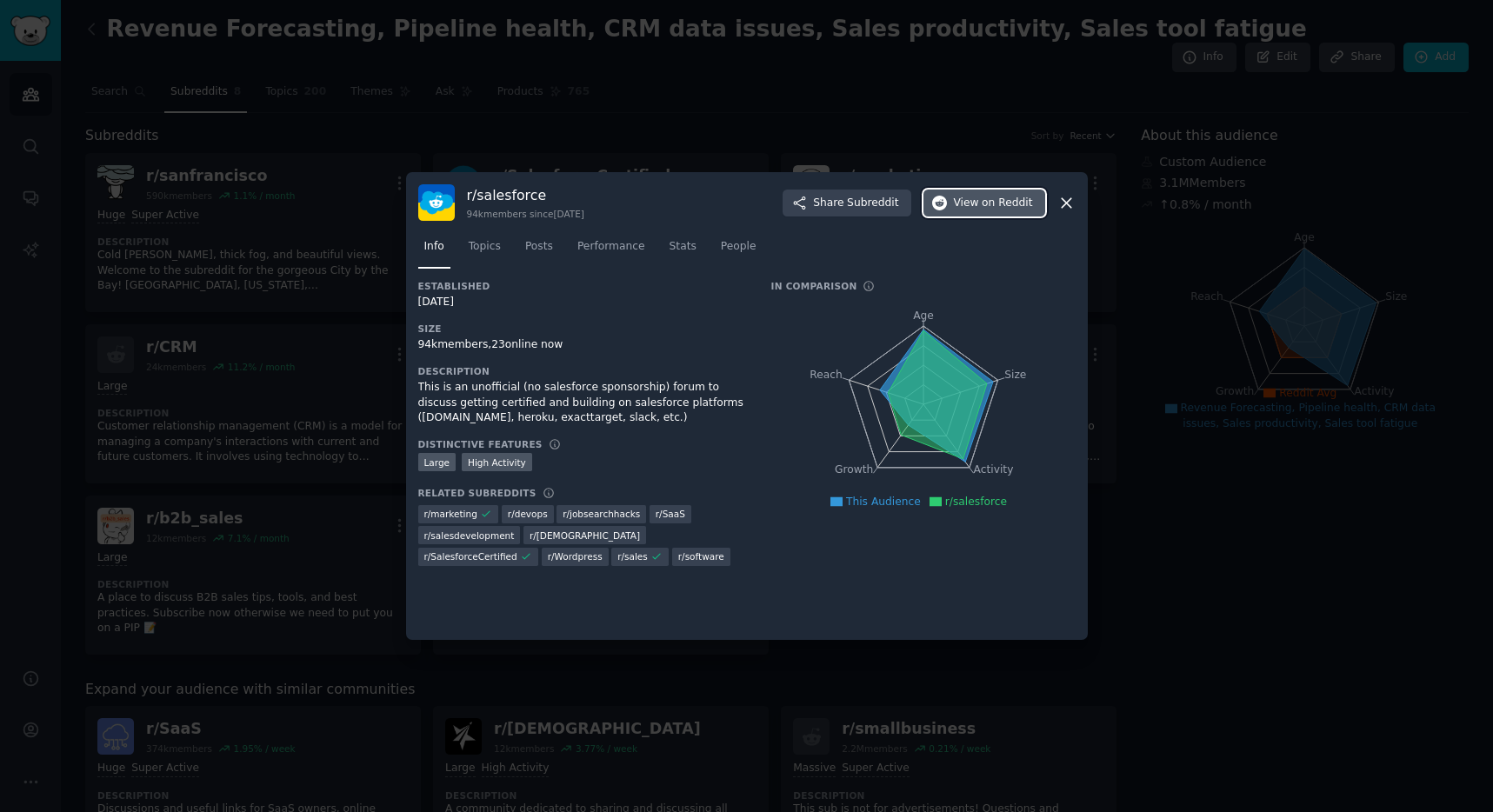
click at [978, 207] on span "View on Reddit" at bounding box center [993, 203] width 79 height 15
click at [283, 555] on div at bounding box center [746, 406] width 1493 height 812
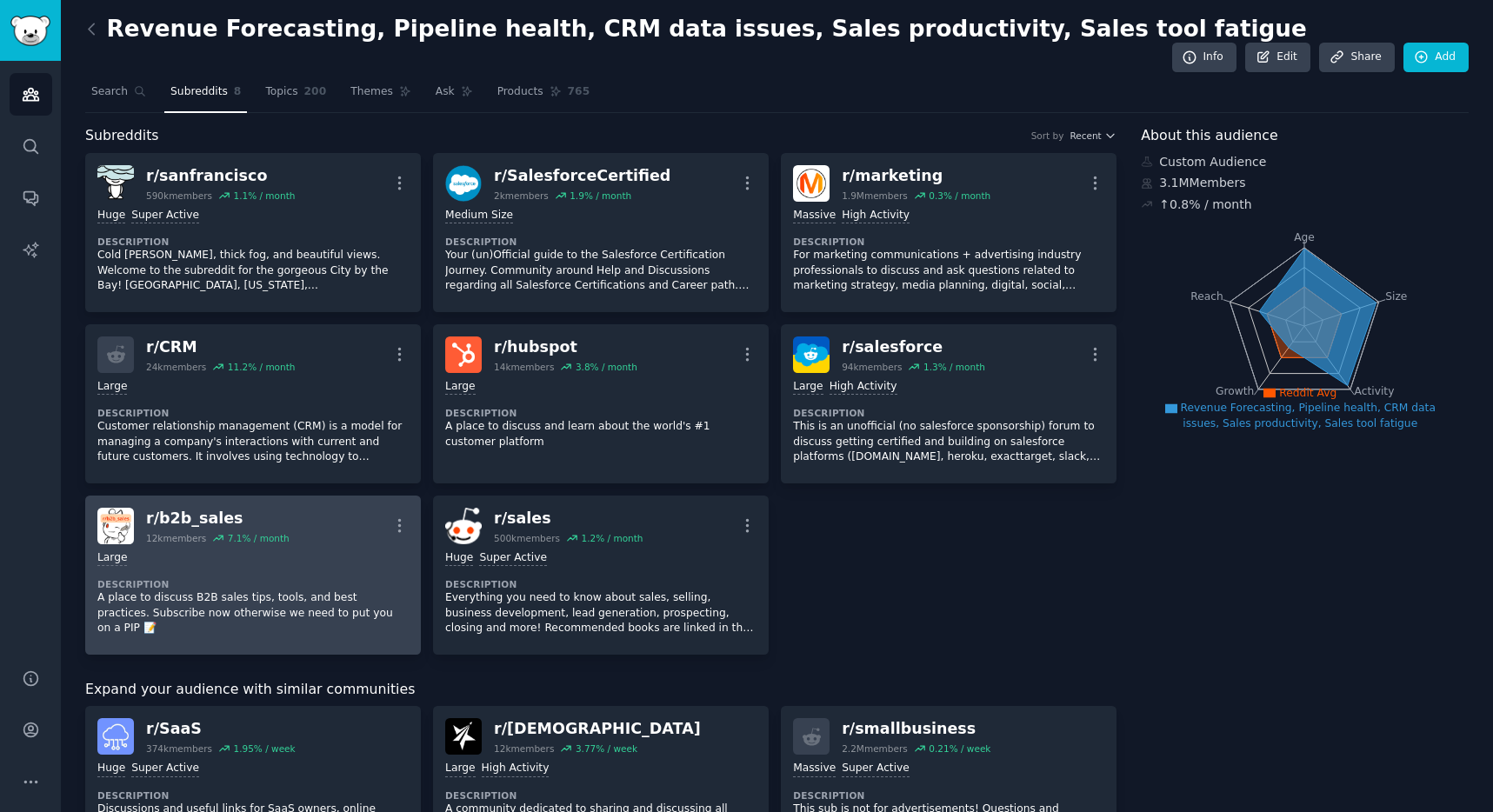
click at [255, 579] on dt "Description" at bounding box center [253, 584] width 312 height 13
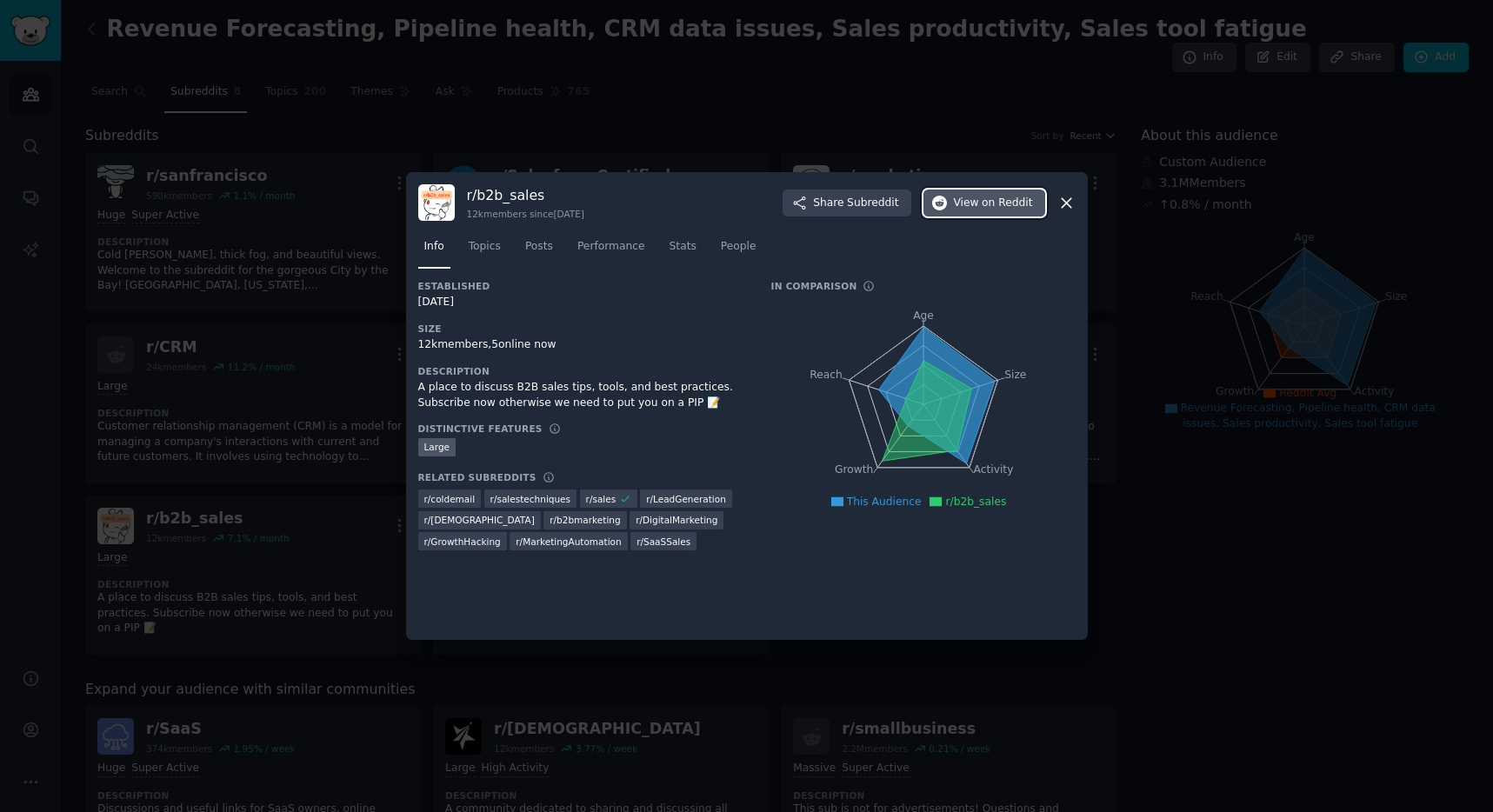
click at [979, 201] on span "View on Reddit" at bounding box center [993, 203] width 79 height 15
drag, startPoint x: 176, startPoint y: 443, endPoint x: 243, endPoint y: 450, distance: 67.4
click at [176, 443] on div at bounding box center [746, 406] width 1493 height 812
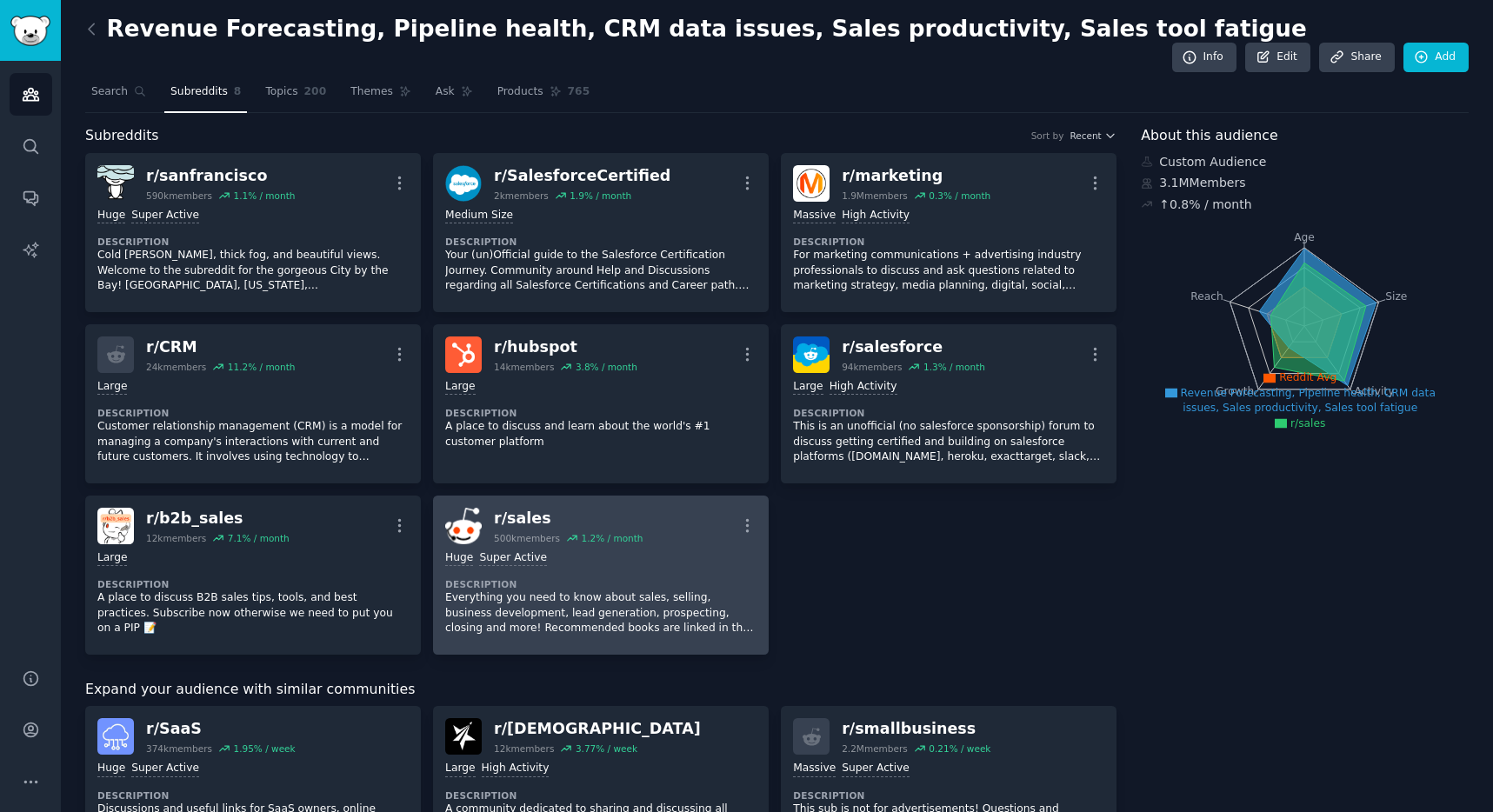
click at [539, 532] on div "500k members" at bounding box center [527, 538] width 67 height 13
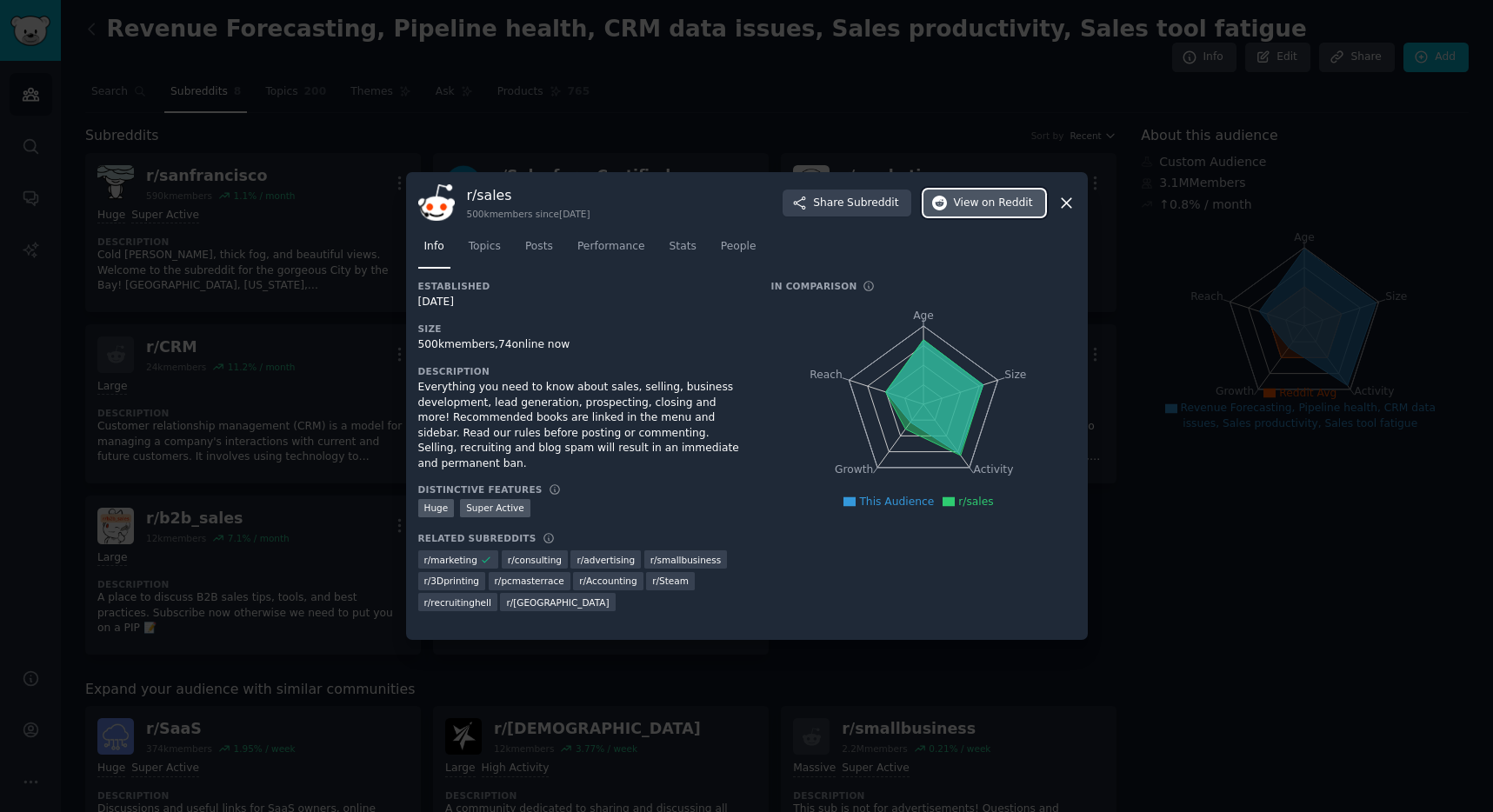
click at [975, 197] on span "View on Reddit" at bounding box center [993, 203] width 79 height 15
click at [142, 436] on div at bounding box center [746, 406] width 1493 height 812
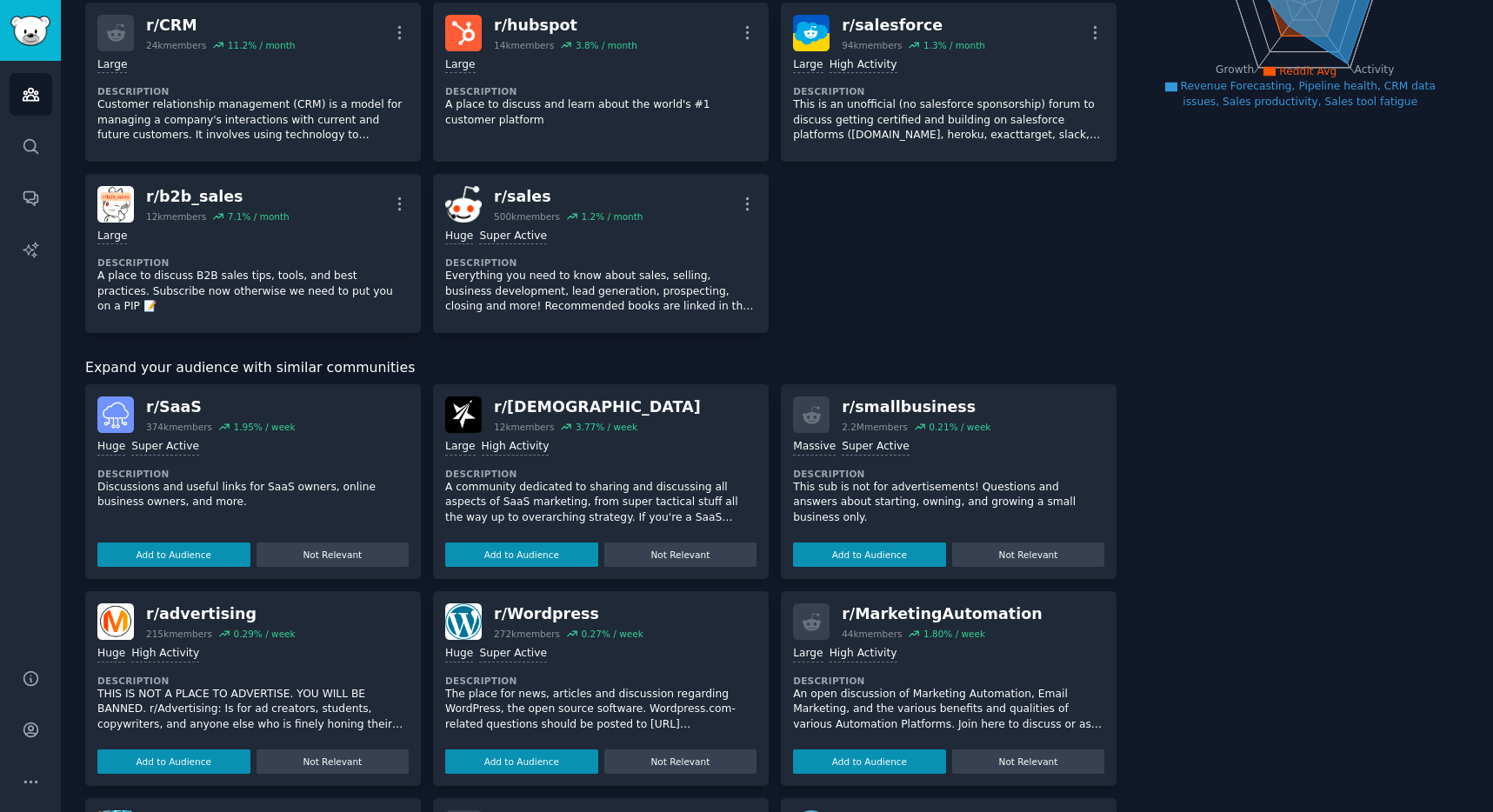
scroll to position [328, 0]
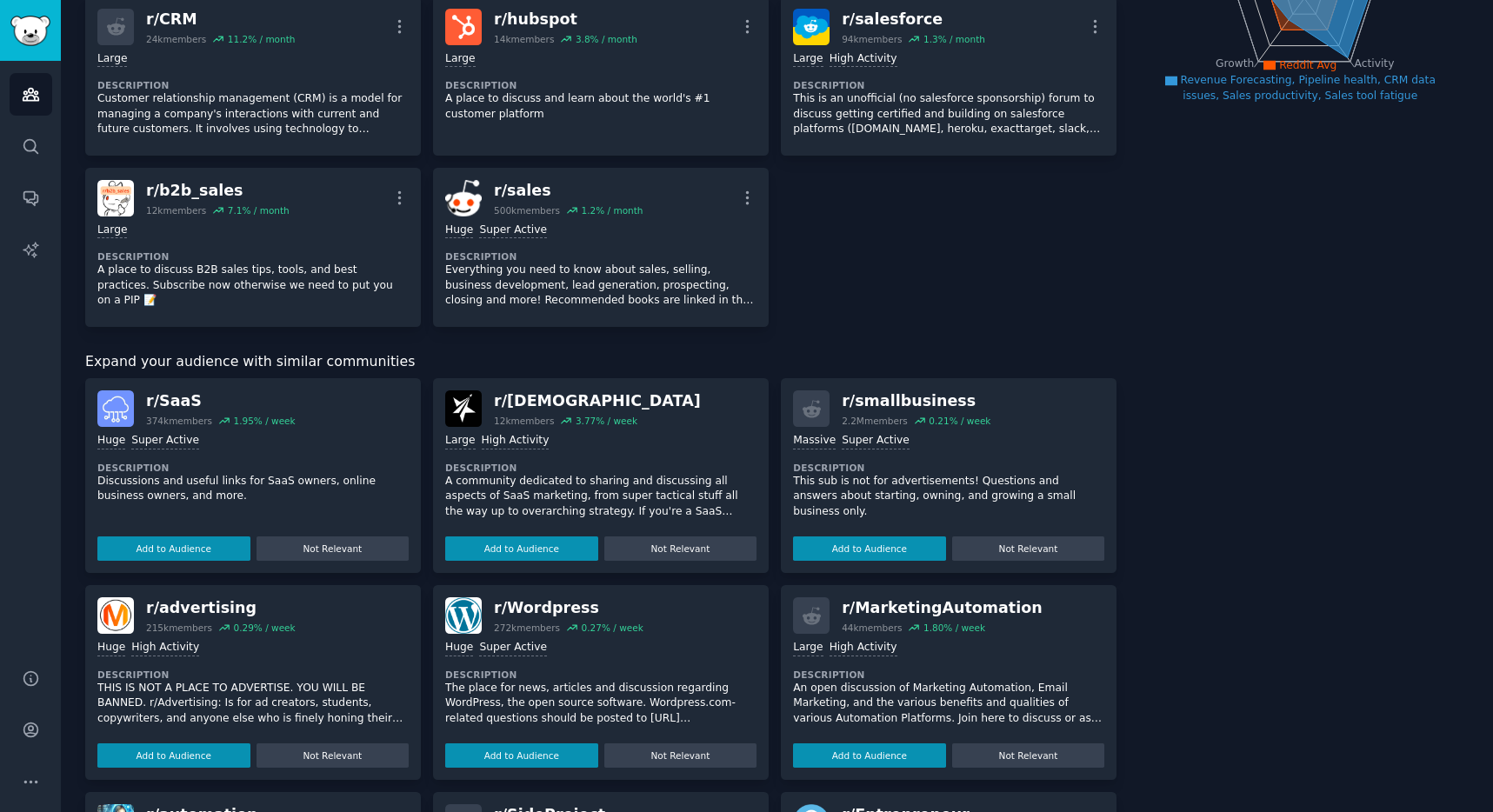
click at [243, 462] on dt "Description" at bounding box center [253, 468] width 312 height 13
click at [215, 427] on div ">= 95th percentile for submissions / day Huge Super Active Description Discussi…" at bounding box center [253, 494] width 312 height 134
click at [265, 474] on p "Discussions and useful links for SaaS owners, online business owners, and more." at bounding box center [253, 489] width 312 height 31
click at [190, 536] on button "Add to Audience" at bounding box center [174, 548] width 153 height 24
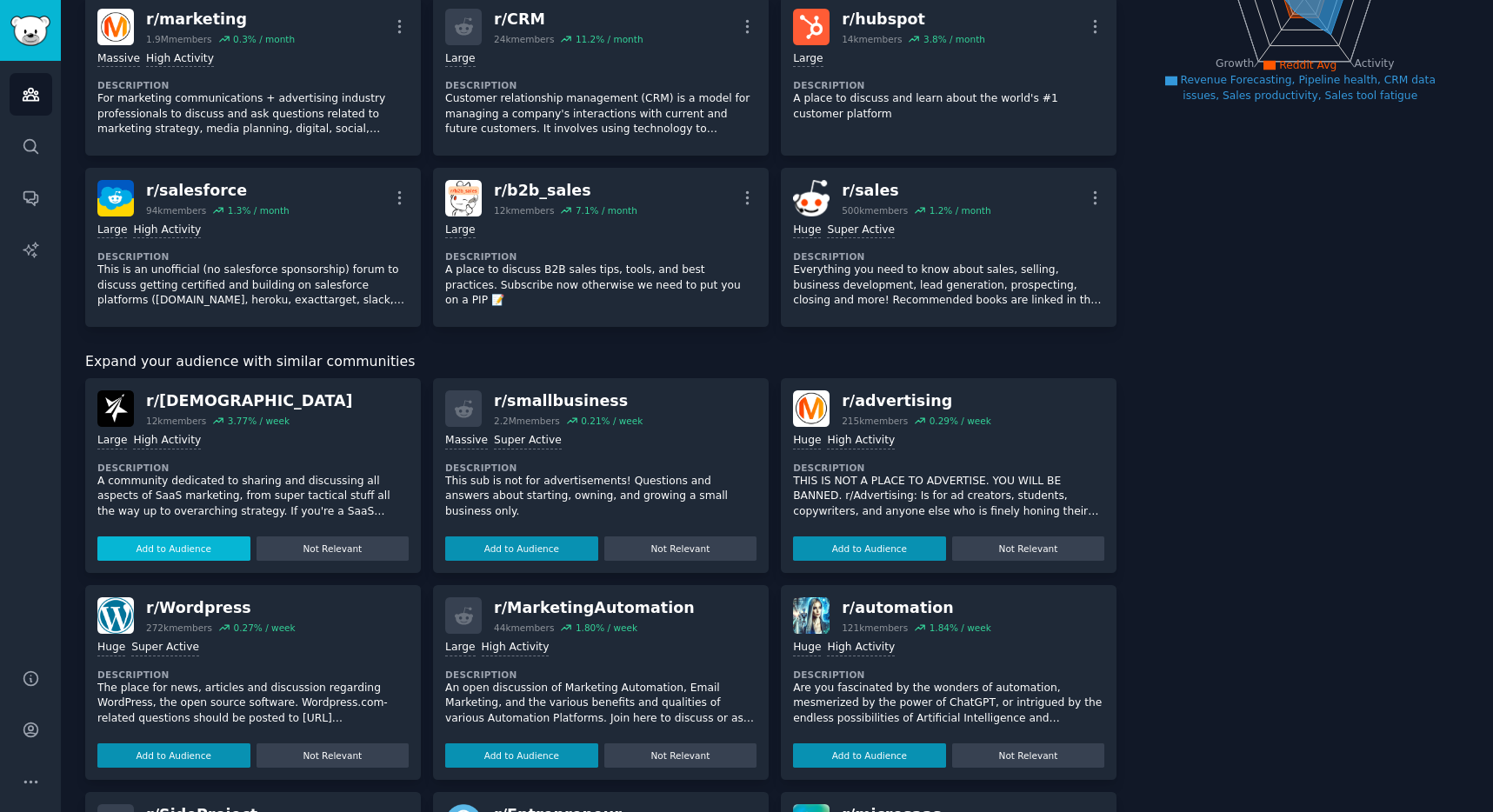
click at [191, 536] on button "Add to Audience" at bounding box center [174, 548] width 153 height 24
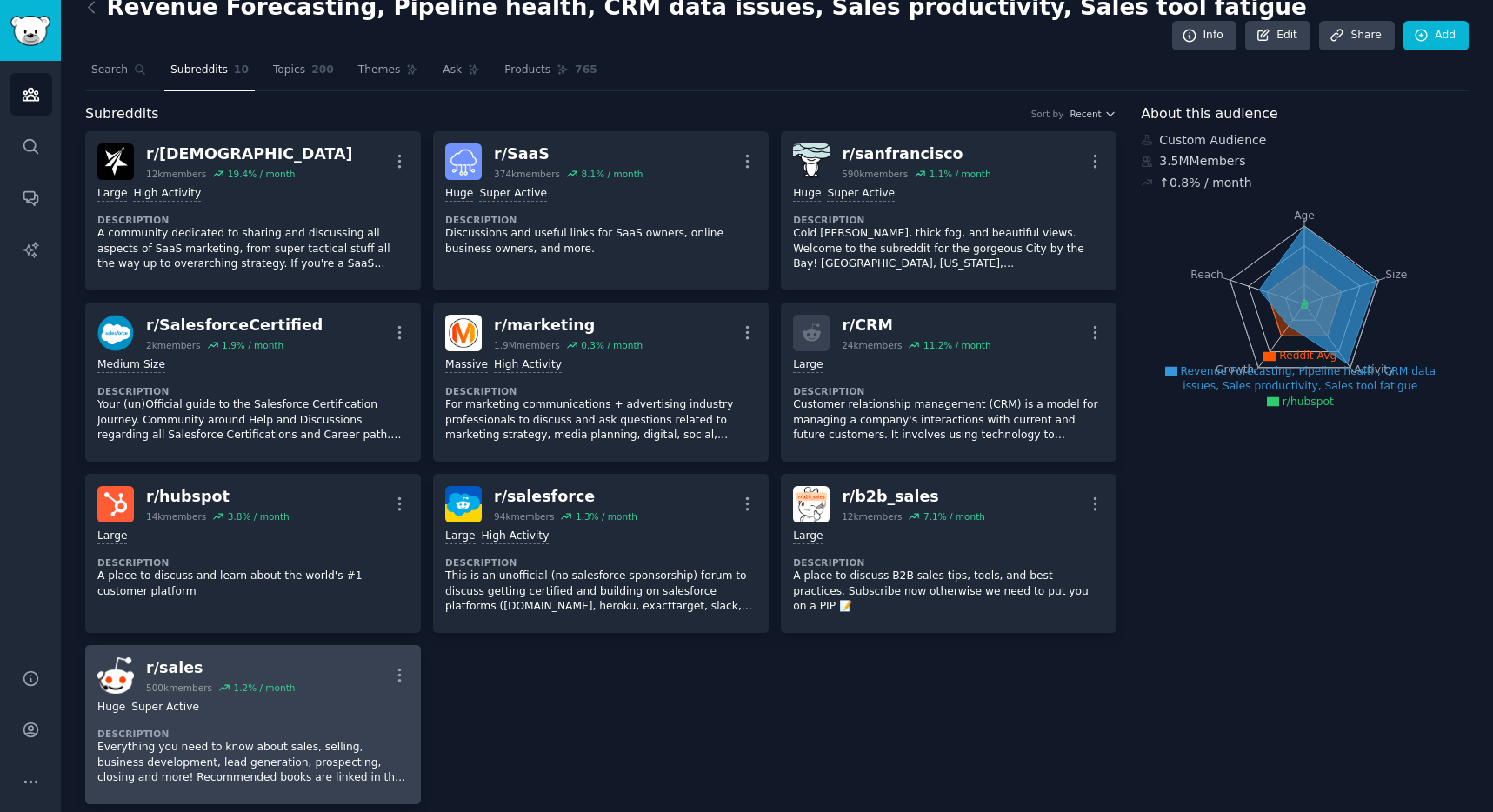
scroll to position [14, 0]
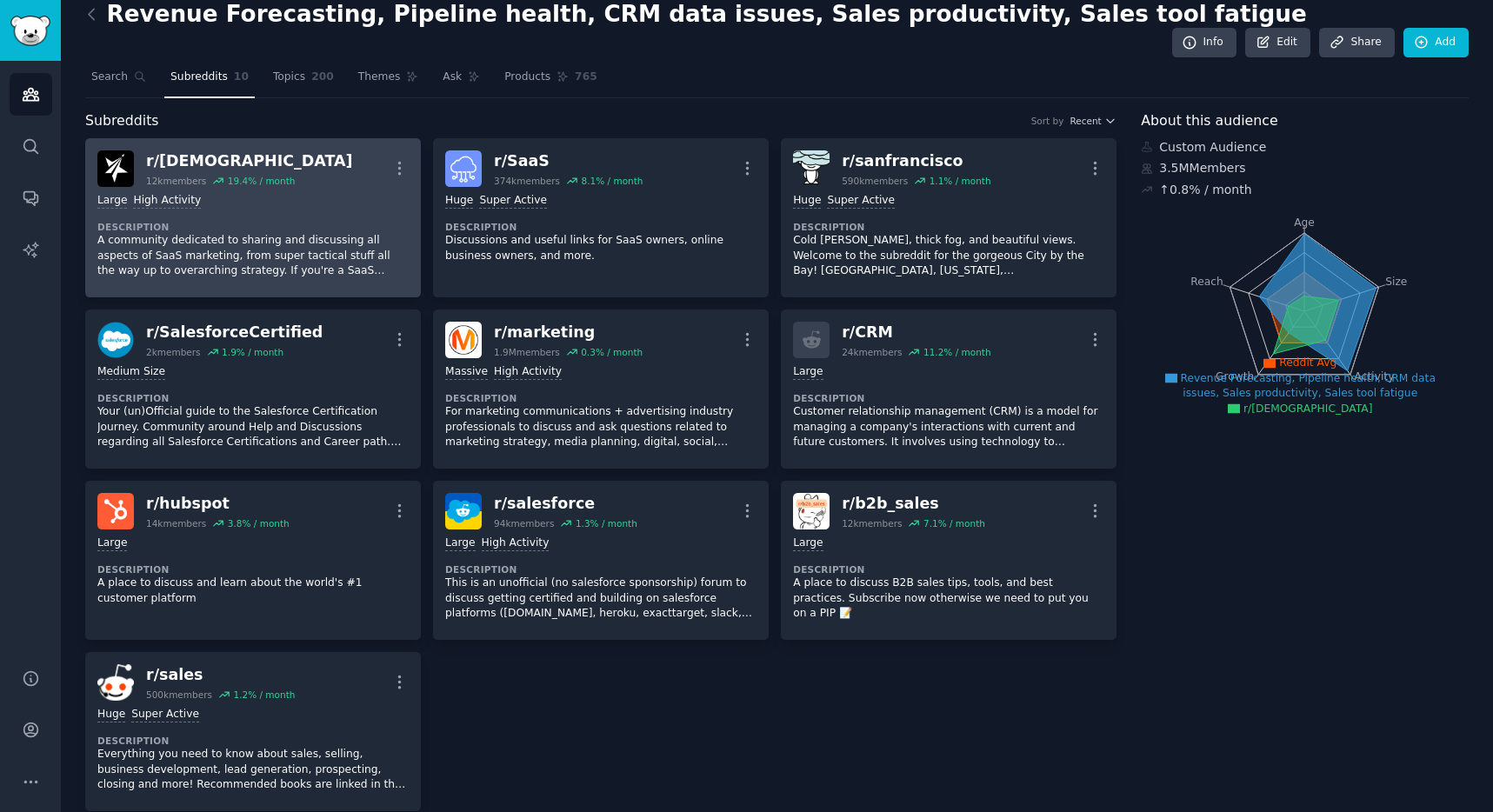
click at [298, 233] on p "A community dedicated to sharing and discussing all aspects of SaaS marketing, …" at bounding box center [253, 257] width 312 height 46
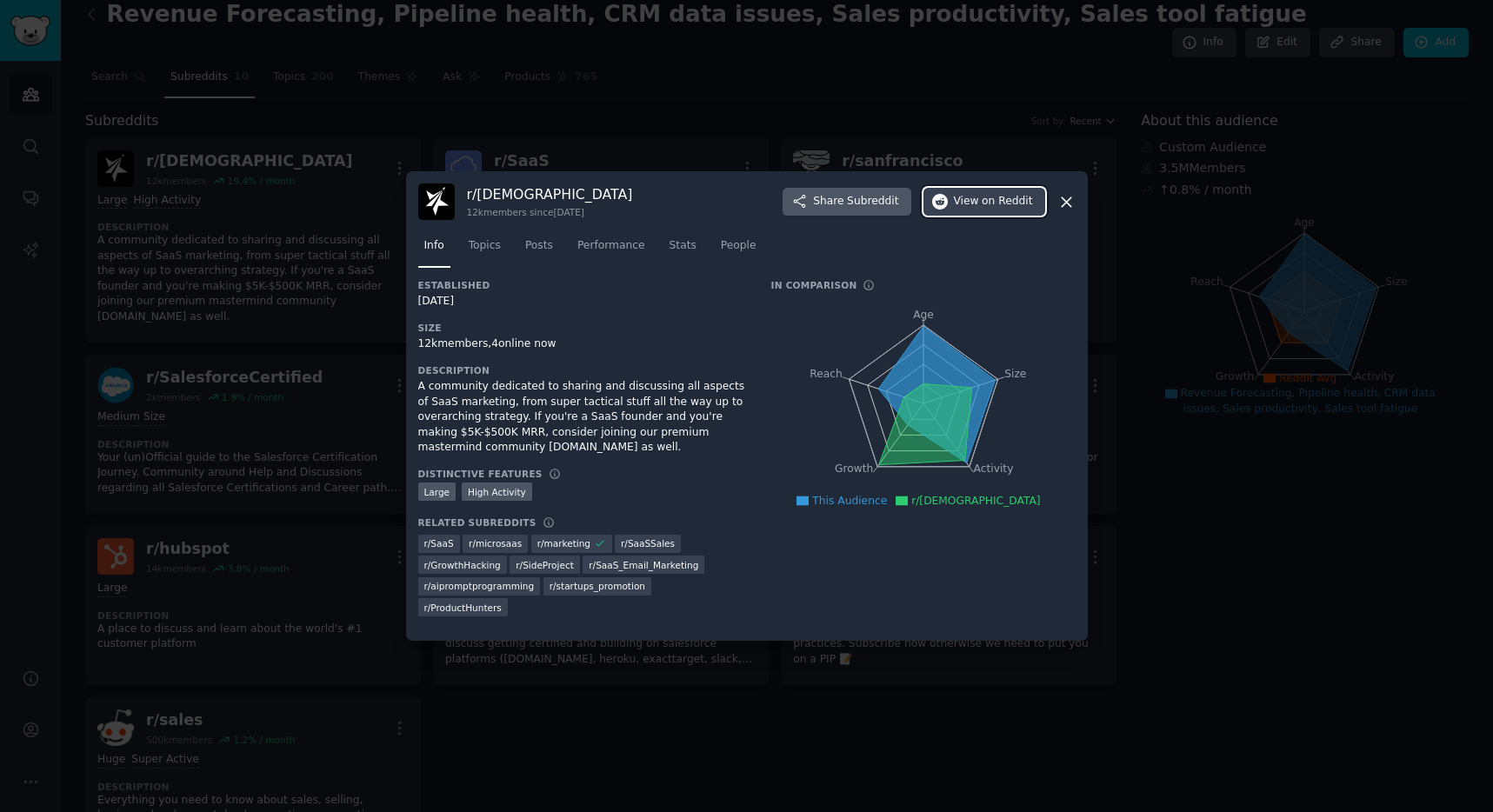
drag, startPoint x: 980, startPoint y: 200, endPoint x: 866, endPoint y: 190, distance: 114.4
click at [980, 200] on span "View on Reddit" at bounding box center [993, 202] width 79 height 15
click at [631, 144] on div at bounding box center [746, 406] width 1493 height 812
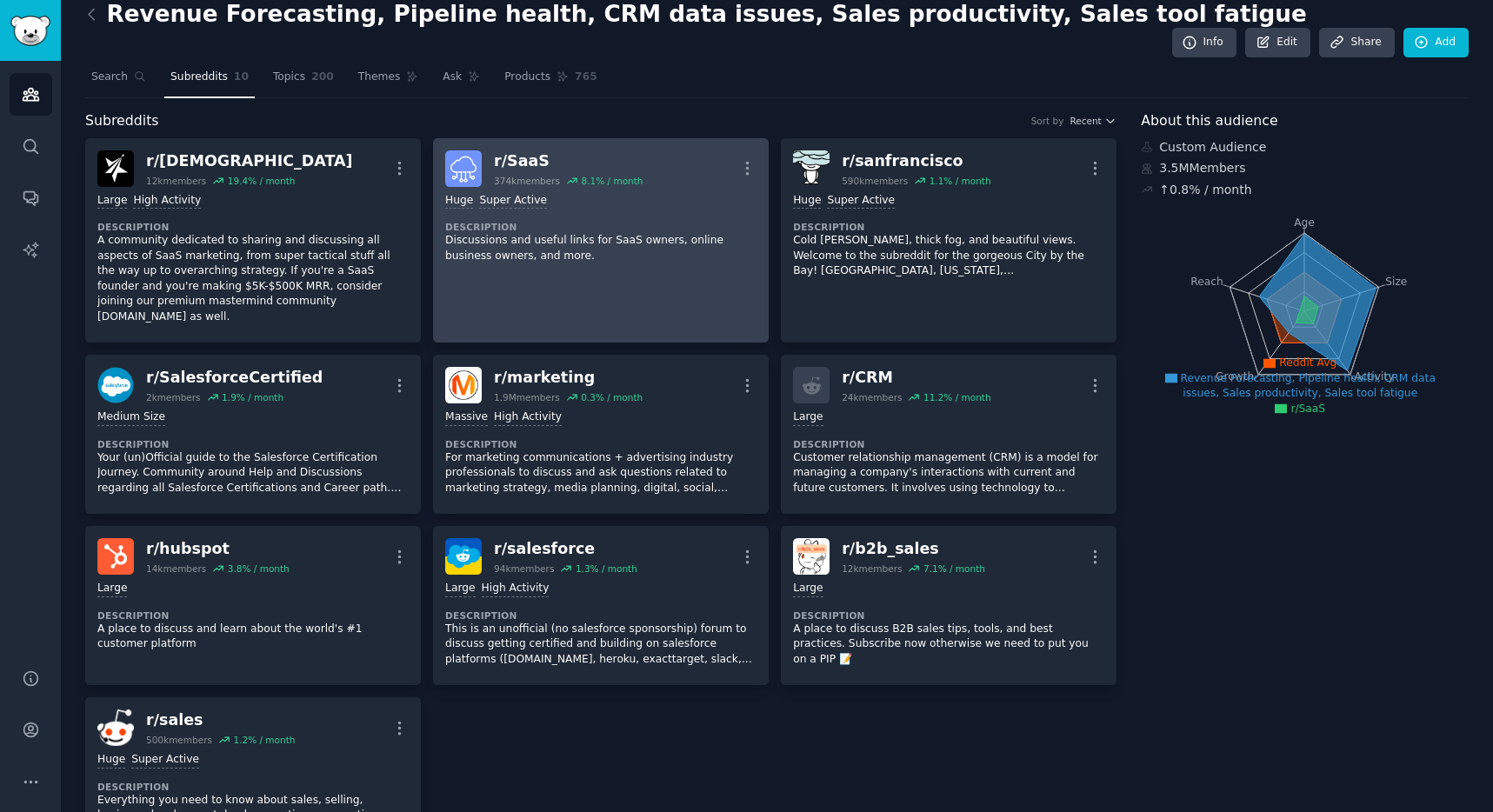
click at [721, 150] on div "r/ SaaS 374k members 8.1 % / month More" at bounding box center [601, 169] width 312 height 37
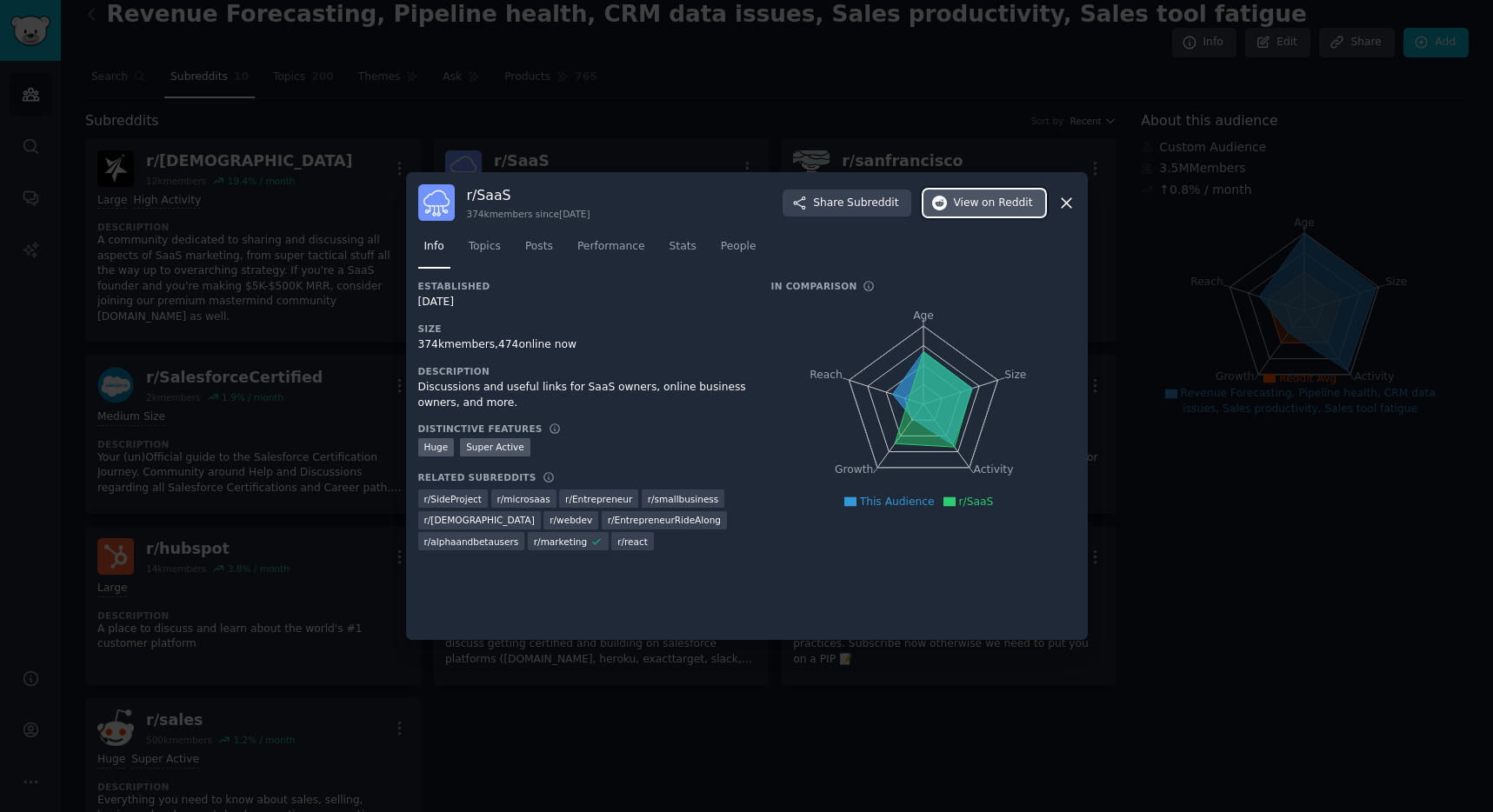
click at [1016, 198] on span "on Reddit" at bounding box center [1007, 203] width 50 height 15
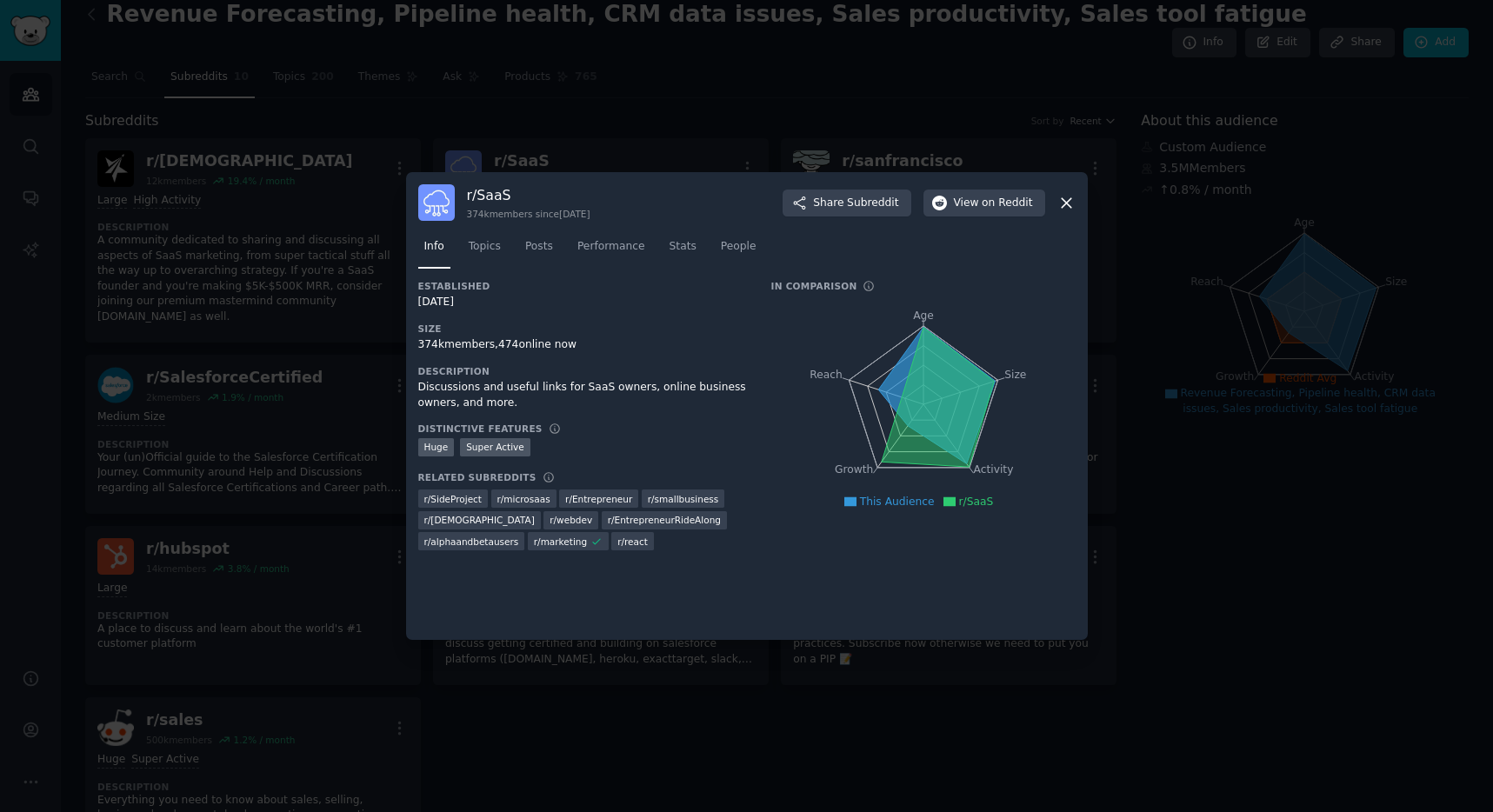
click at [184, 498] on div at bounding box center [746, 406] width 1493 height 812
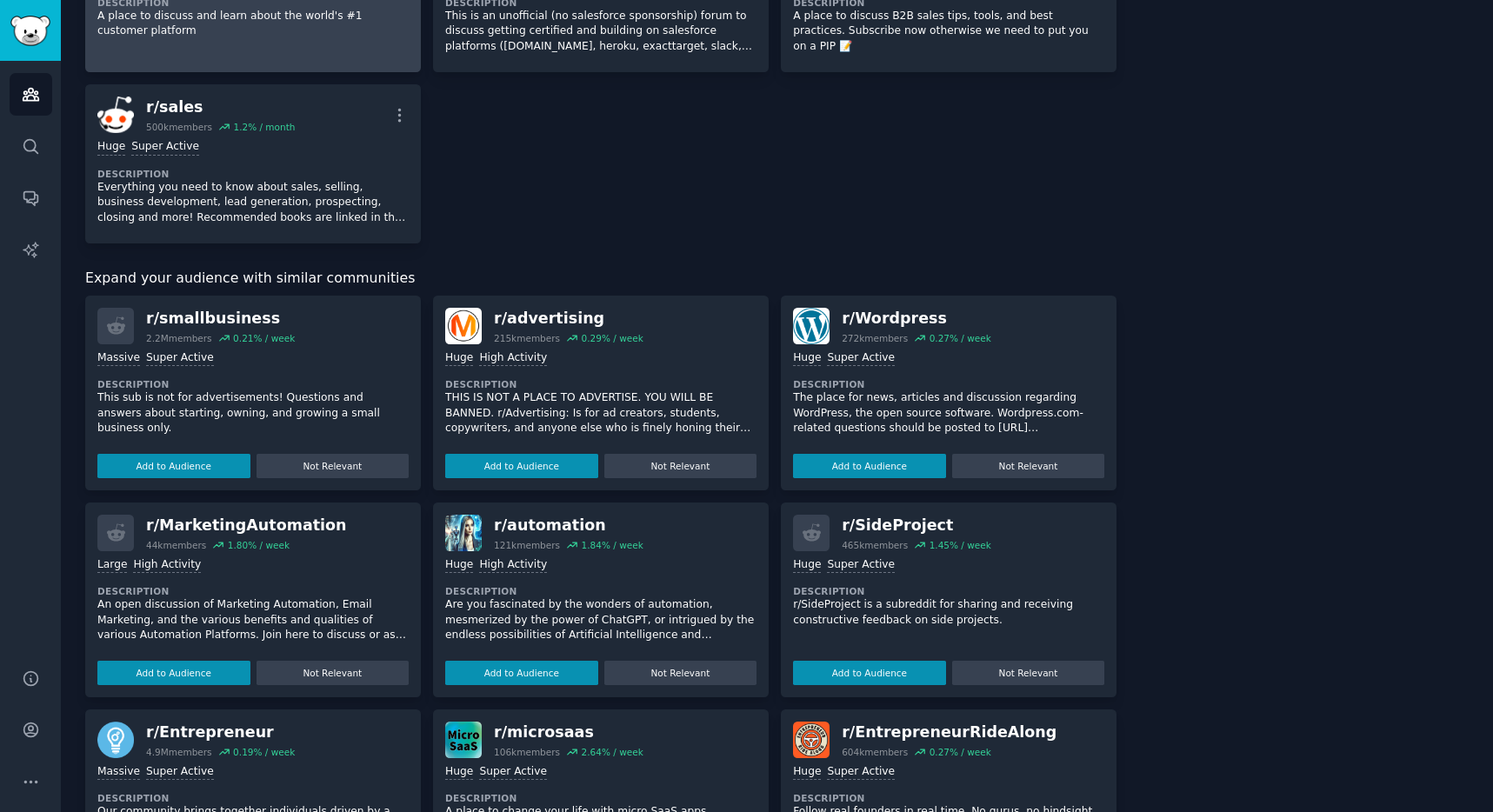
scroll to position [634, 0]
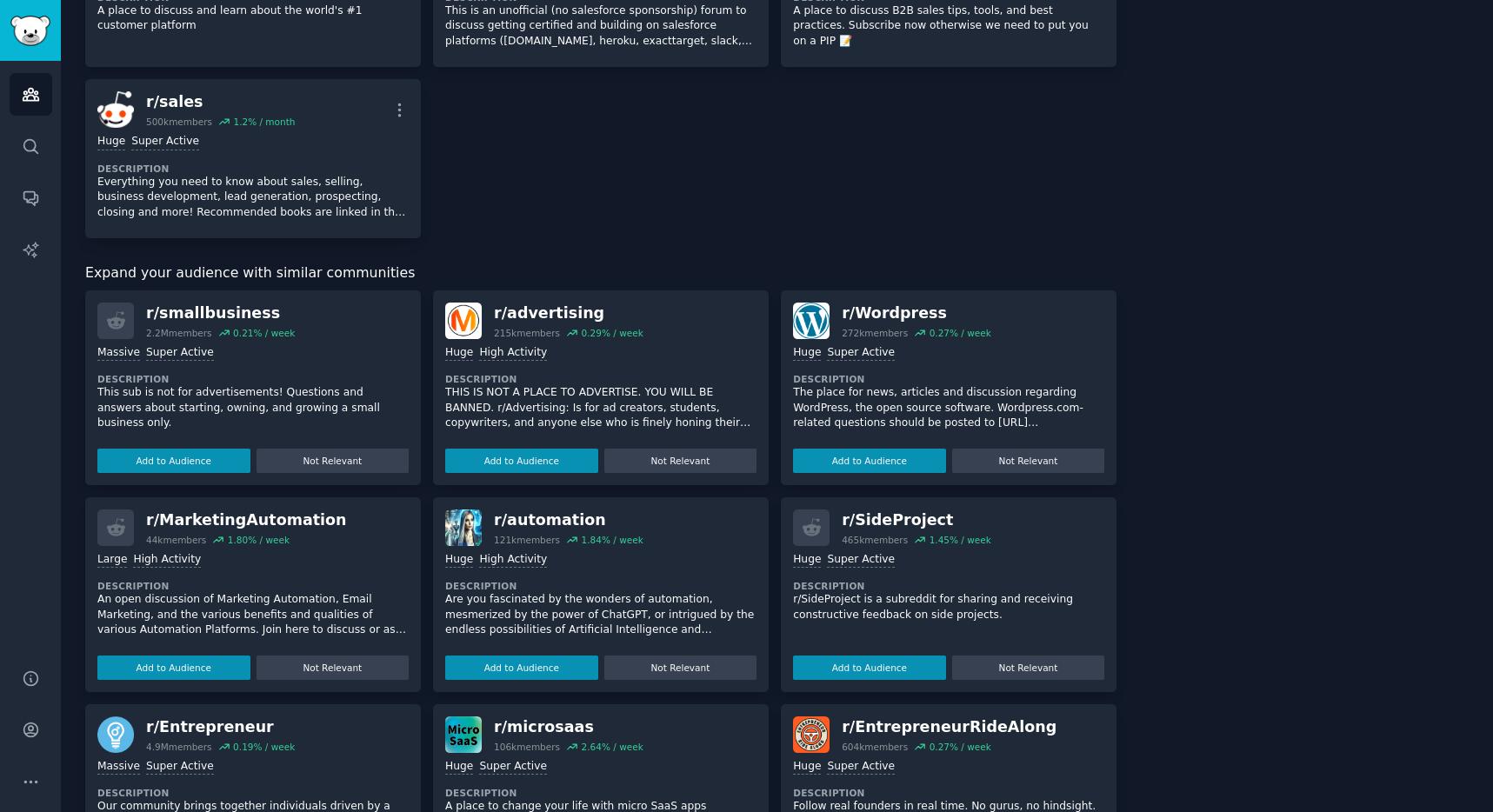
click at [311, 303] on div "r/ smallbusiness 2.2M members 0.21 % / week" at bounding box center [253, 321] width 312 height 37
click at [204, 448] on button "Add to Audience" at bounding box center [174, 460] width 153 height 24
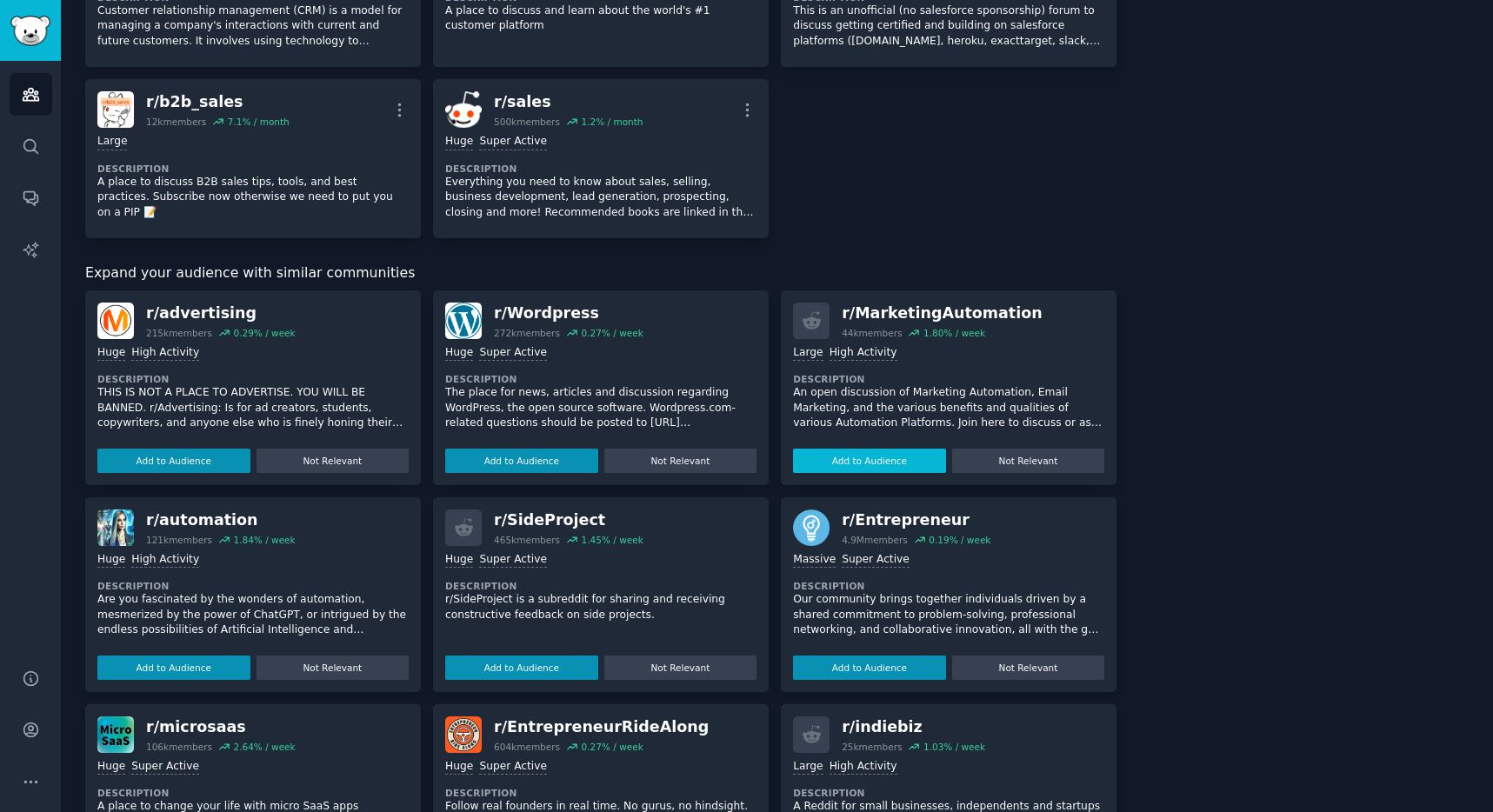
click at [908, 448] on button "Add to Audience" at bounding box center [869, 460] width 153 height 24
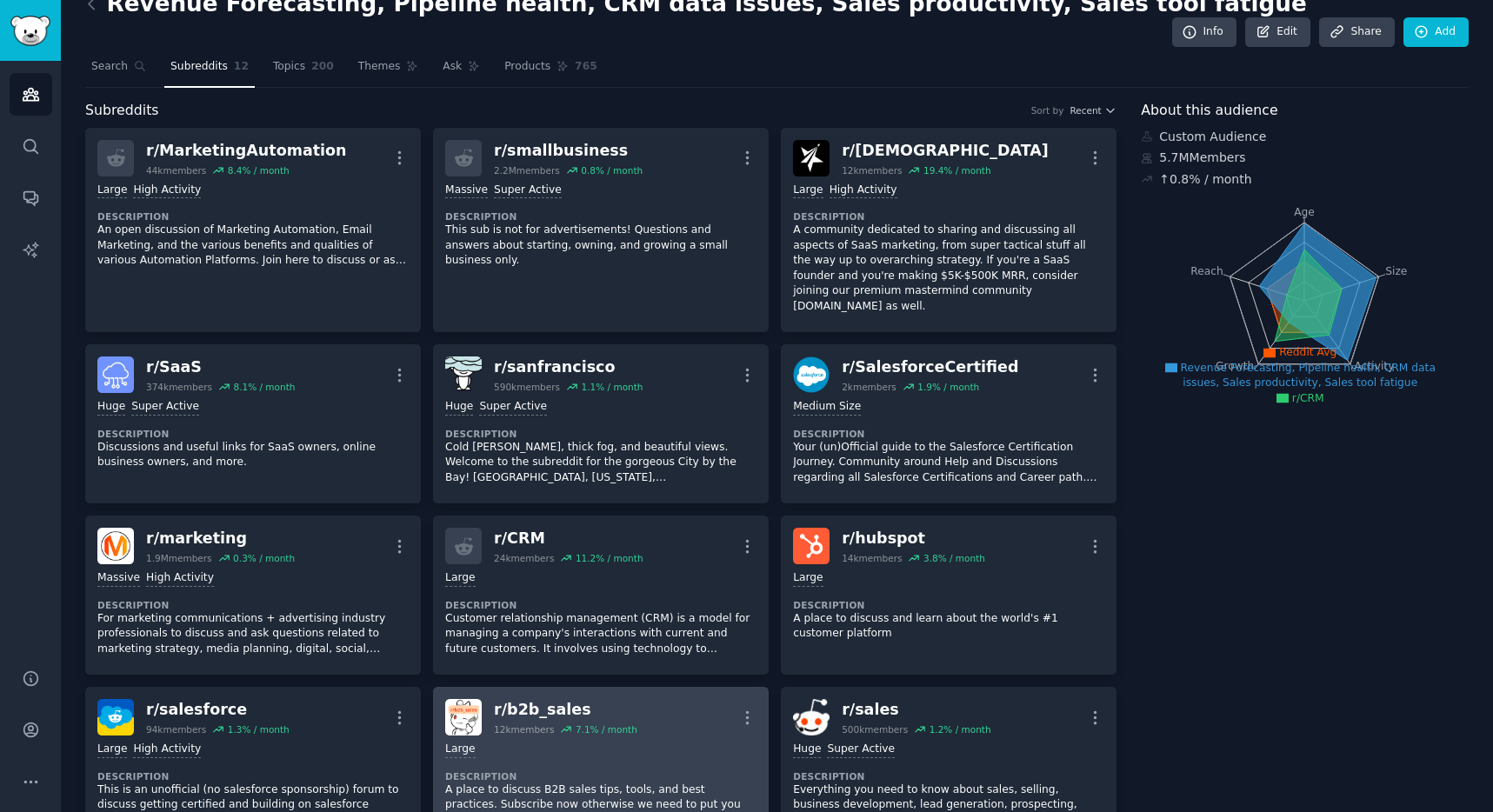
scroll to position [22, 0]
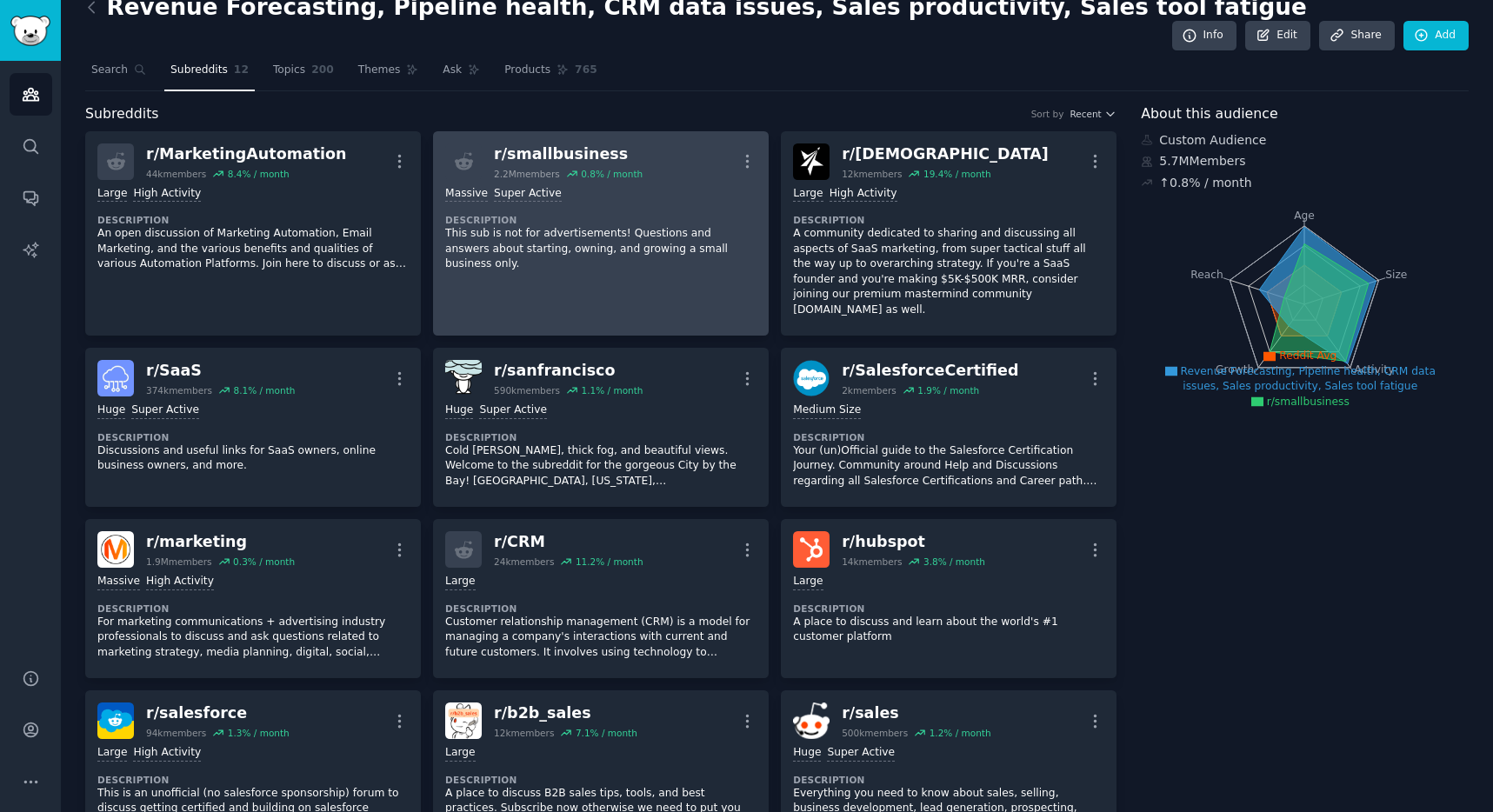
click at [583, 131] on link "r/ smallbusiness 2.2M members 0.8 % / month More Massive Super Active Descripti…" at bounding box center [601, 233] width 336 height 205
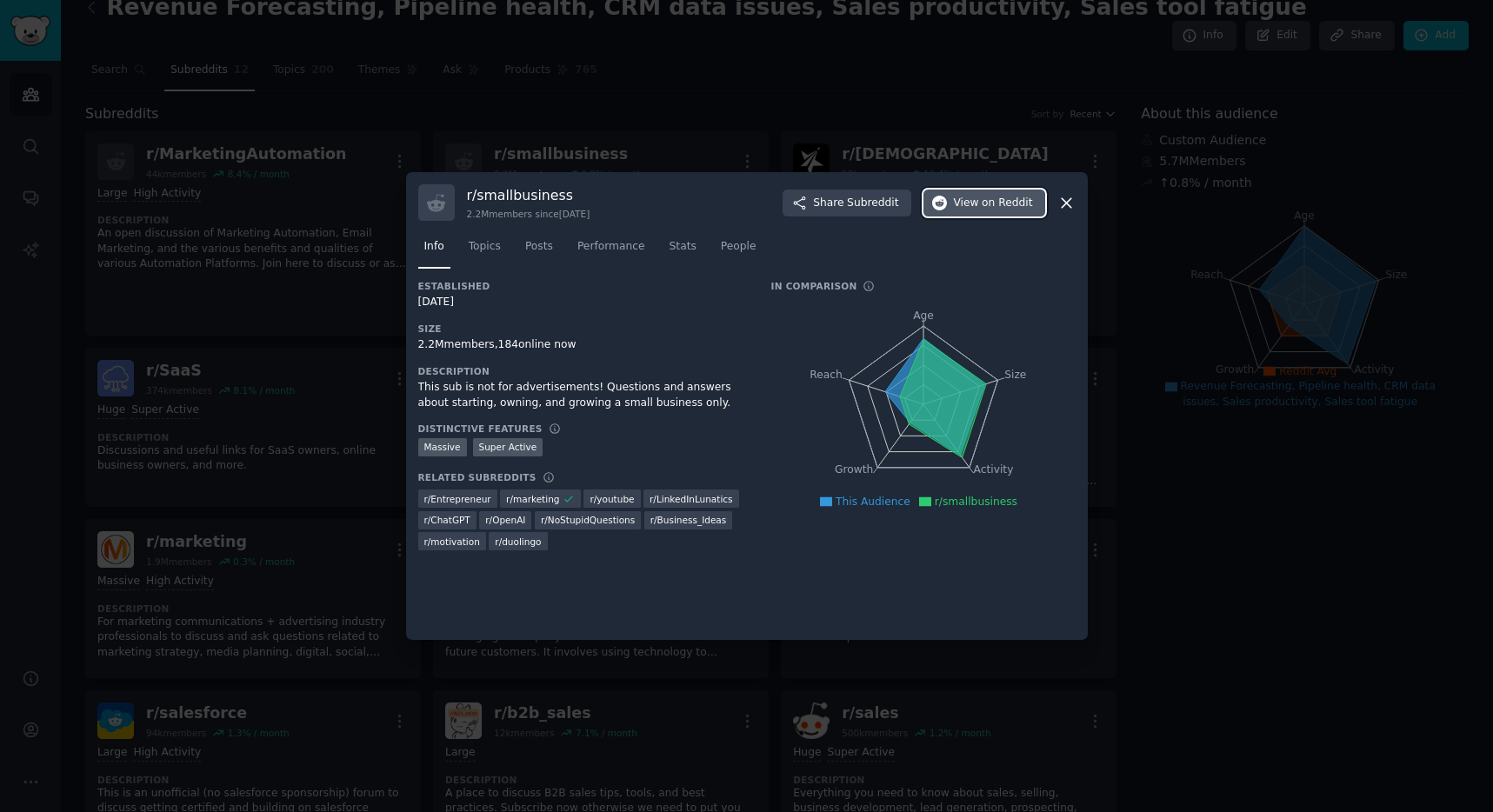
click at [954, 211] on button "View on Reddit" at bounding box center [985, 203] width 122 height 28
drag, startPoint x: 220, startPoint y: 185, endPoint x: 216, endPoint y: 155, distance: 30.3
click at [220, 184] on div at bounding box center [746, 406] width 1493 height 812
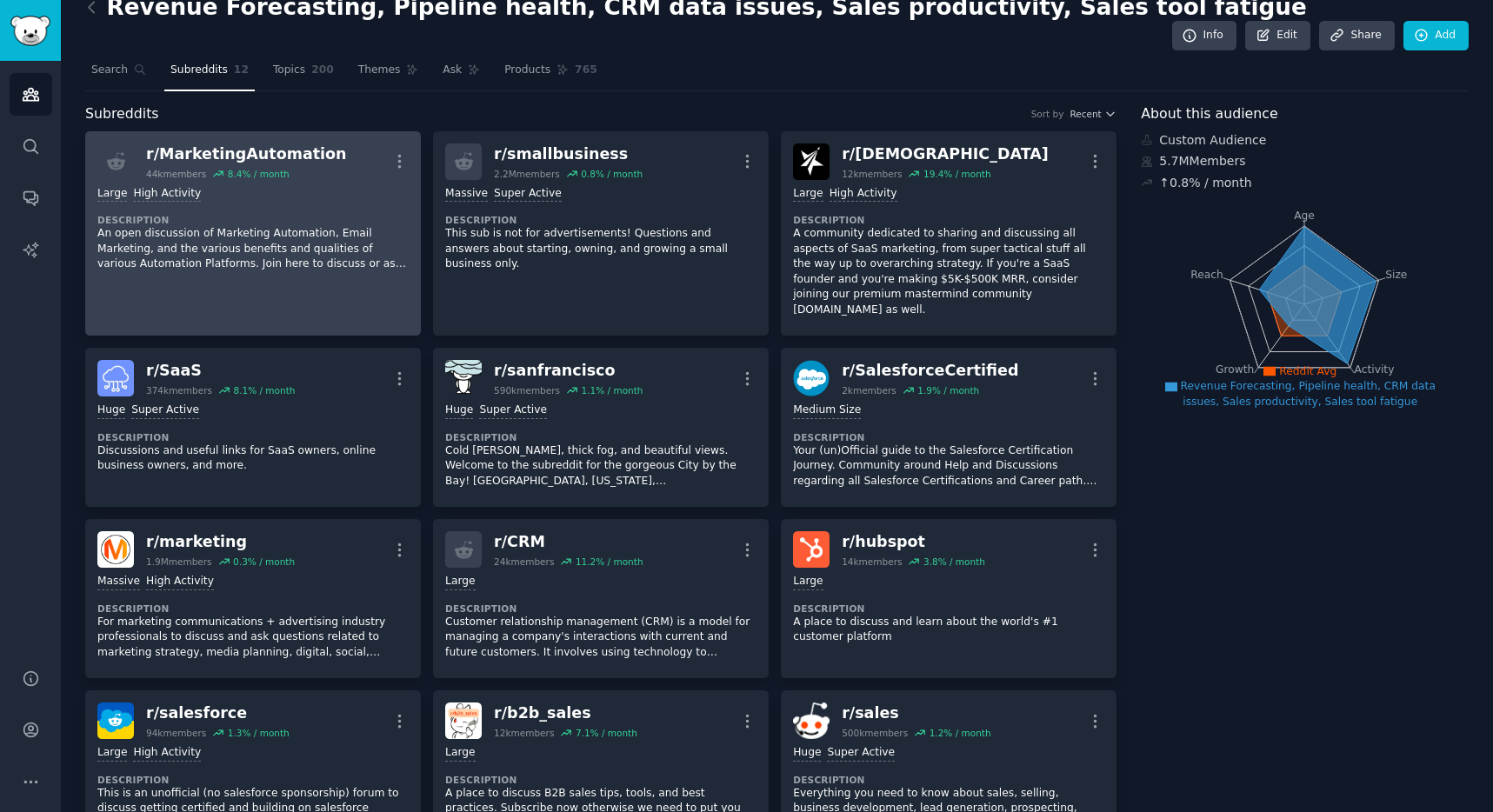
click at [240, 144] on div "r/ MarketingAutomation" at bounding box center [247, 154] width 201 height 22
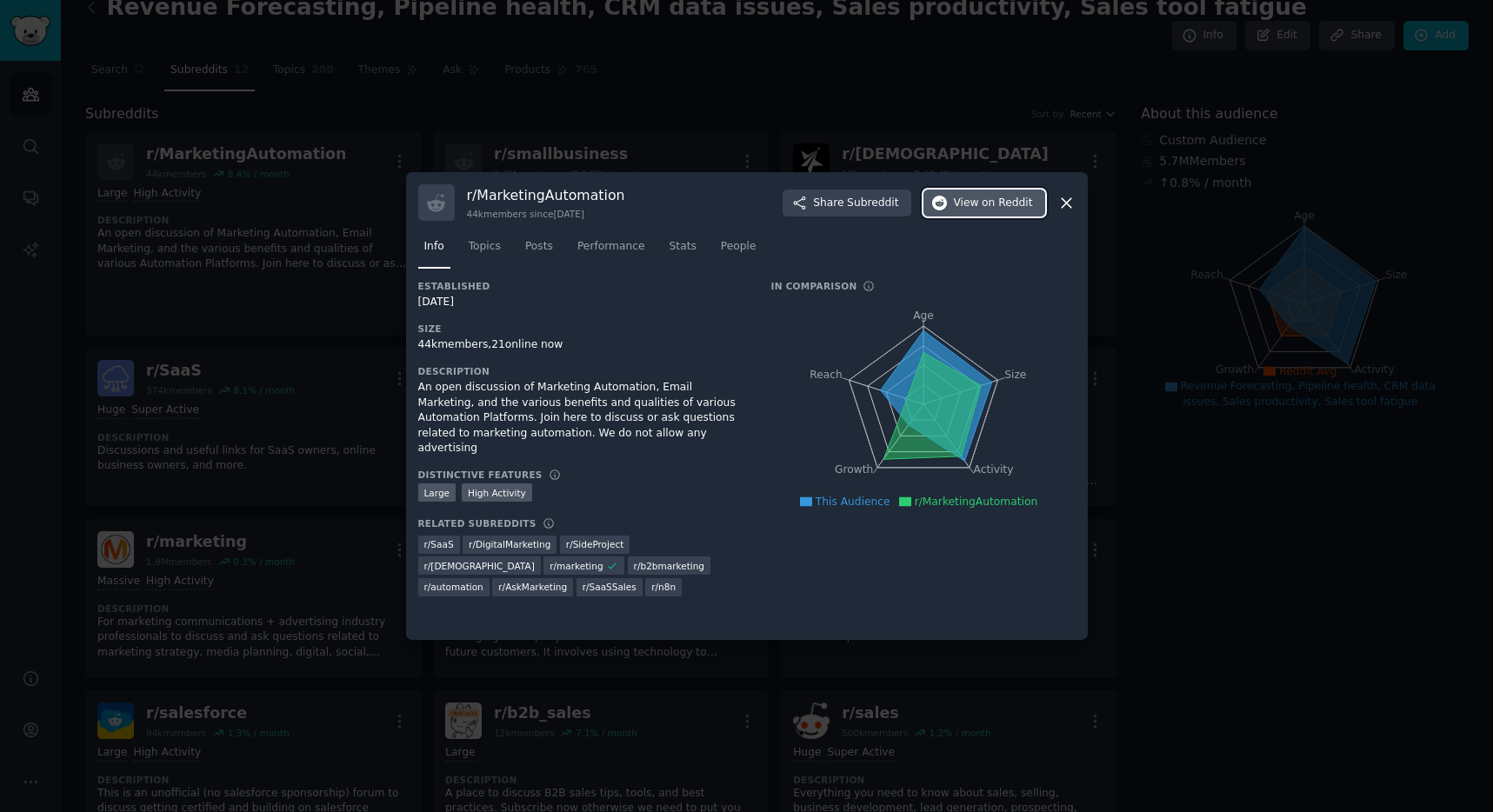
click at [996, 198] on span "on Reddit" at bounding box center [1007, 203] width 50 height 15
